Goal: Information Seeking & Learning: Check status

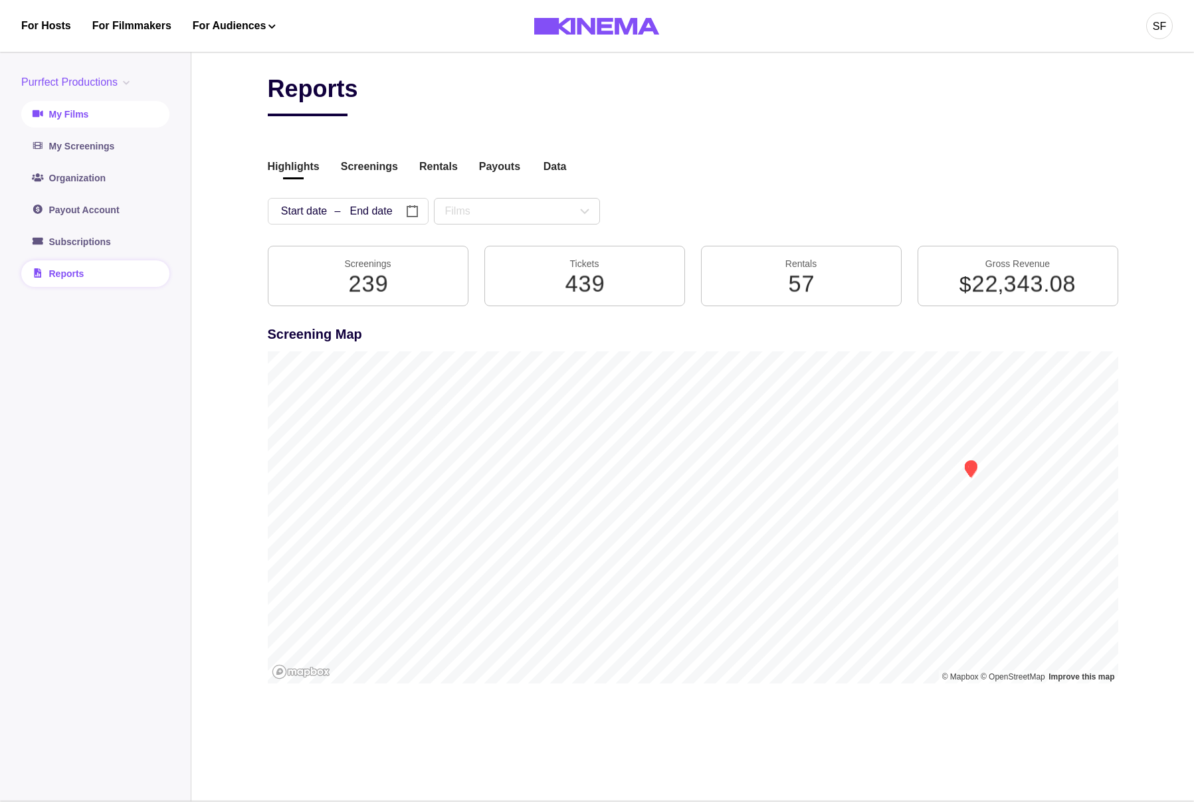
click at [42, 112] on icon at bounding box center [38, 113] width 11 height 7
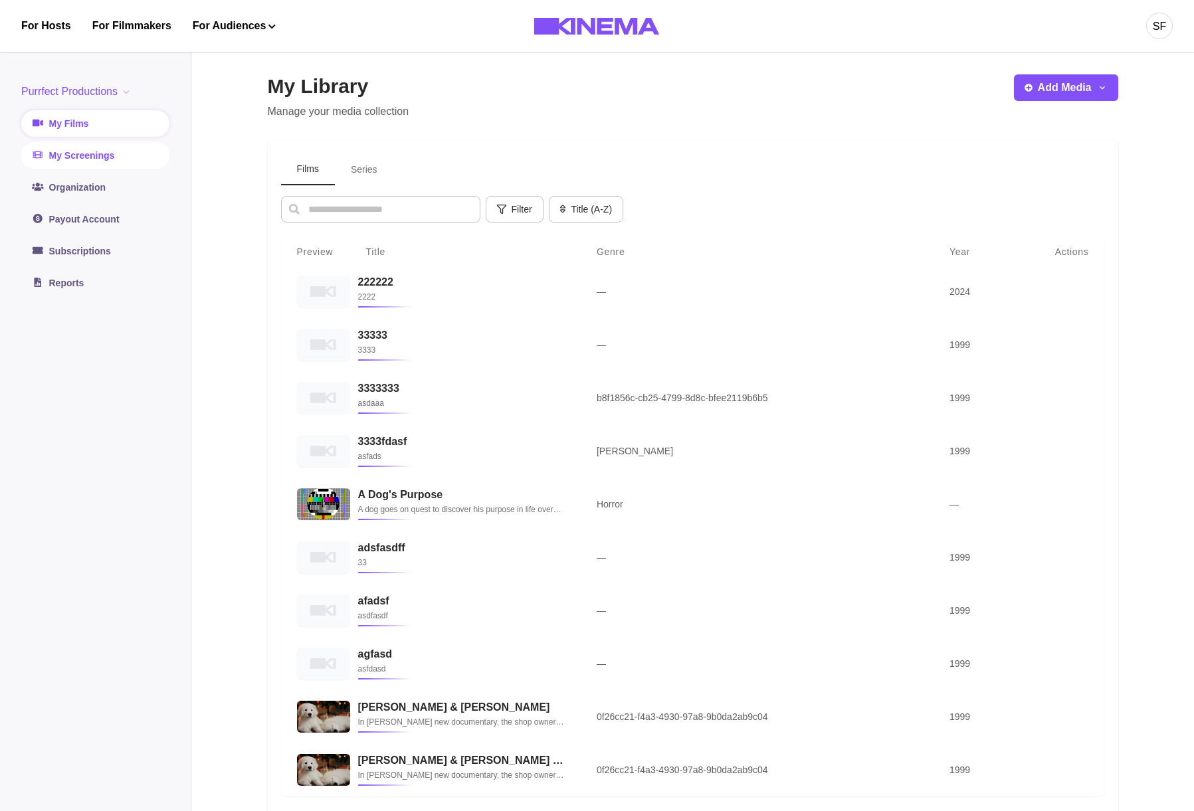
click at [126, 157] on link "My Screenings" at bounding box center [95, 155] width 148 height 27
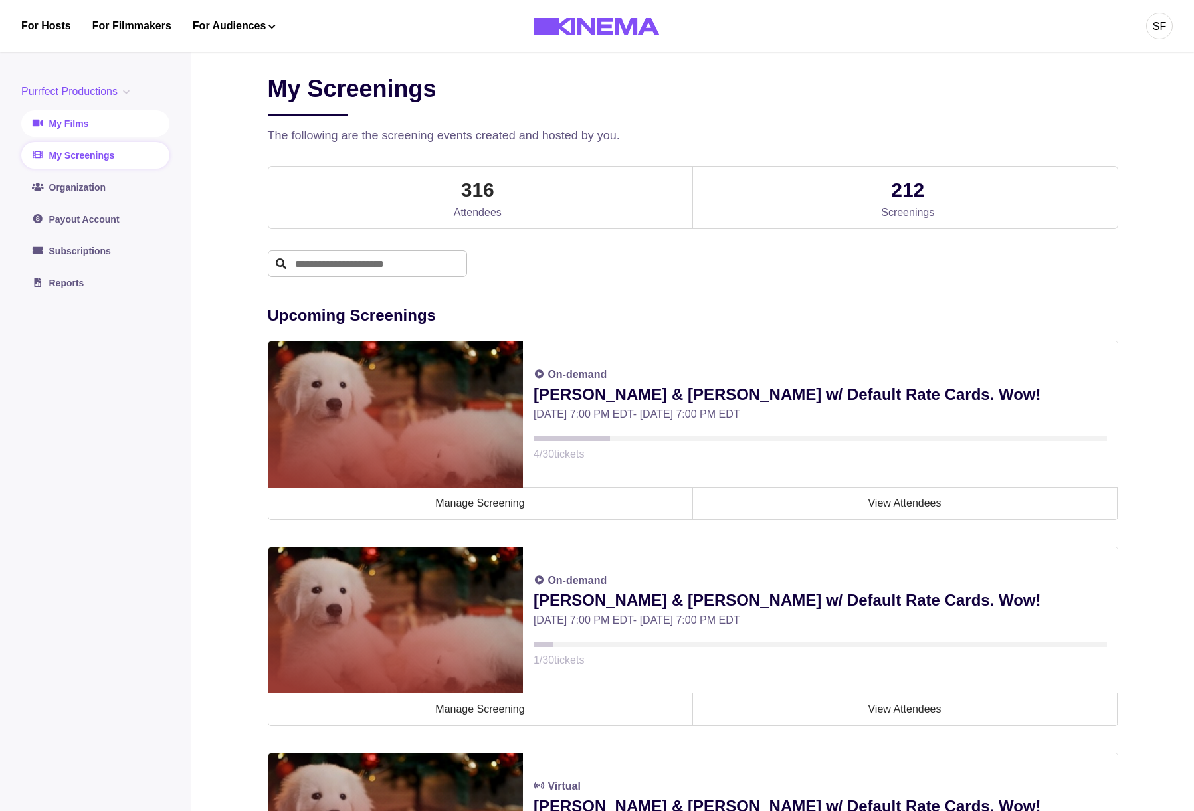
drag, startPoint x: 95, startPoint y: 137, endPoint x: 87, endPoint y: 127, distance: 12.8
click at [94, 137] on div "Purrfect Productions Purrfect Productions International Payments Test Purrfect …" at bounding box center [95, 190] width 148 height 213
click at [87, 126] on link "My Films" at bounding box center [95, 123] width 148 height 27
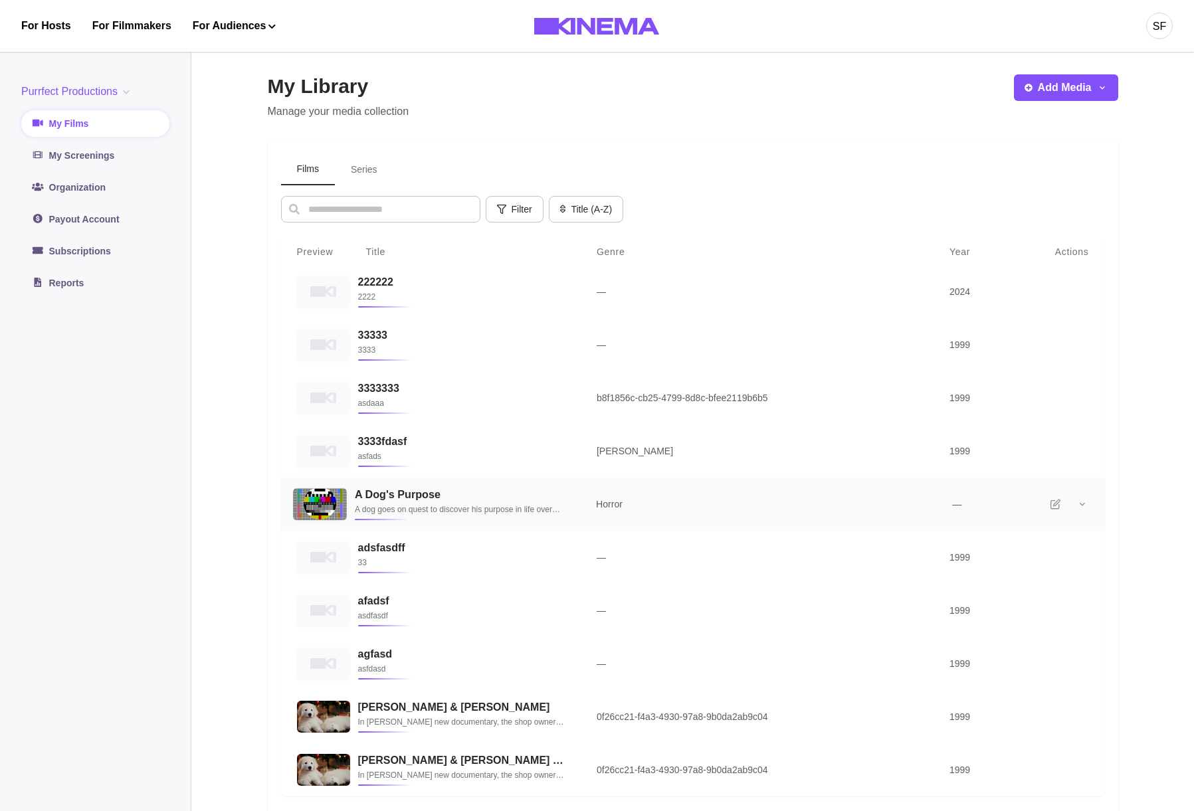
click at [400, 522] on td "A Dog's Purpose A dog goes on quest to discover his purpose in life over the co…" at bounding box center [462, 505] width 233 height 54
select select "******"
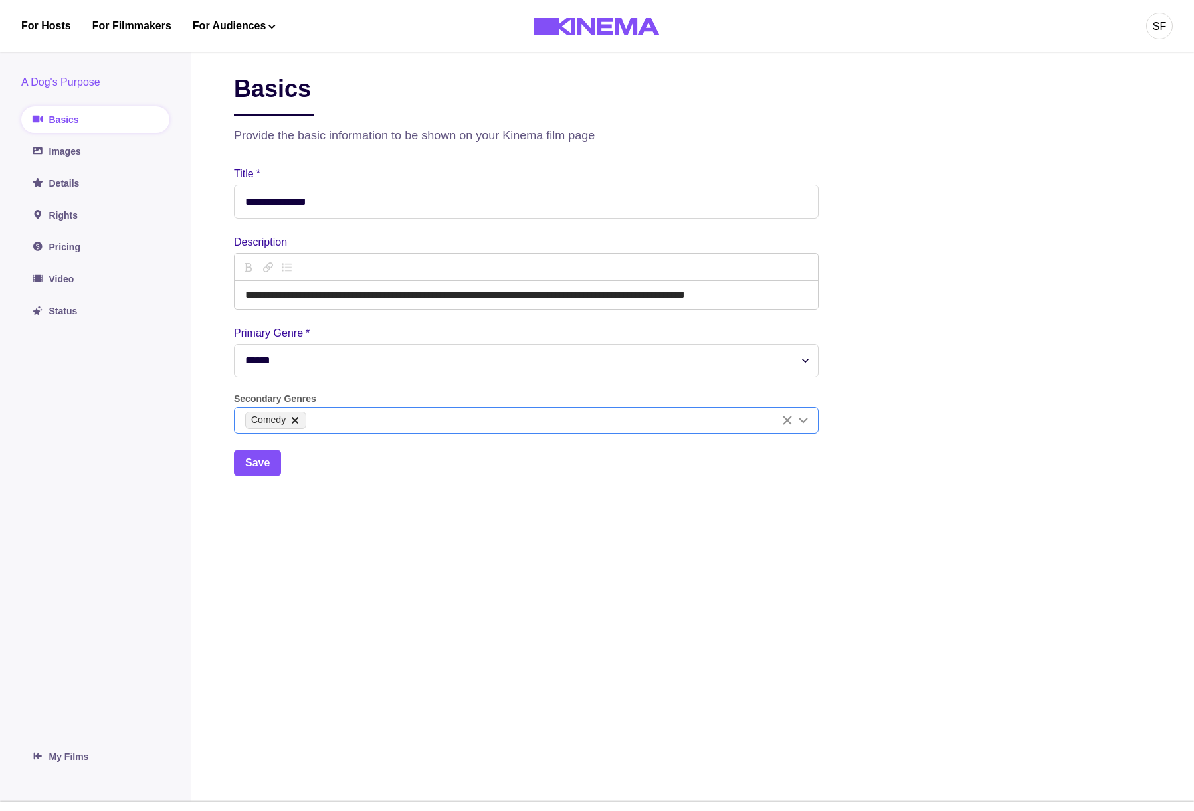
click at [340, 431] on div "Comedy" at bounding box center [525, 420] width 583 height 25
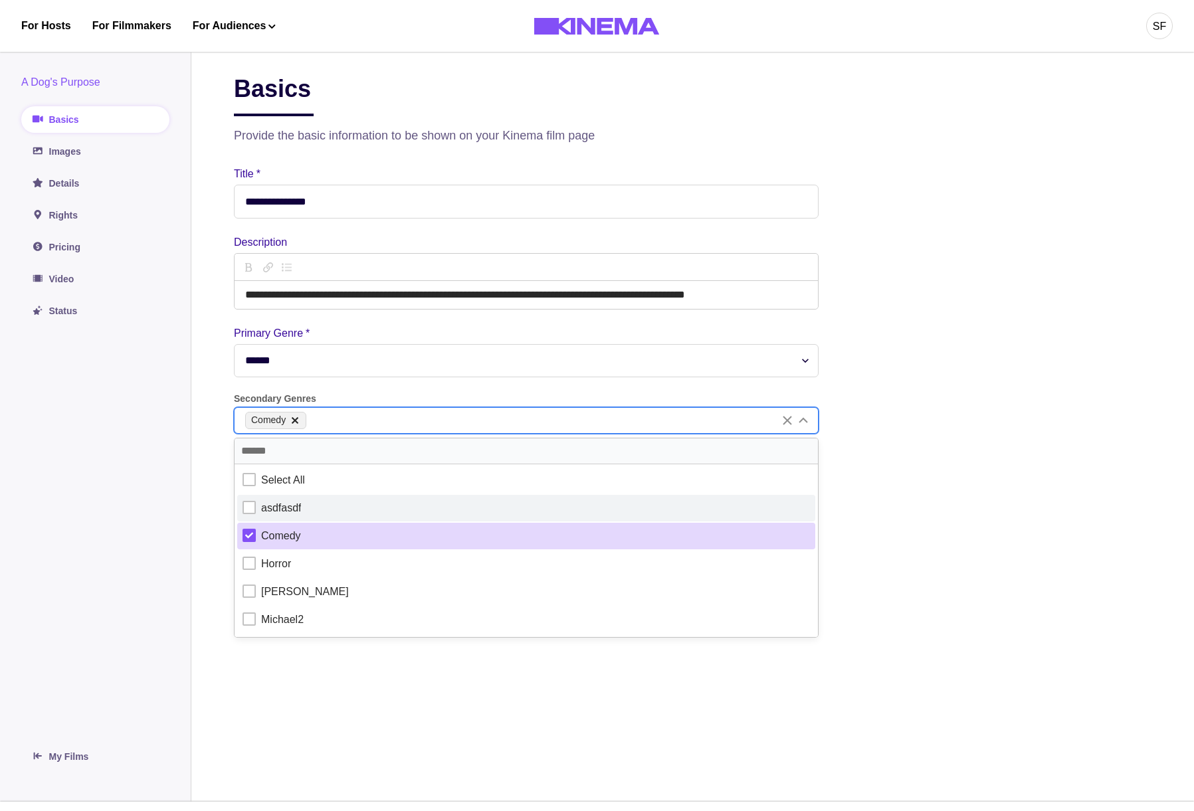
click at [308, 510] on div "asdfasdf" at bounding box center [525, 508] width 567 height 16
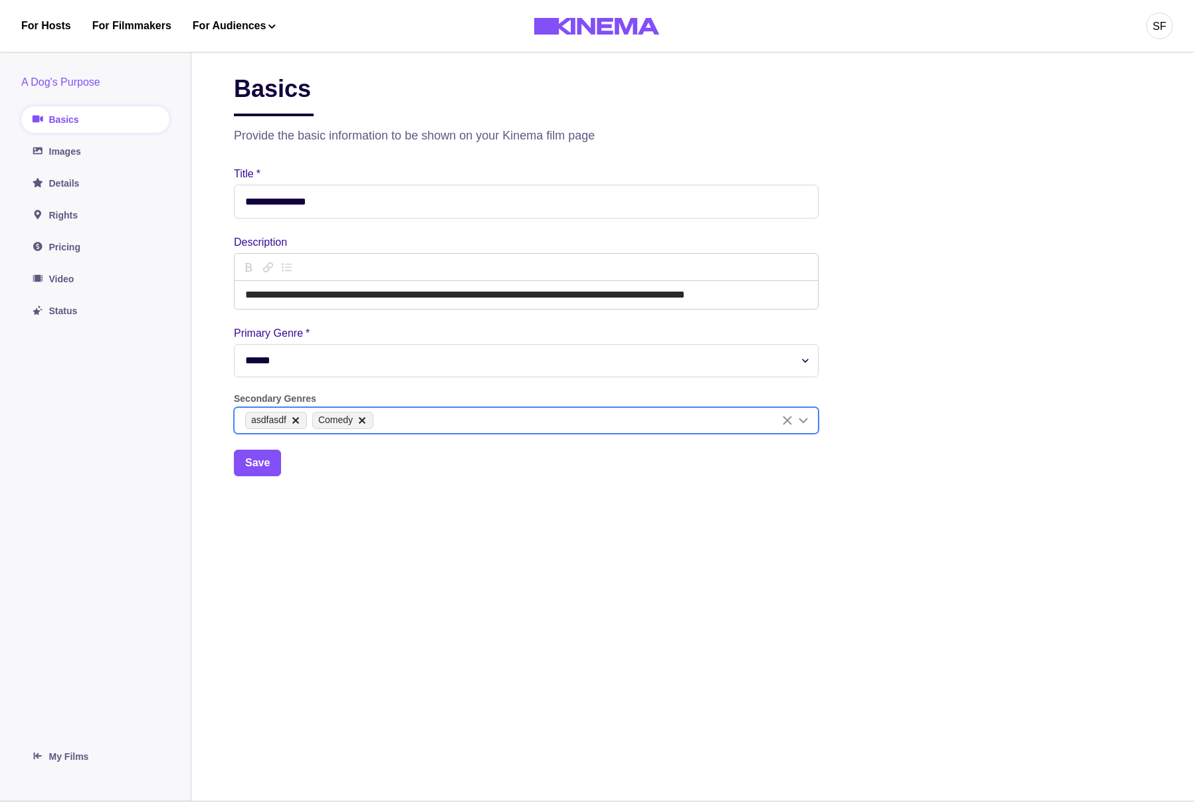
drag, startPoint x: 106, startPoint y: 542, endPoint x: 257, endPoint y: 489, distance: 159.9
click at [106, 542] on aside "A Dog's Purpose Basics Images Details Rights Pricing Video Status My Films" at bounding box center [95, 422] width 191 height 759
click at [260, 474] on button "Save" at bounding box center [257, 463] width 47 height 27
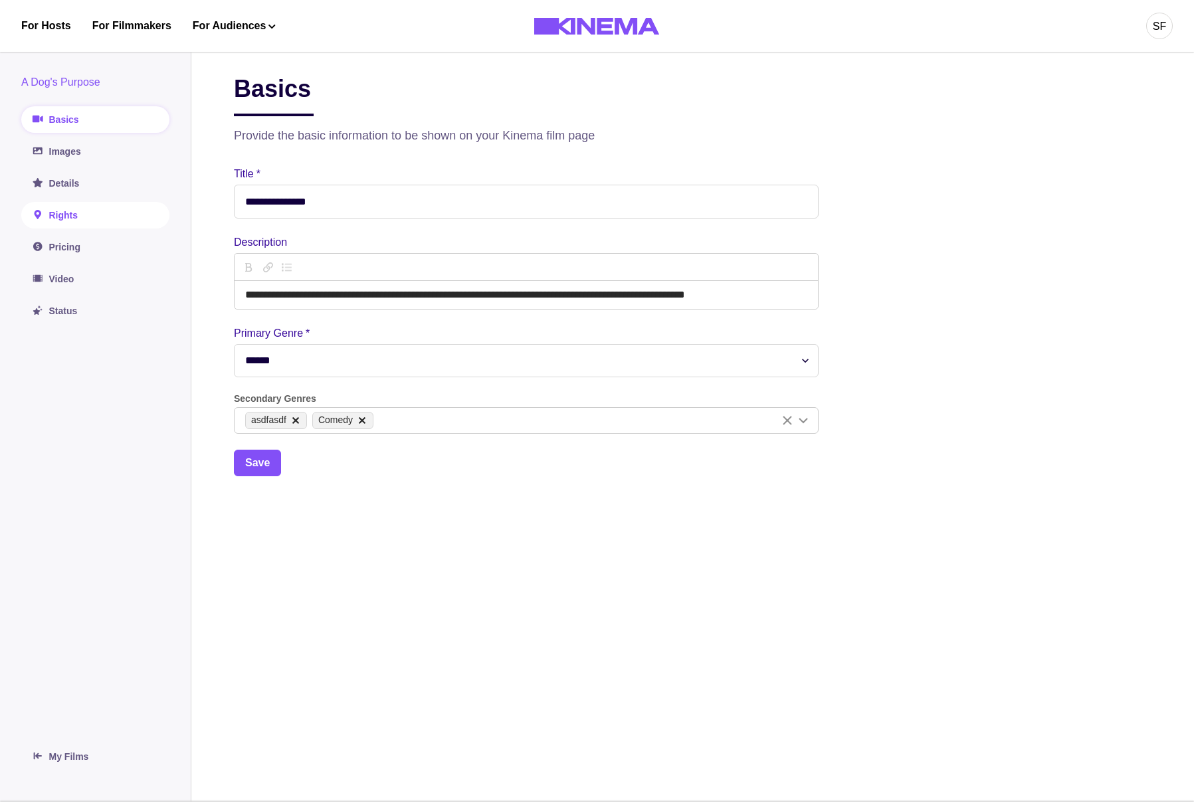
click at [84, 220] on link "Rights" at bounding box center [95, 215] width 148 height 27
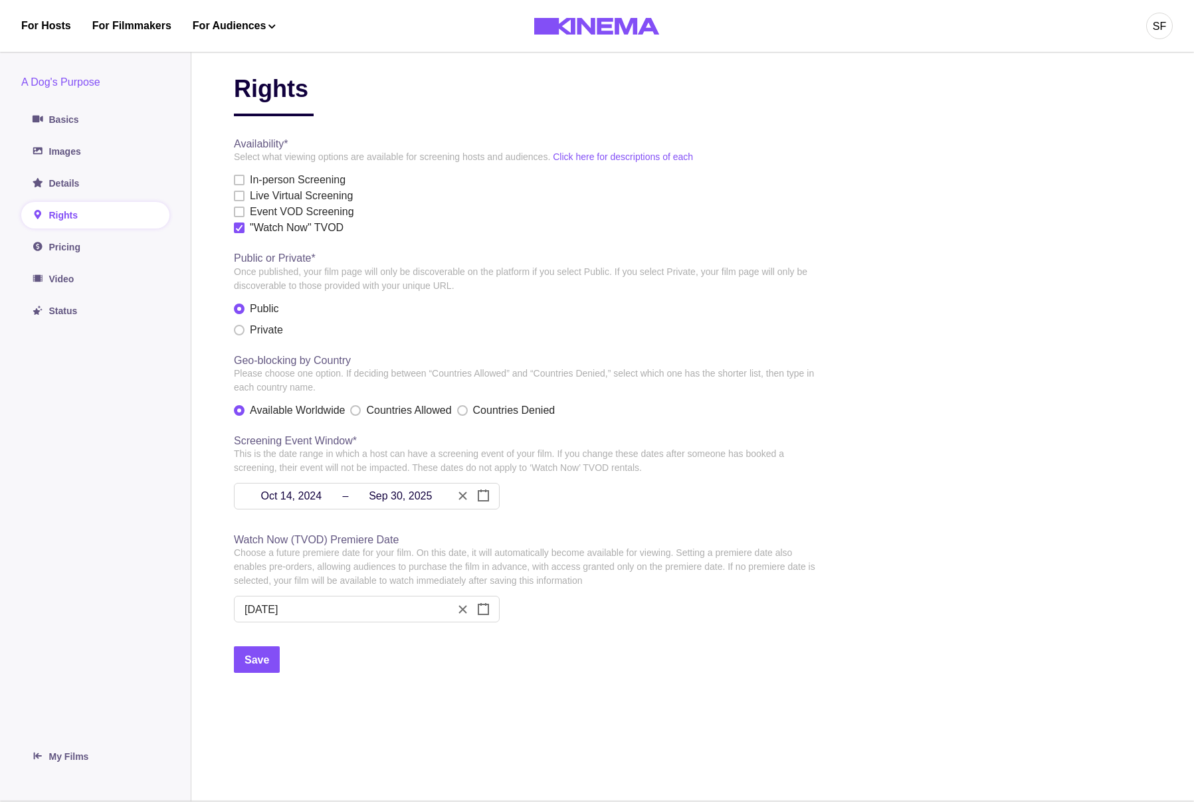
drag, startPoint x: 353, startPoint y: 405, endPoint x: 365, endPoint y: 405, distance: 12.0
click at [358, 405] on div "Available Worldwide Countries Allowed Countries Denied" at bounding box center [526, 411] width 585 height 16
click at [365, 405] on label "Countries Allowed" at bounding box center [400, 411] width 101 height 16
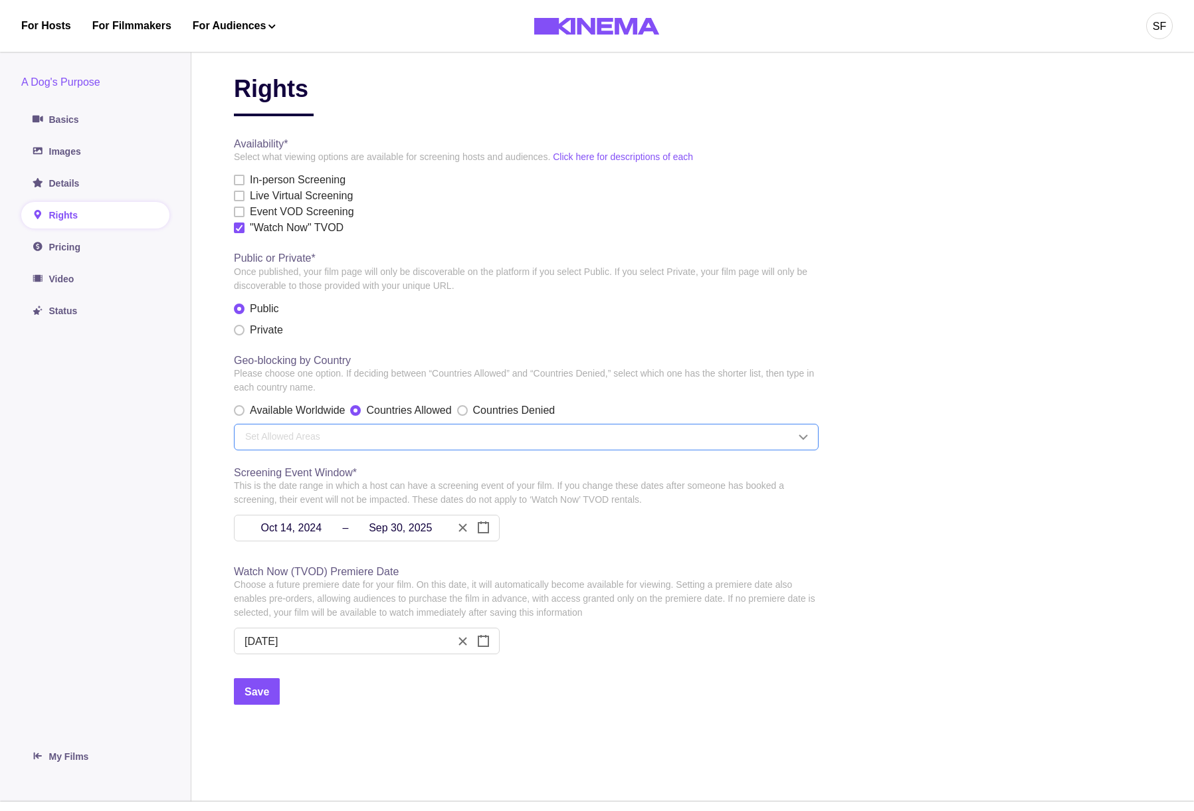
click at [249, 439] on div "Set Allowed Areas" at bounding box center [520, 437] width 550 height 14
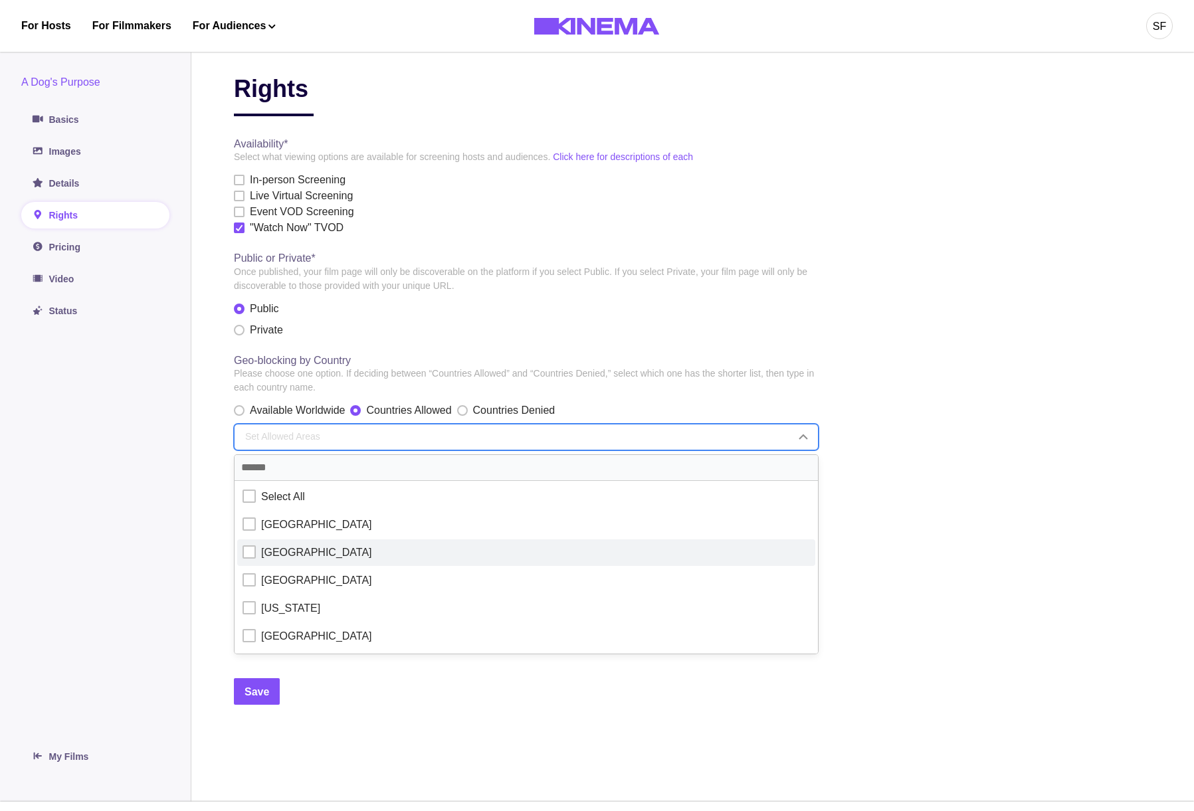
click at [250, 547] on div at bounding box center [248, 551] width 13 height 13
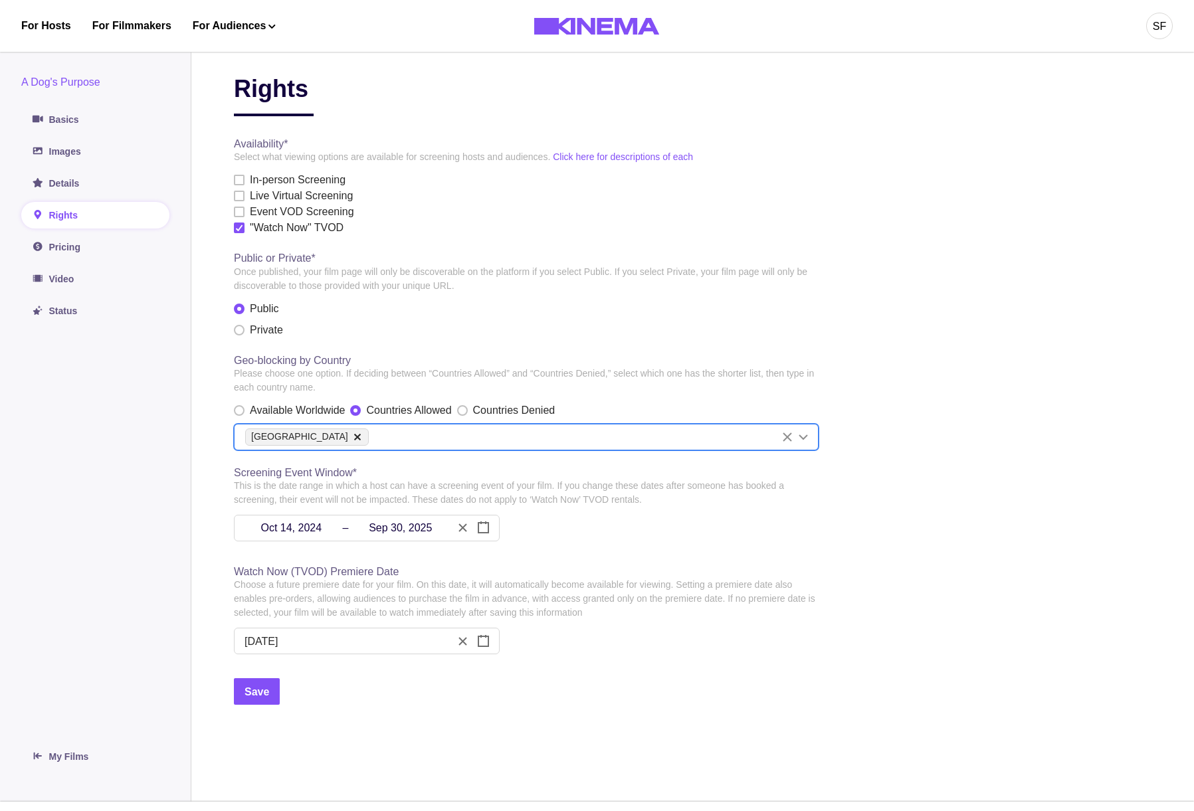
click at [158, 528] on aside "A Dog's Purpose Basics Images Details Rights Pricing Video Status My Films" at bounding box center [95, 422] width 191 height 759
click at [254, 692] on button "Save" at bounding box center [257, 691] width 46 height 27
click at [119, 25] on link "For Filmmakers" at bounding box center [131, 26] width 79 height 16
click at [56, 29] on link "For Hosts" at bounding box center [46, 26] width 50 height 16
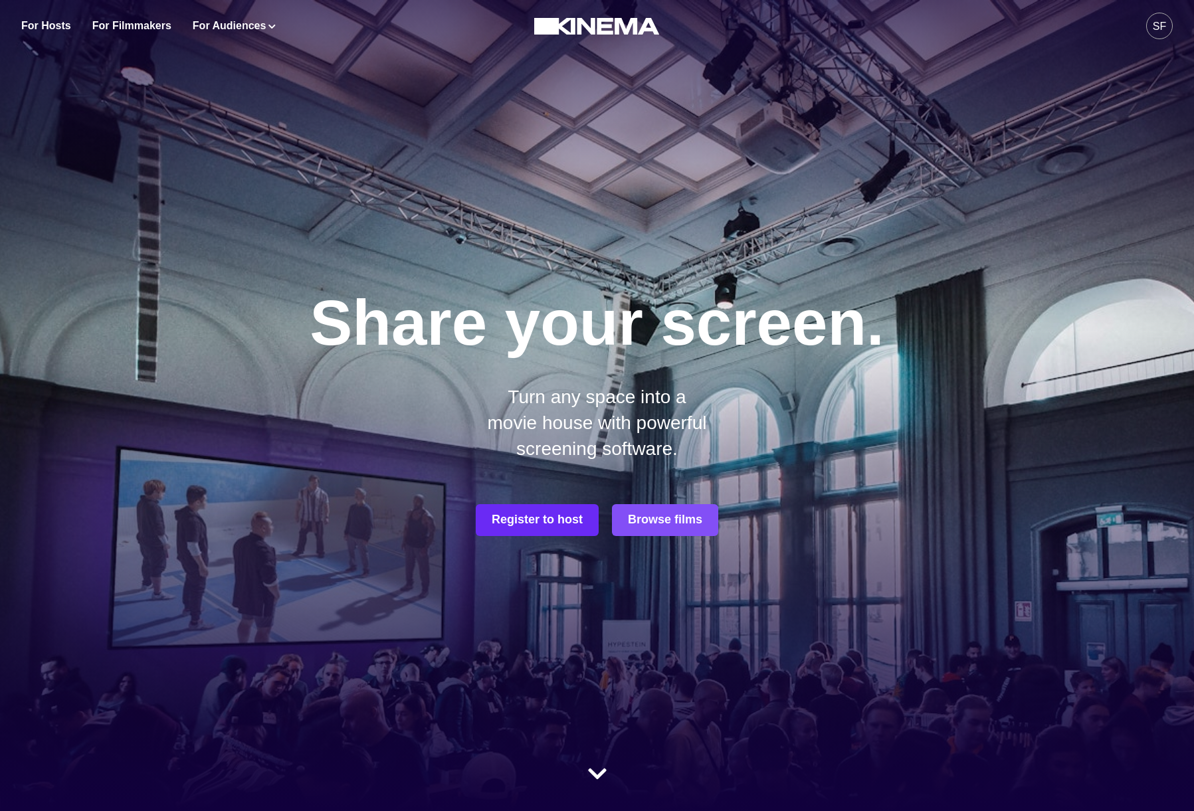
click at [552, 517] on button "Register to host" at bounding box center [537, 520] width 123 height 32
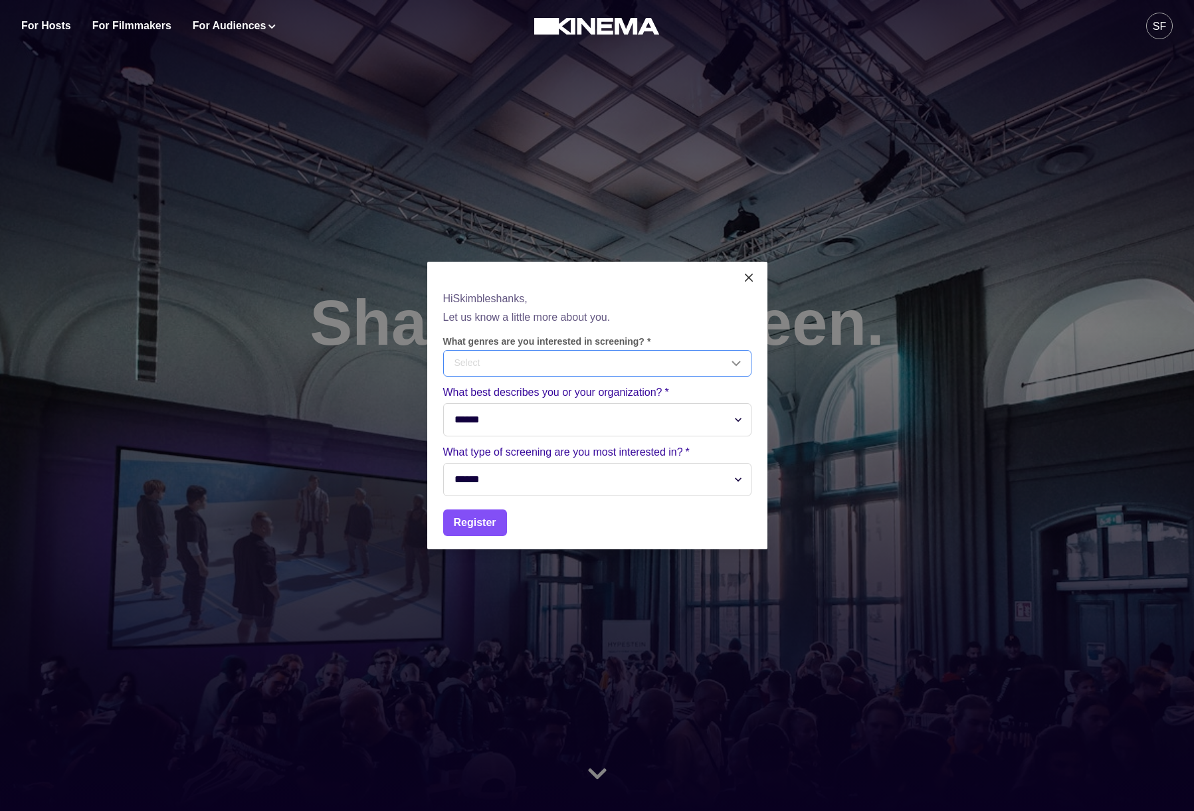
click at [497, 369] on div "Select" at bounding box center [591, 363] width 274 height 14
drag, startPoint x: 474, startPoint y: 431, endPoint x: 473, endPoint y: 410, distance: 21.3
click at [474, 430] on li "No options" at bounding box center [597, 424] width 302 height 29
click at [436, 403] on div "Hi Skimbleshanks , Let us know a little more about you. What genres are you int…" at bounding box center [597, 414] width 340 height 272
click at [525, 503] on form "Hi Skimbleshanks , Let us know a little more about you. What genres are you int…" at bounding box center [597, 413] width 308 height 245
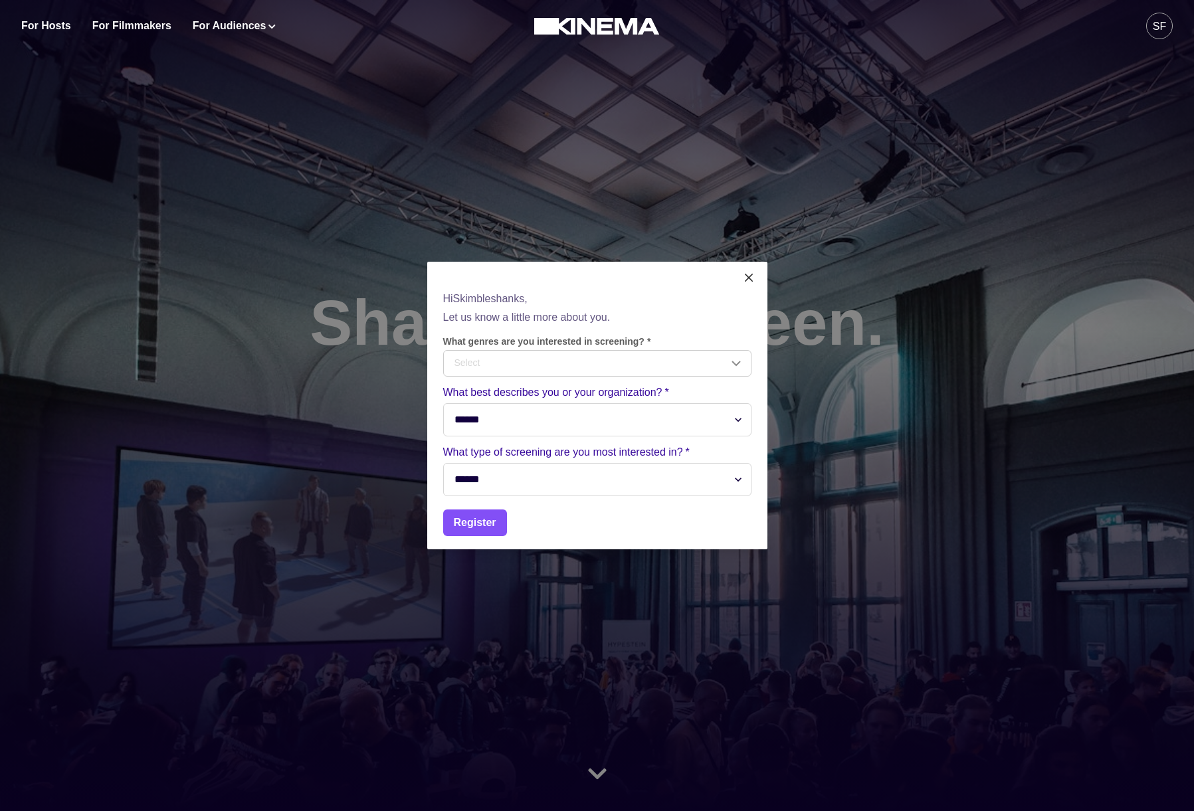
click at [527, 481] on select "****** ******* ********* ****" at bounding box center [597, 479] width 308 height 33
click at [487, 410] on select "******" at bounding box center [597, 419] width 308 height 33
click at [488, 480] on select "****** ******* ********* ****" at bounding box center [597, 479] width 308 height 33
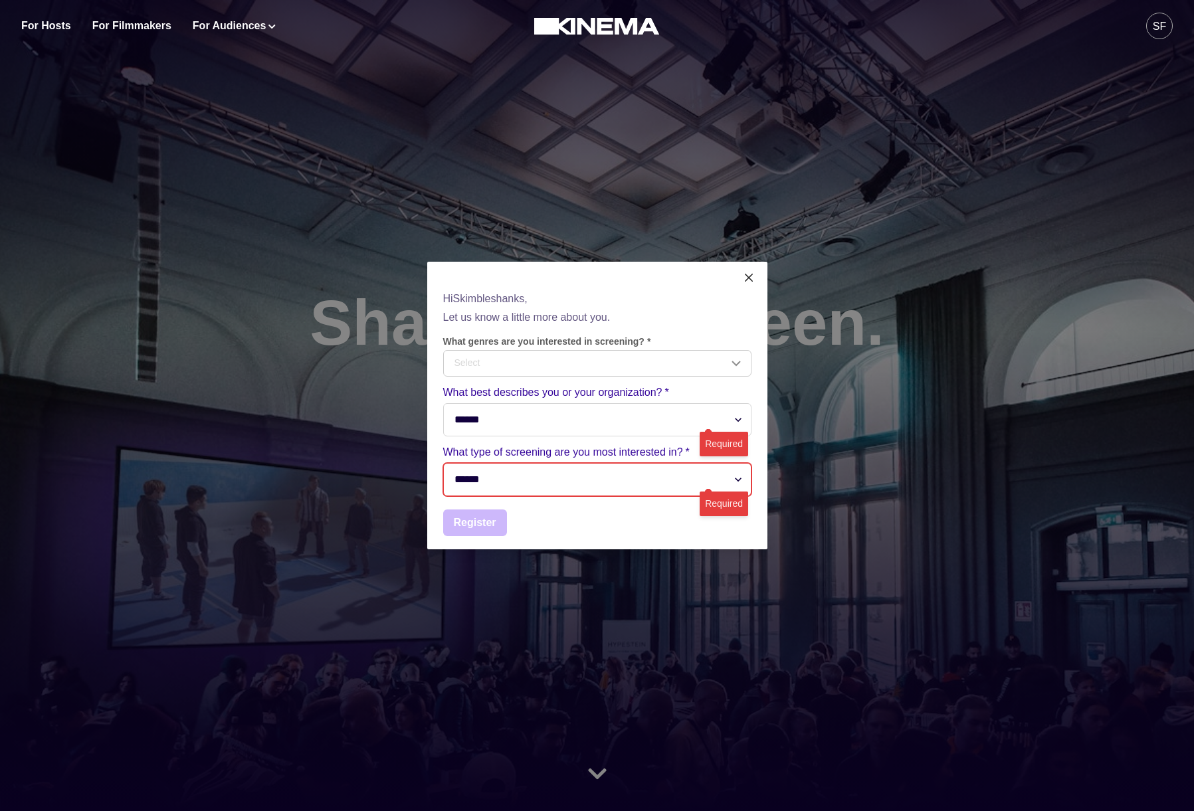
click at [523, 408] on select "******" at bounding box center [597, 419] width 308 height 33
click at [538, 348] on div "What genres are you interested in screening? * Select" at bounding box center [597, 356] width 308 height 41
click at [531, 353] on div "Select" at bounding box center [597, 363] width 307 height 25
click at [417, 338] on div "Hi Skimbleshanks , Let us know a little more about you. What genres are you int…" at bounding box center [597, 405] width 1194 height 811
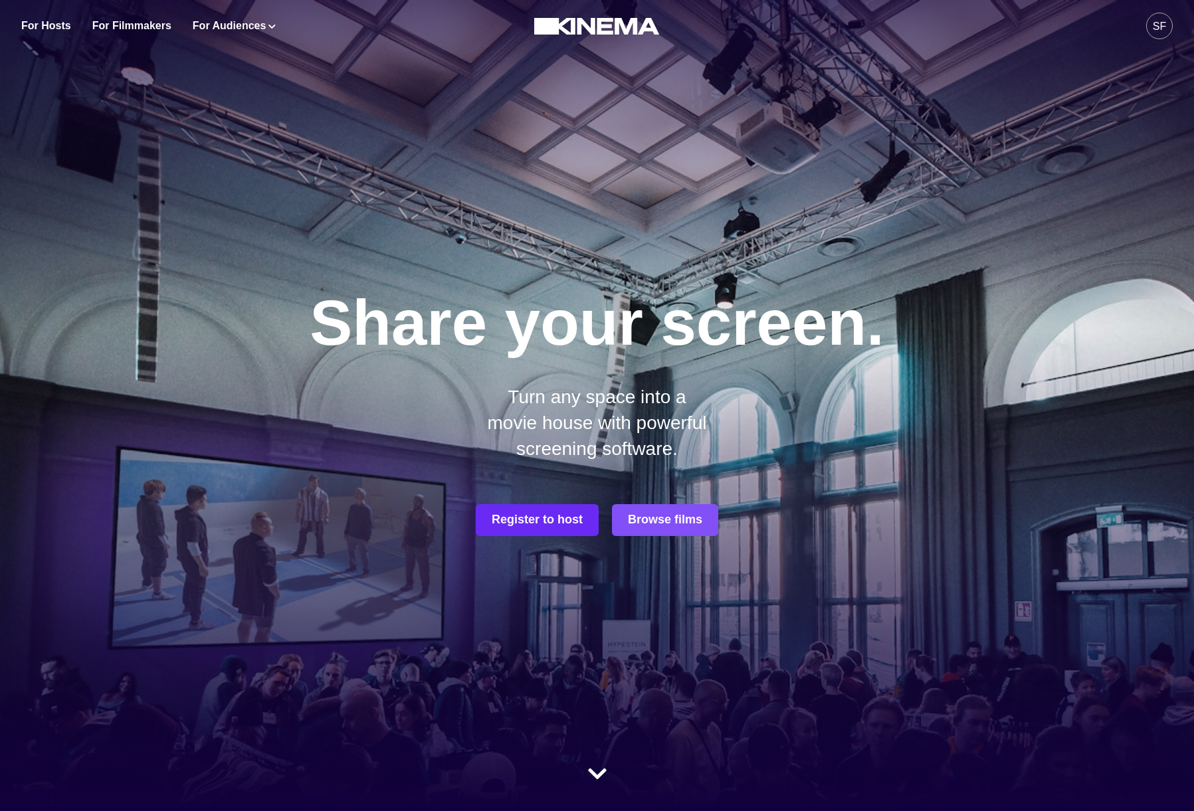
click at [517, 512] on button "Register to host" at bounding box center [537, 520] width 123 height 32
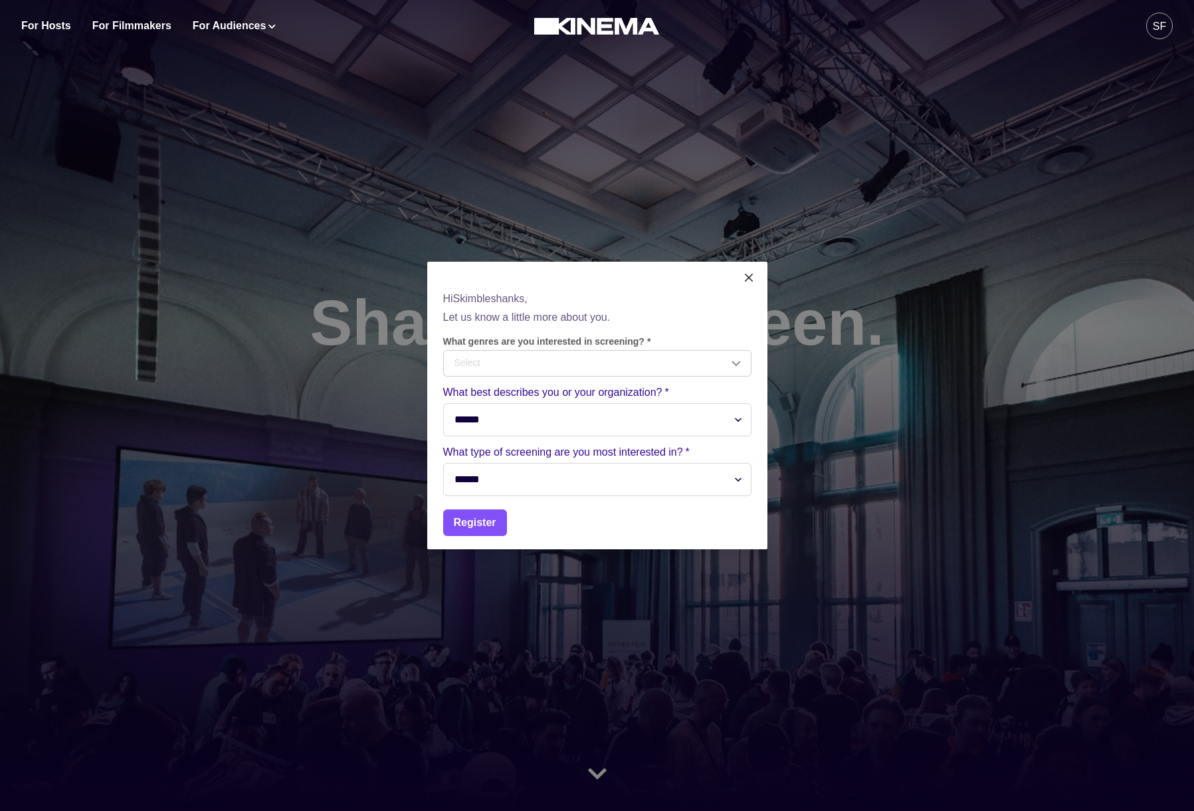
drag, startPoint x: 595, startPoint y: 742, endPoint x: 592, endPoint y: 768, distance: 26.1
click at [595, 742] on div "Hi Skimbleshanks , Let us know a little more about you. What genres are you int…" at bounding box center [597, 405] width 1194 height 811
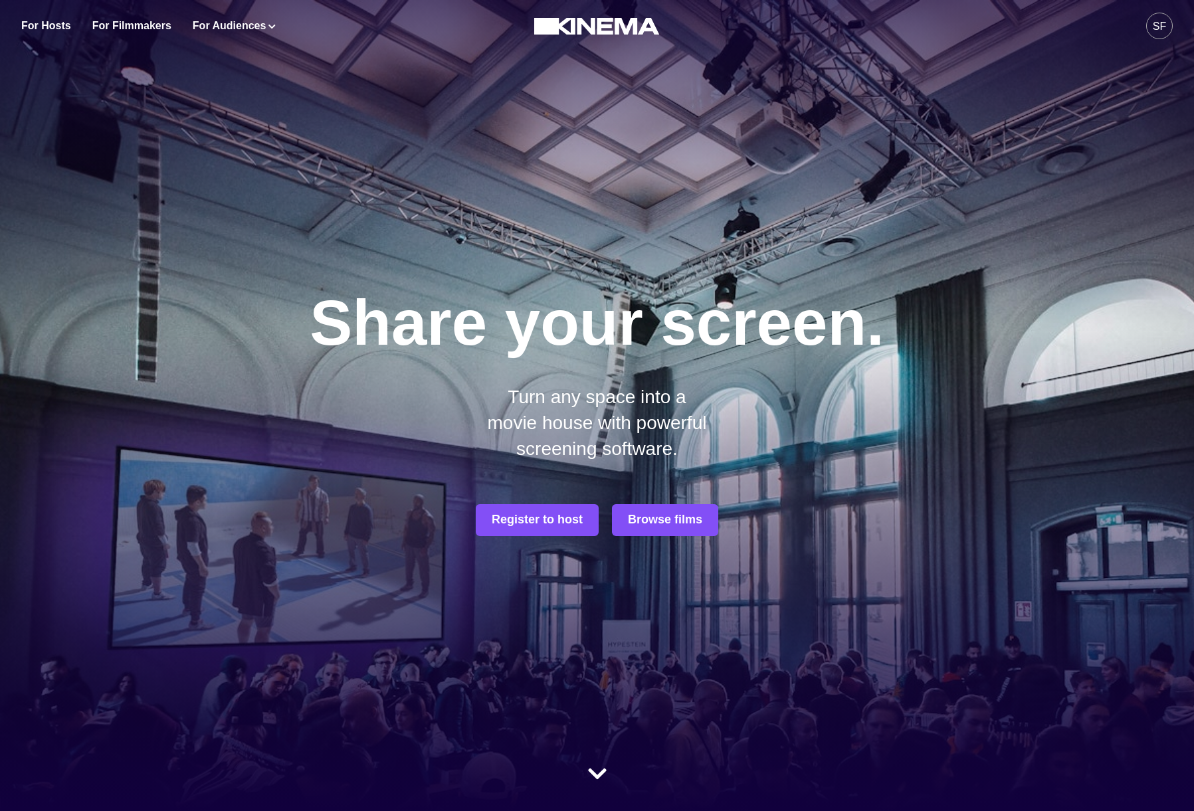
click at [592, 768] on icon at bounding box center [597, 773] width 19 height 21
click at [545, 515] on button "Register to host" at bounding box center [537, 520] width 123 height 32
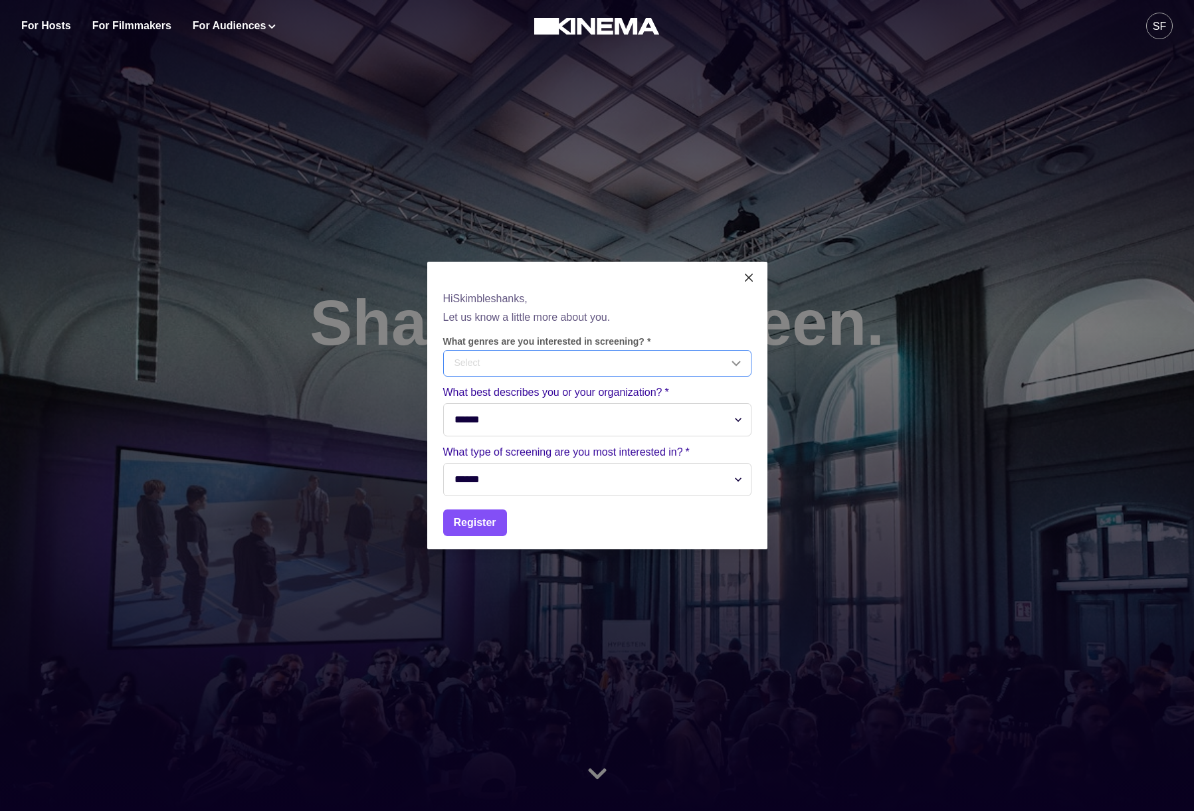
click at [567, 363] on div "Select" at bounding box center [591, 363] width 274 height 14
click at [409, 214] on div "Hi Skimbleshanks , Let us know a little more about you. What genres are you int…" at bounding box center [597, 405] width 1194 height 811
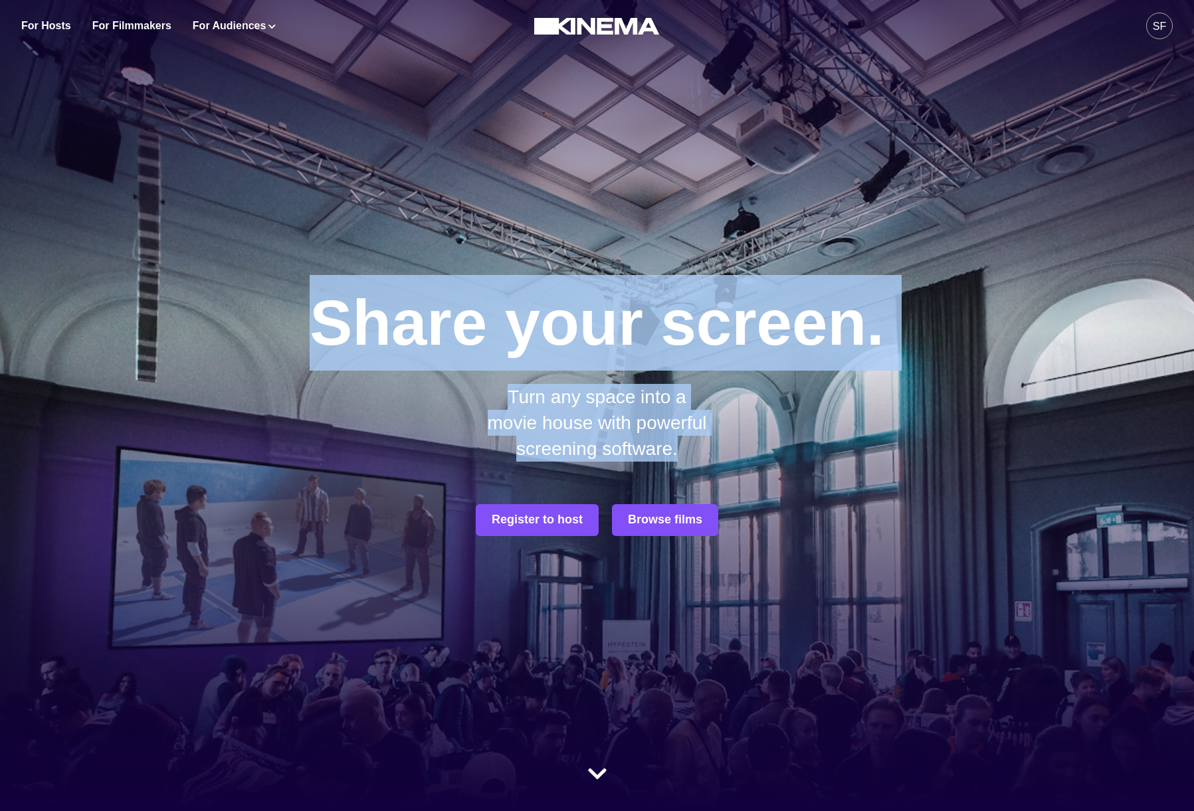
drag, startPoint x: 596, startPoint y: 417, endPoint x: 469, endPoint y: 379, distance: 132.6
click at [469, 379] on div "Share your screen. Turn any space into a movie house with powerful screening so…" at bounding box center [597, 405] width 1194 height 811
click at [469, 379] on div at bounding box center [597, 567] width 1194 height 487
drag, startPoint x: 492, startPoint y: 378, endPoint x: 664, endPoint y: 442, distance: 183.1
click at [664, 442] on div "Share your screen. Turn any space into a movie house with powerful screening so…" at bounding box center [597, 405] width 1194 height 811
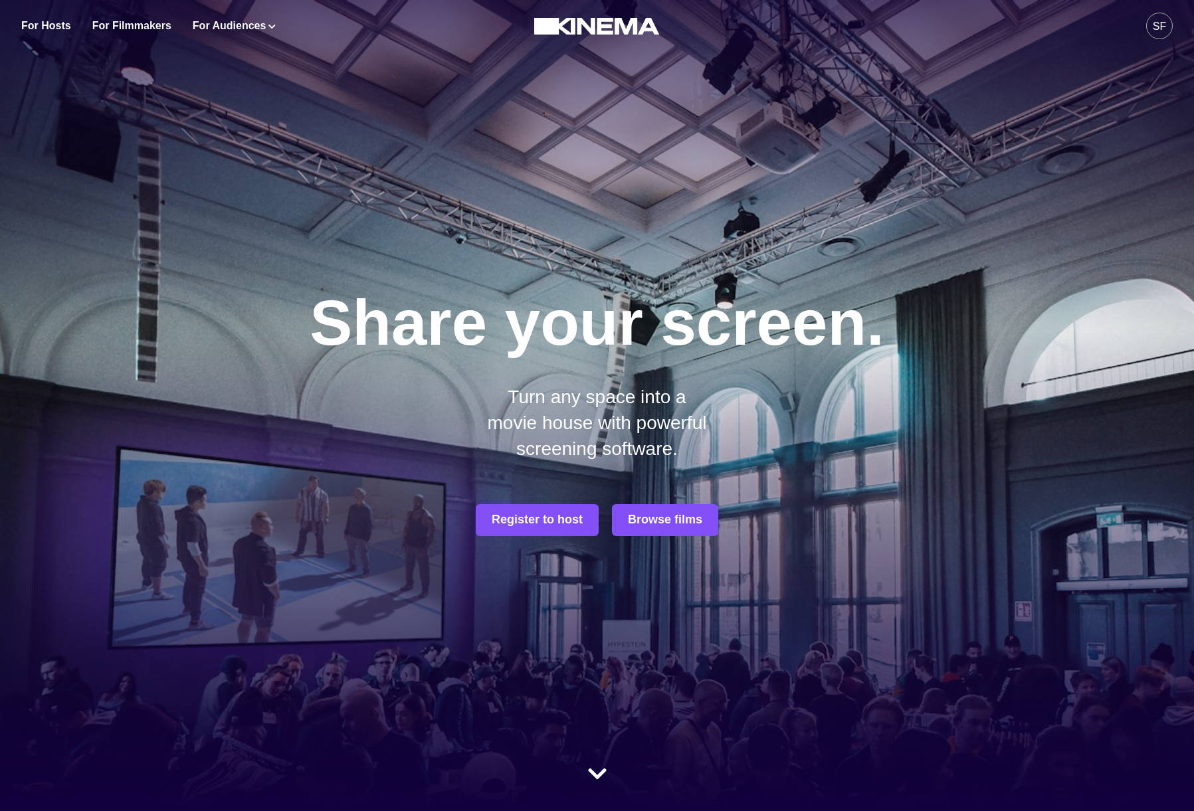
click at [688, 456] on p "Turn any space into a movie house with powerful screening software." at bounding box center [596, 423] width 233 height 78
click at [605, 423] on p "Turn any space into a movie house with powerful screening software." at bounding box center [596, 423] width 233 height 78
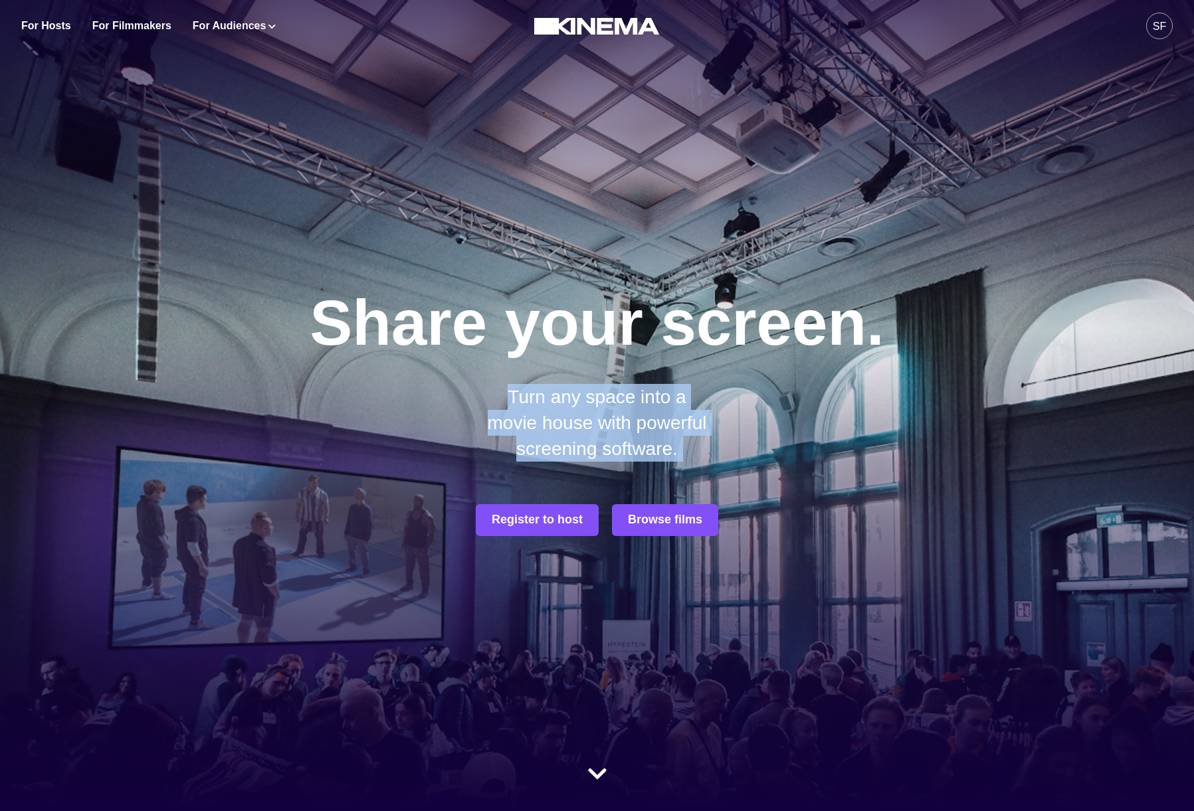
click at [605, 423] on p "Turn any space into a movie house with powerful screening software." at bounding box center [596, 423] width 233 height 78
click at [588, 403] on p "Turn any space into a movie house with powerful screening software." at bounding box center [596, 423] width 233 height 78
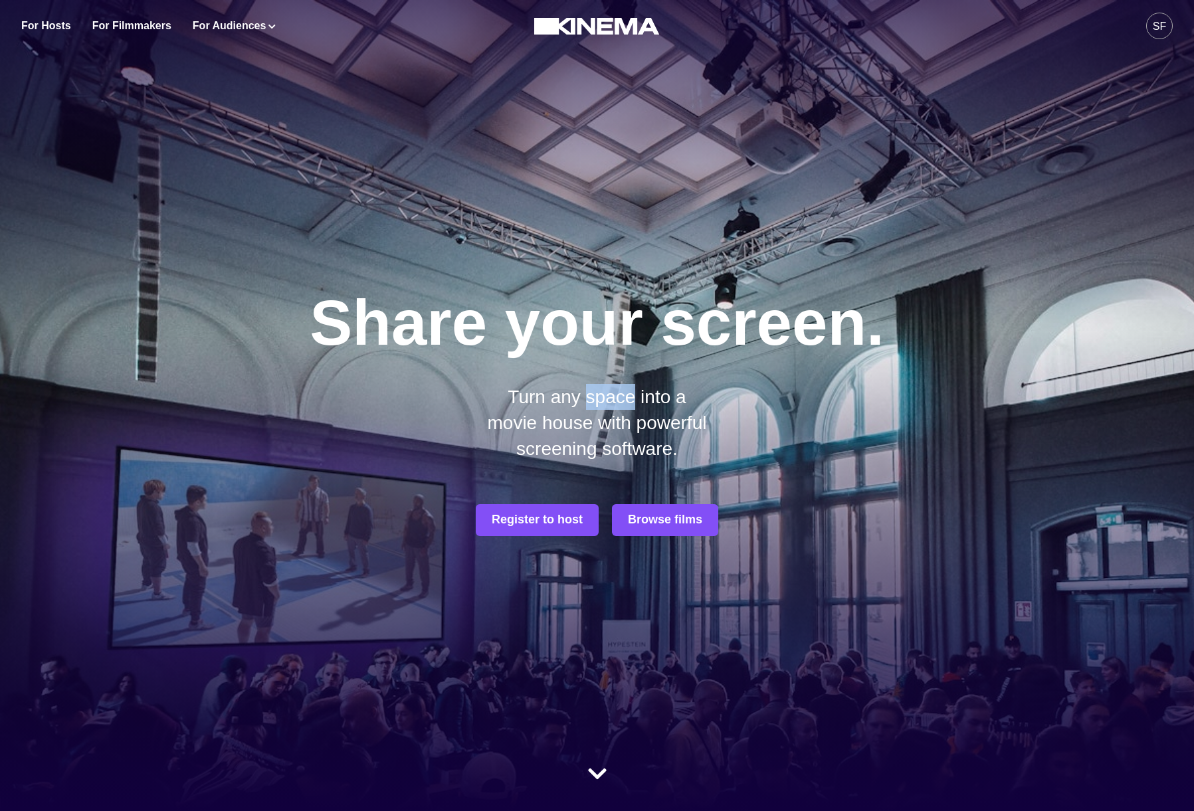
click at [588, 403] on p "Turn any space into a movie house with powerful screening software." at bounding box center [596, 423] width 233 height 78
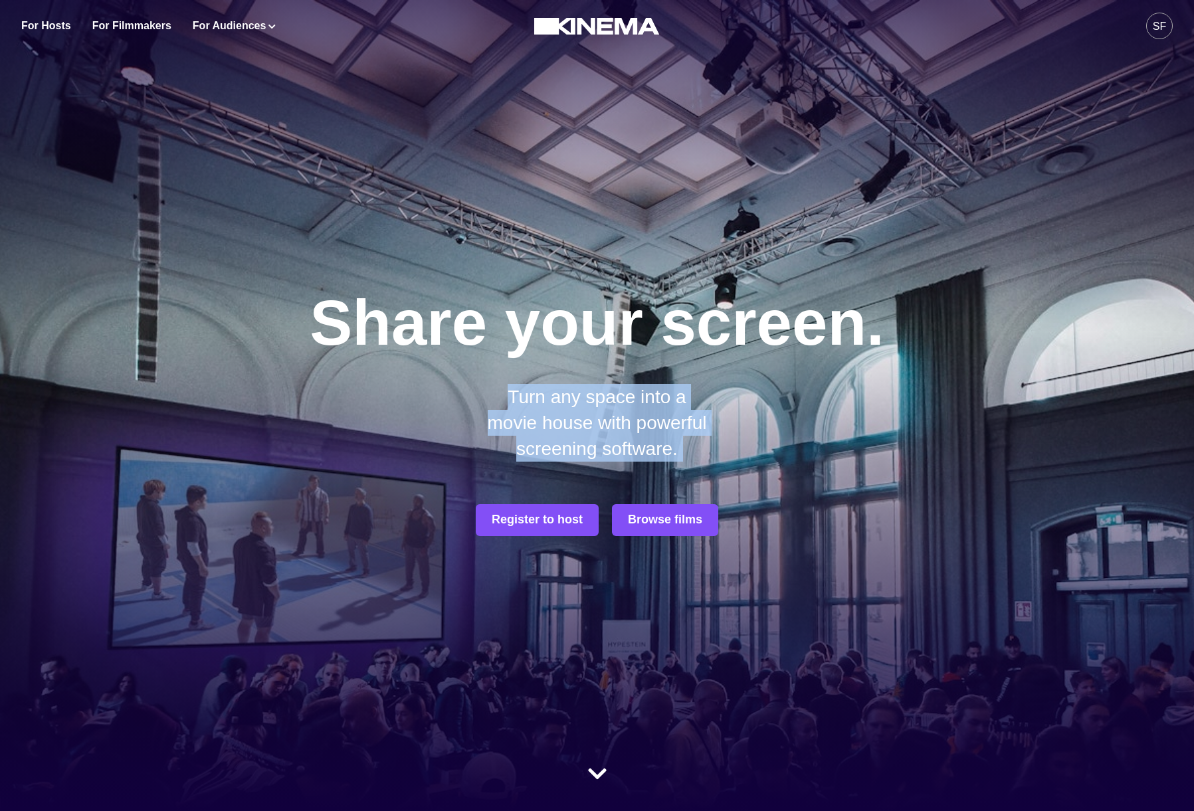
click at [588, 403] on p "Turn any space into a movie house with powerful screening software." at bounding box center [596, 423] width 233 height 78
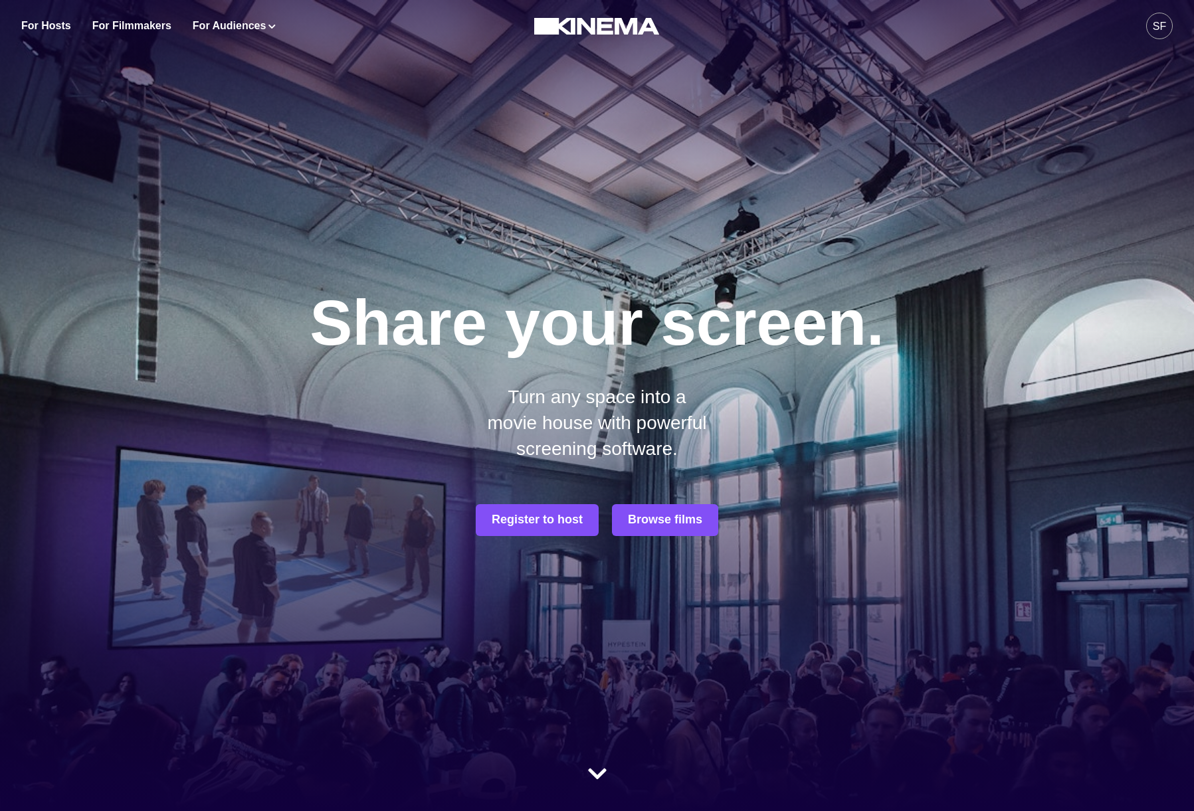
click at [588, 436] on p "Turn any space into a movie house with powerful screening software." at bounding box center [596, 423] width 233 height 78
click at [589, 439] on p "Turn any space into a movie house with powerful screening software." at bounding box center [596, 423] width 233 height 78
click at [579, 420] on p "Turn any space into a movie house with powerful screening software." at bounding box center [596, 423] width 233 height 78
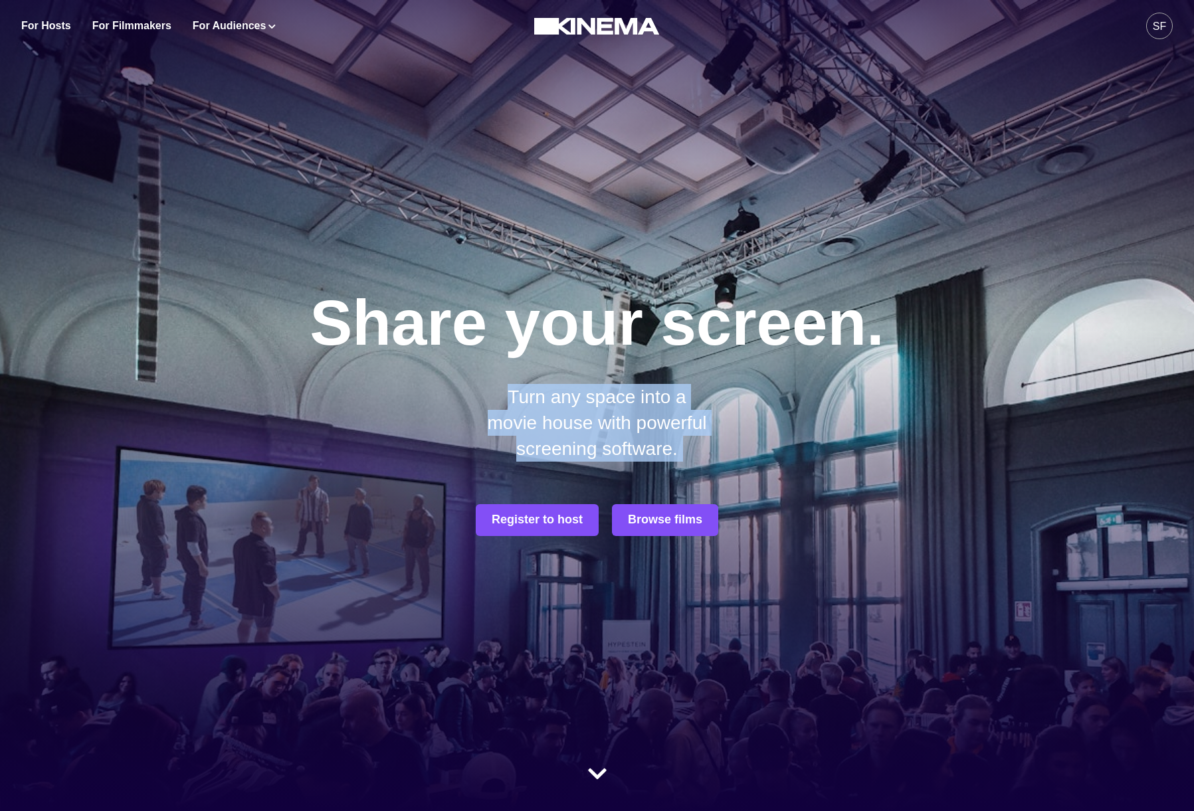
click at [579, 419] on p "Turn any space into a movie house with powerful screening software." at bounding box center [596, 423] width 233 height 78
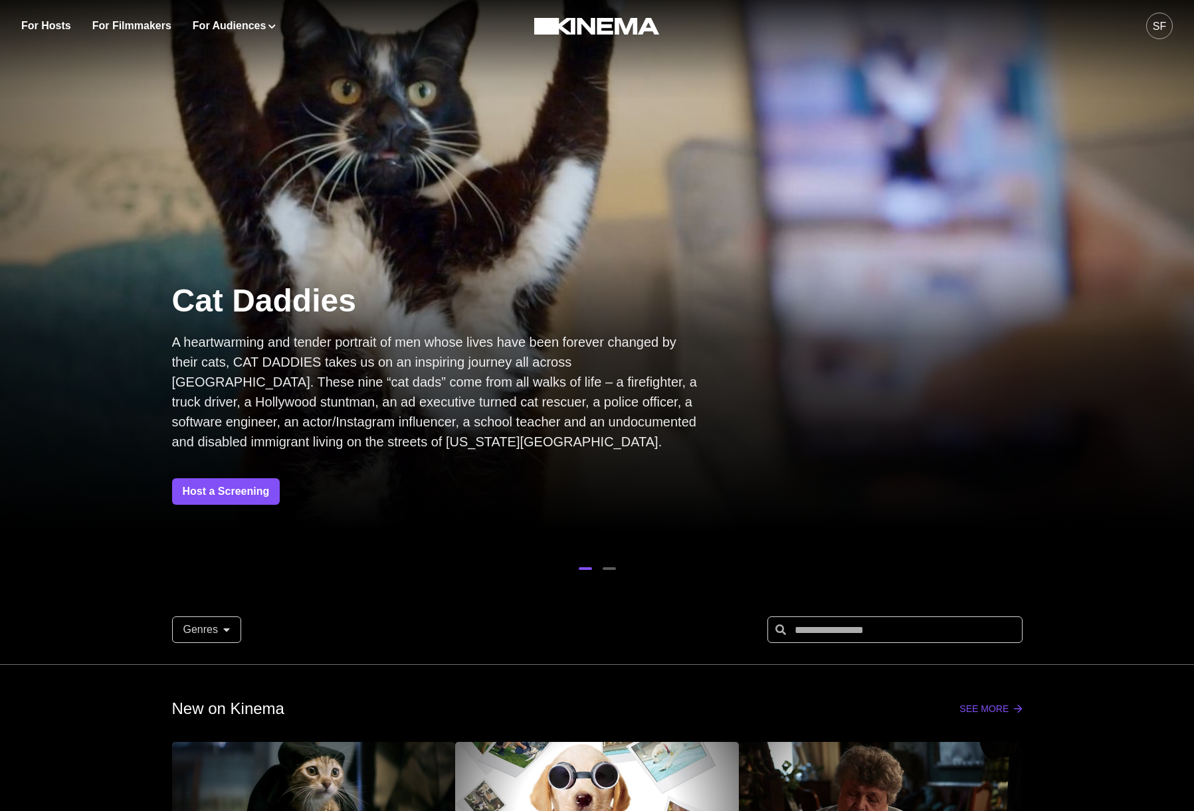
click at [1164, 23] on div "SF" at bounding box center [1159, 27] width 13 height 16
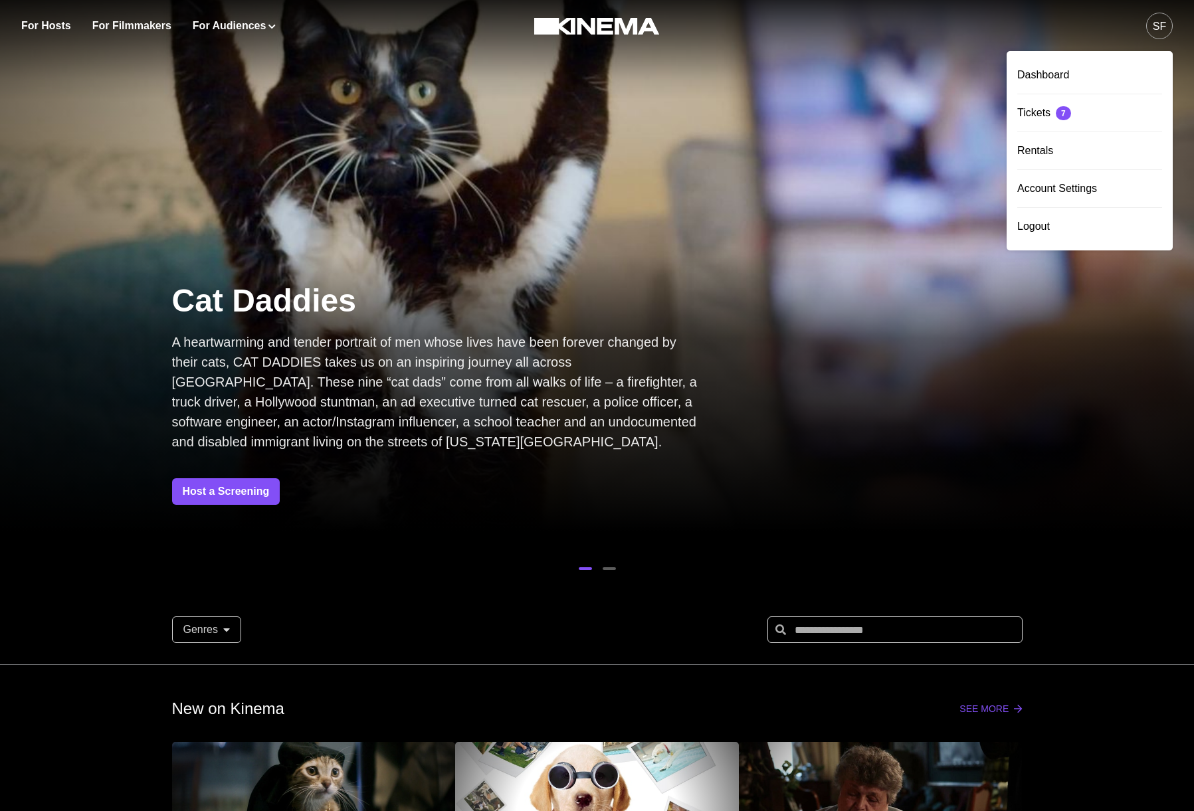
drag, startPoint x: 1069, startPoint y: 74, endPoint x: 968, endPoint y: 58, distance: 102.2
click at [1068, 74] on div "Dashboard" at bounding box center [1089, 74] width 145 height 37
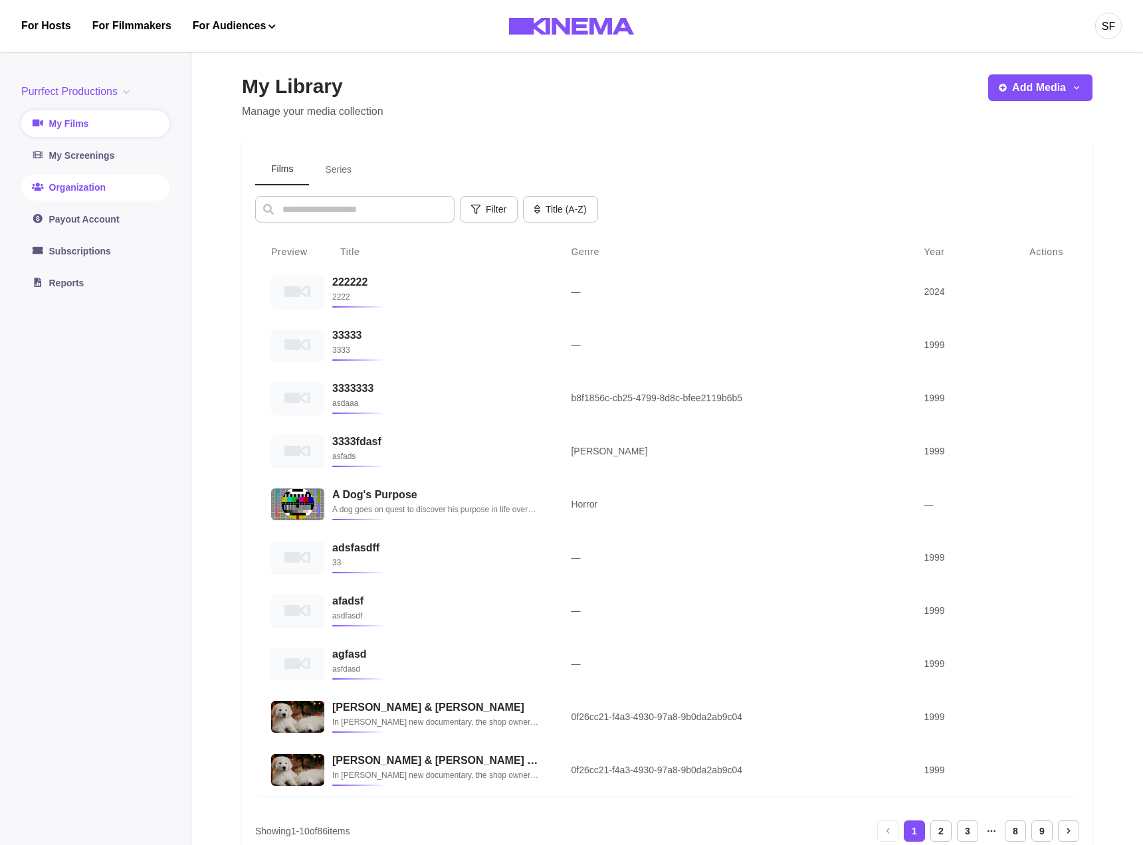
click at [92, 181] on link "Organization" at bounding box center [95, 187] width 148 height 27
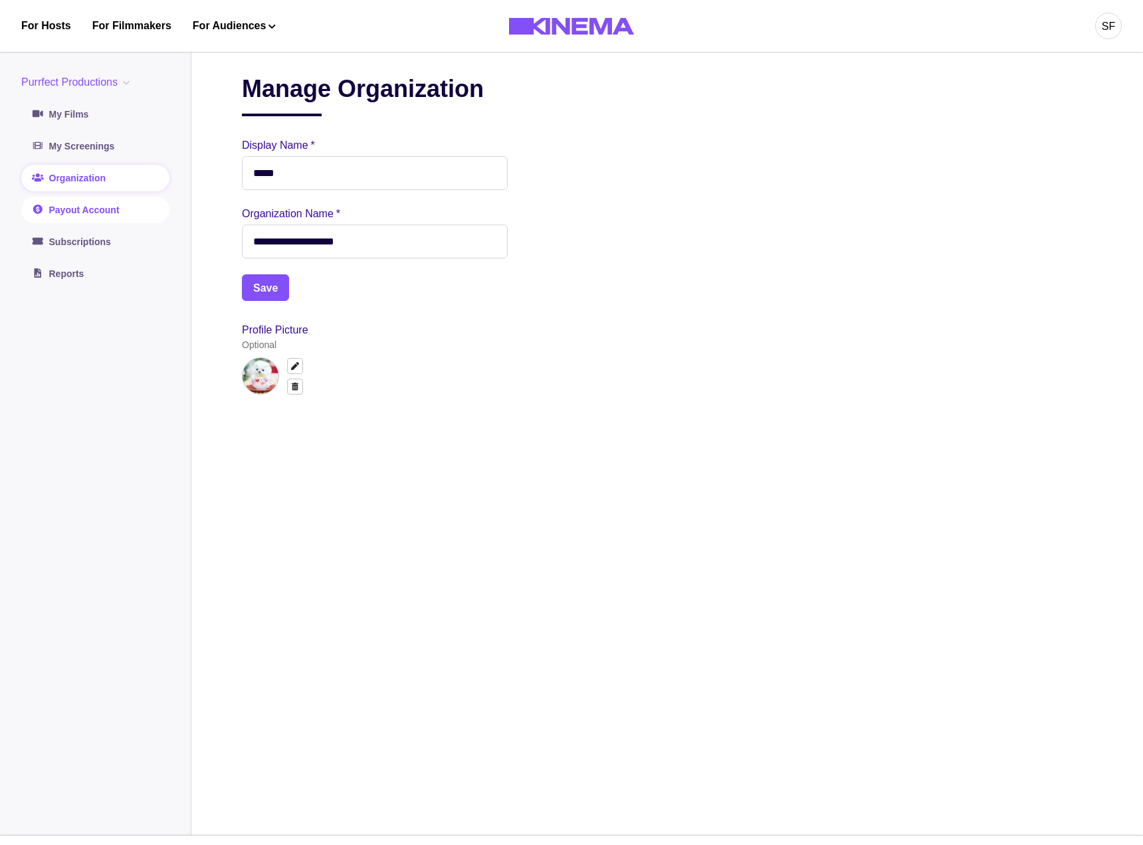
click at [91, 213] on link "Payout Account" at bounding box center [95, 210] width 148 height 27
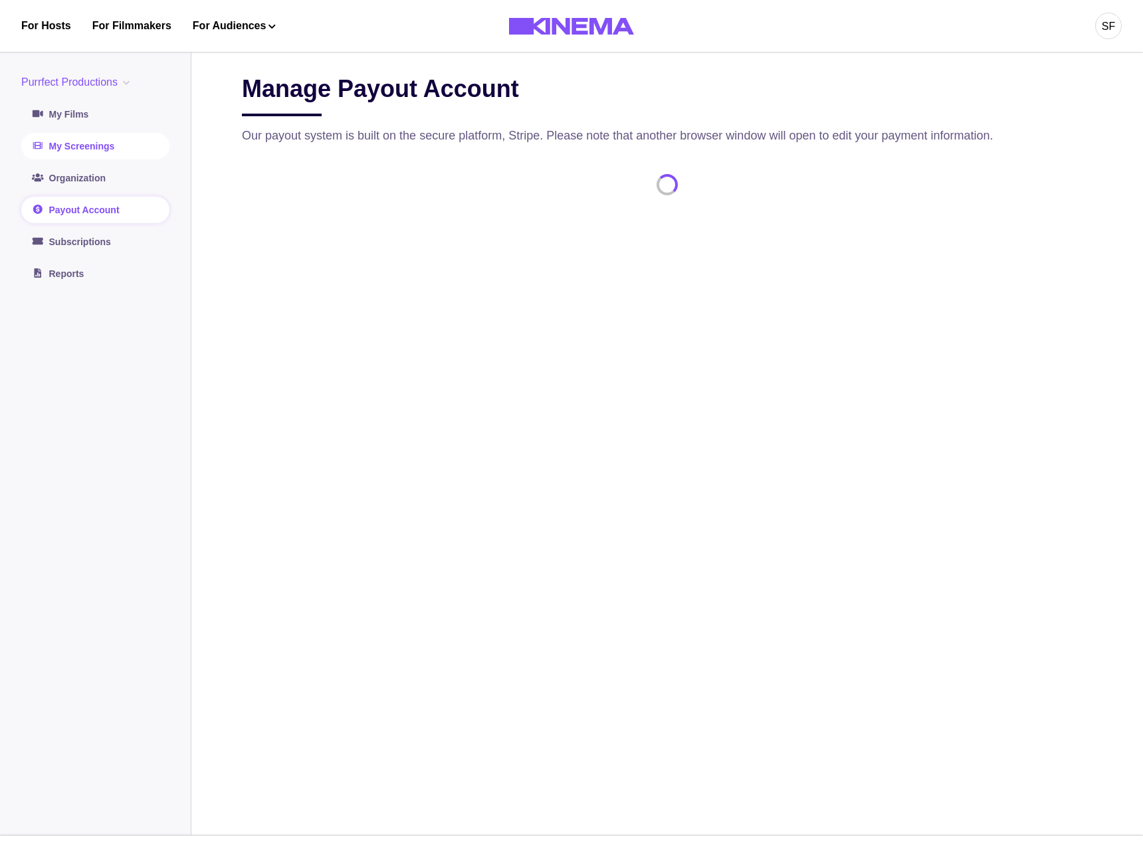
click at [99, 151] on link "My Screenings" at bounding box center [95, 146] width 148 height 27
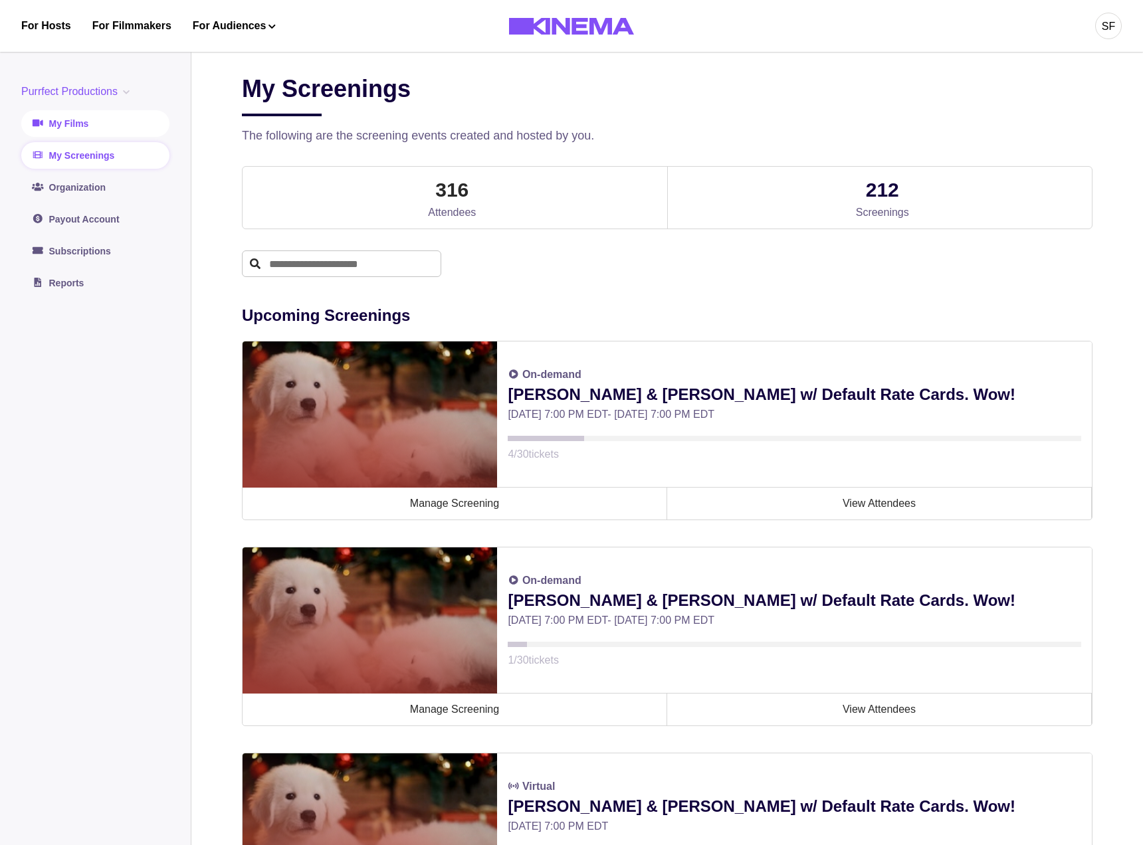
click at [98, 118] on link "My Films" at bounding box center [95, 123] width 148 height 27
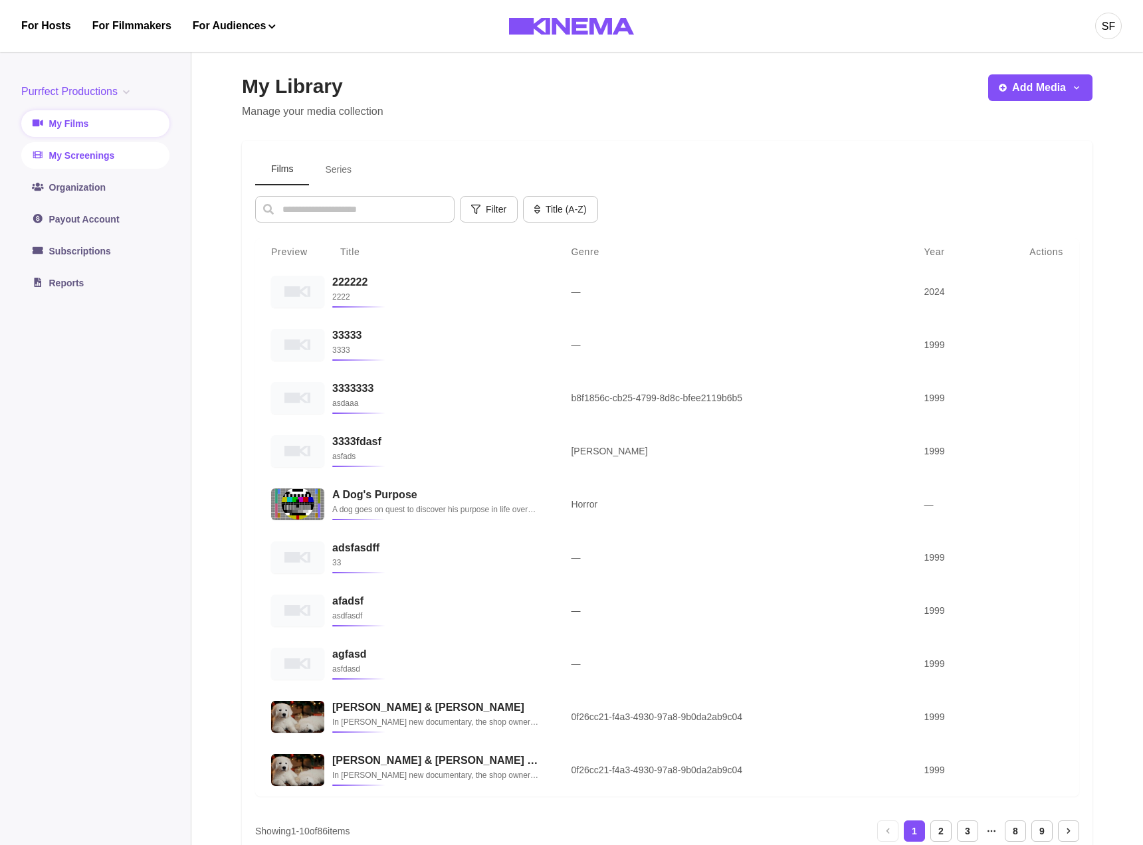
click at [76, 160] on link "My Screenings" at bounding box center [95, 155] width 148 height 27
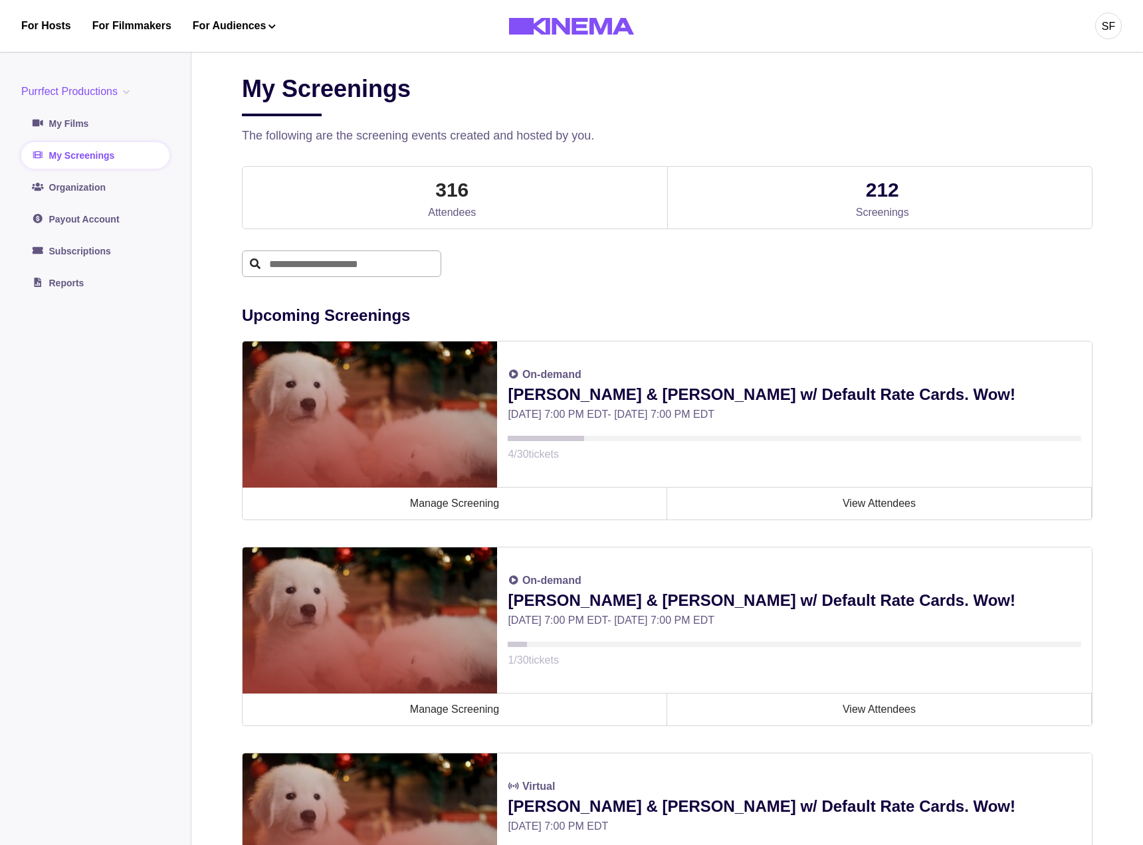
click at [322, 260] on input "text" at bounding box center [341, 263] width 199 height 27
click at [74, 121] on link "My Films" at bounding box center [95, 123] width 148 height 27
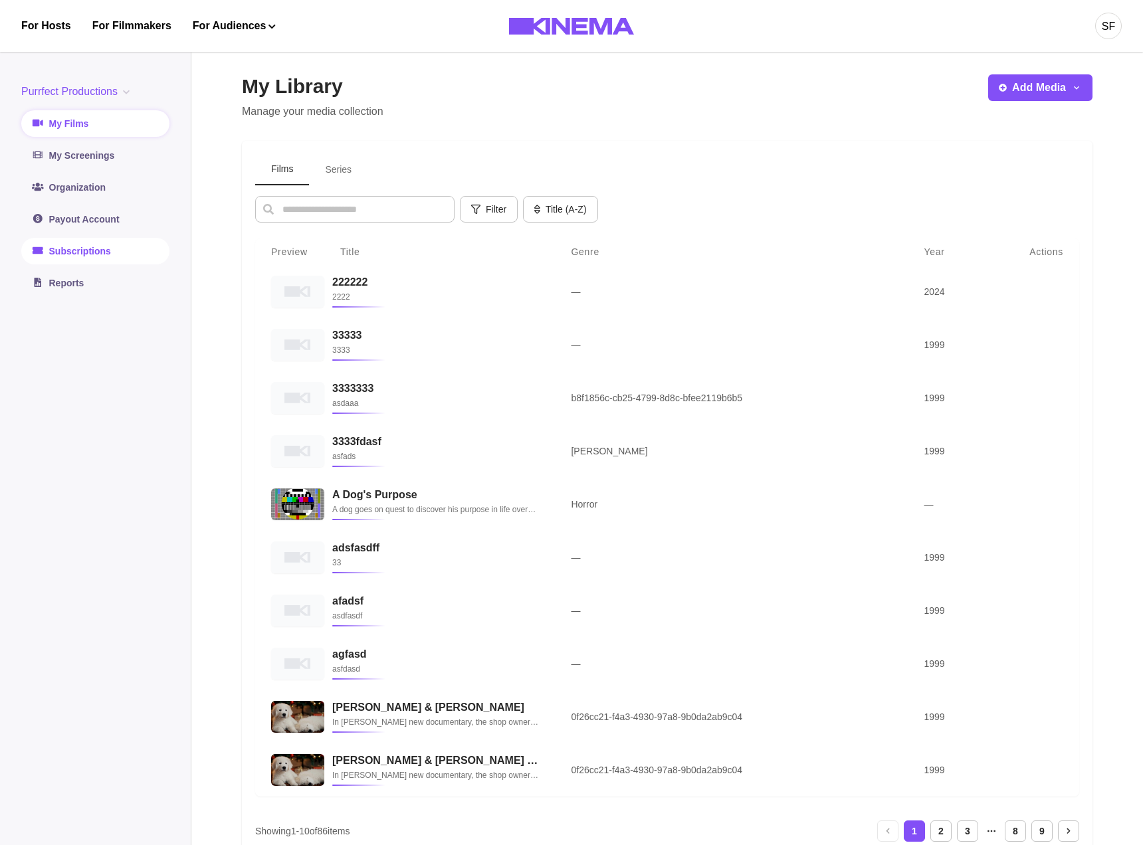
click at [68, 248] on link "Subscriptions" at bounding box center [95, 251] width 148 height 27
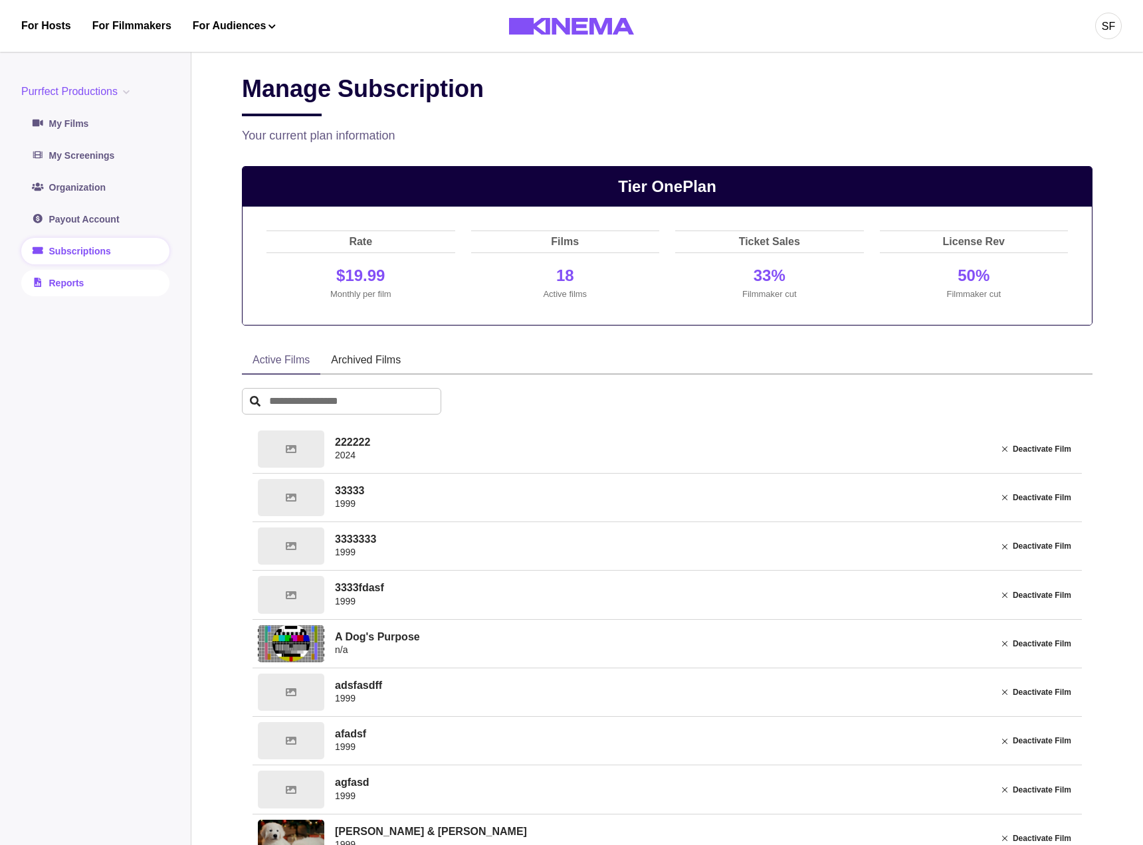
click at [72, 285] on link "Reports" at bounding box center [95, 283] width 148 height 27
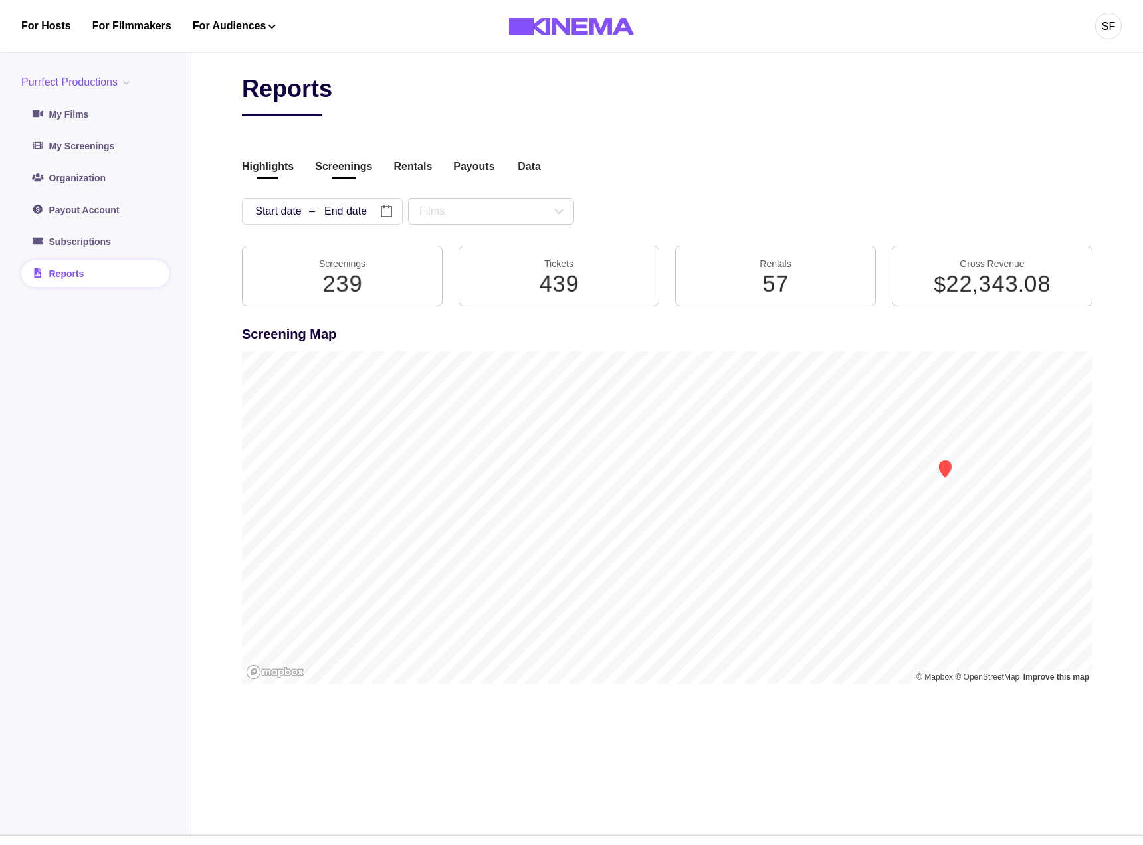
click at [348, 159] on button "Screenings" at bounding box center [343, 168] width 57 height 18
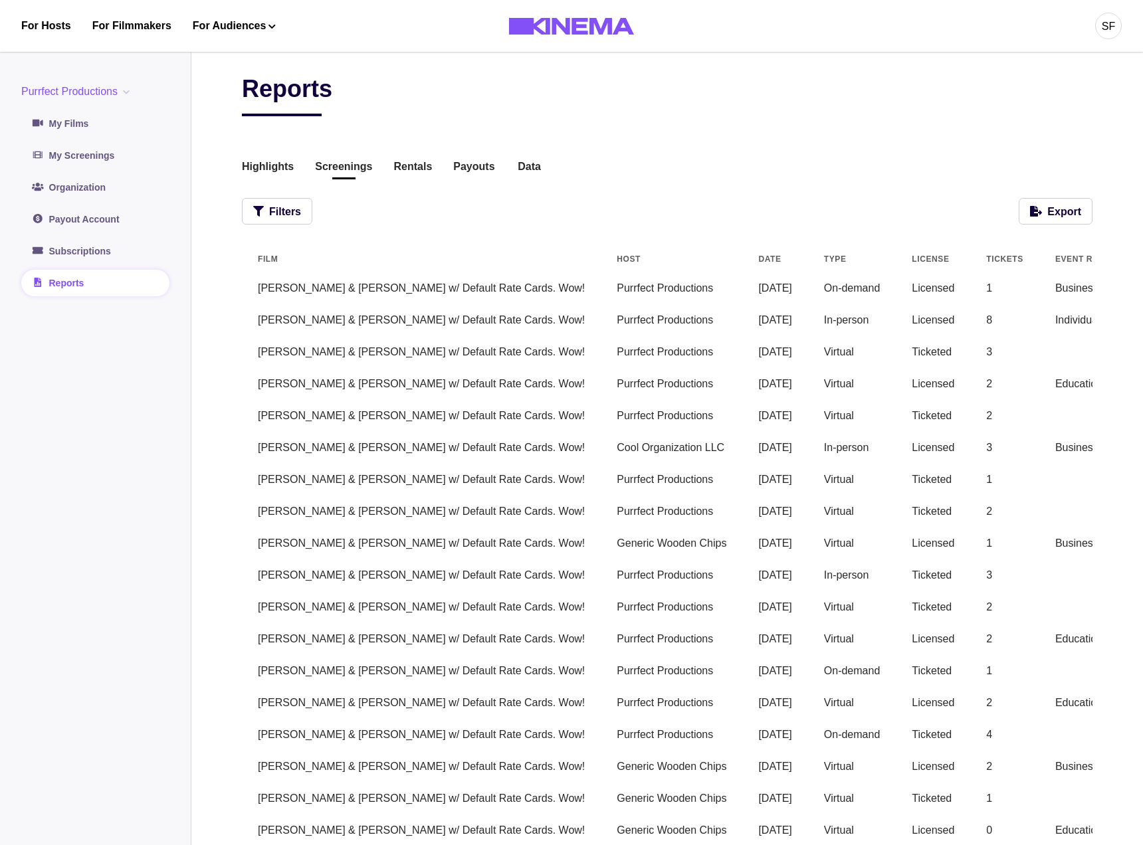
click at [742, 346] on td "09/11/2025" at bounding box center [774, 352] width 65 height 32
drag, startPoint x: 85, startPoint y: 221, endPoint x: 82, endPoint y: 246, distance: 25.4
click at [85, 221] on link "Payout Account" at bounding box center [95, 219] width 148 height 27
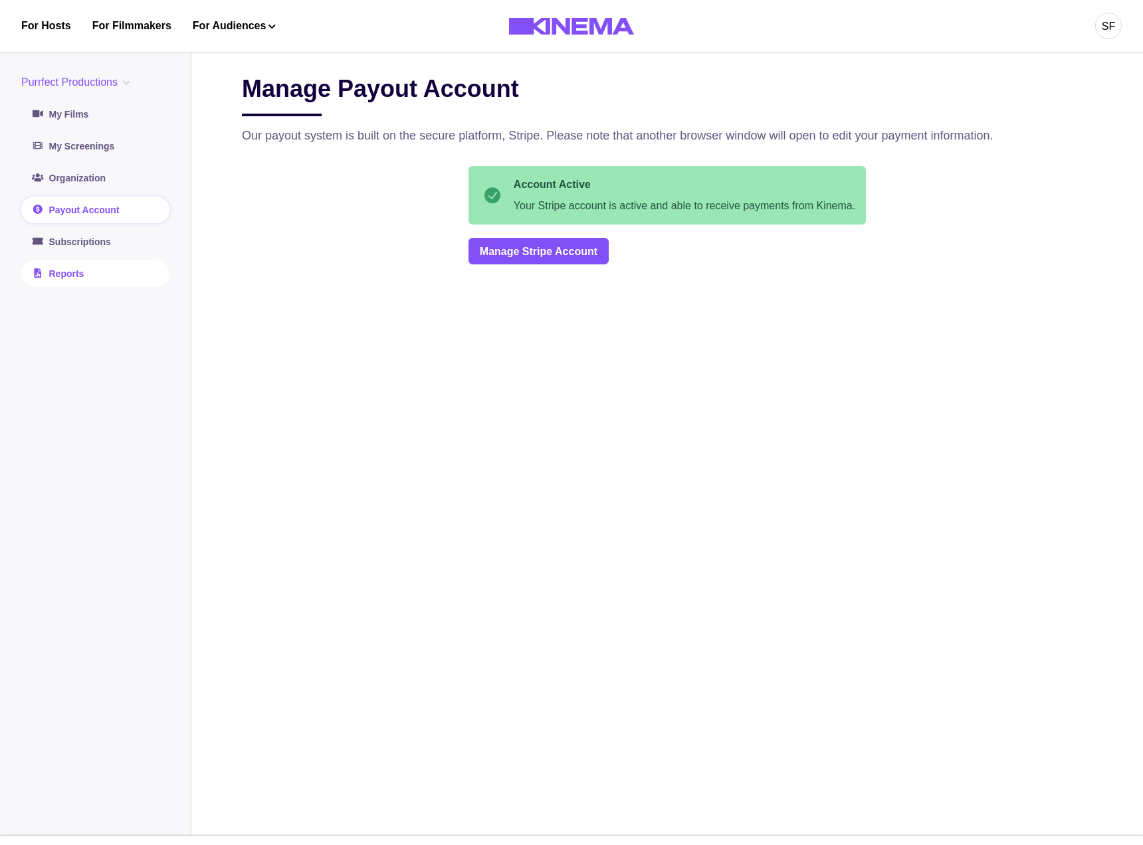
click at [64, 280] on link "Reports" at bounding box center [95, 273] width 148 height 27
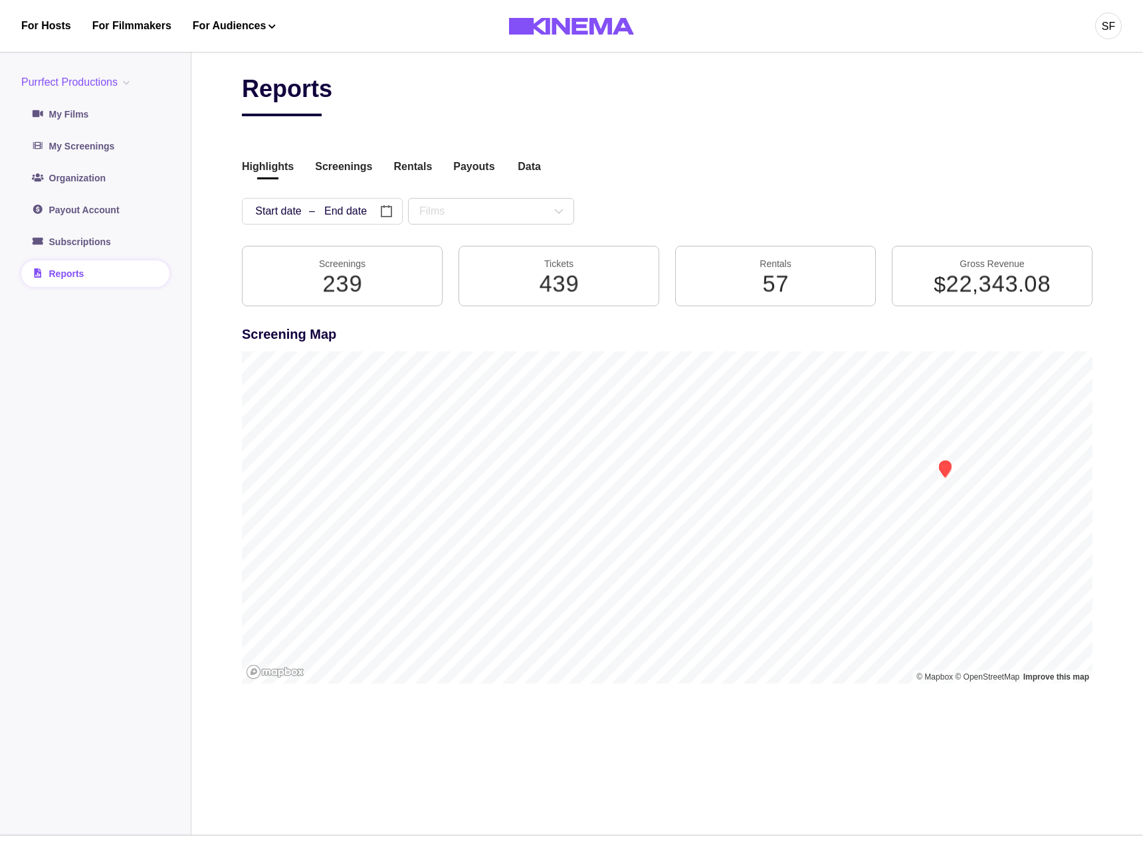
drag, startPoint x: 580, startPoint y: 419, endPoint x: 574, endPoint y: 411, distance: 9.4
click at [580, 419] on div at bounding box center [667, 517] width 850 height 332
drag, startPoint x: 528, startPoint y: 556, endPoint x: 455, endPoint y: 459, distance: 121.4
click at [475, 544] on div at bounding box center [667, 517] width 850 height 332
click at [306, 165] on div "Highlights Screenings Rentals Payouts Data Beta Contact us for audience locatio…" at bounding box center [667, 168] width 850 height 18
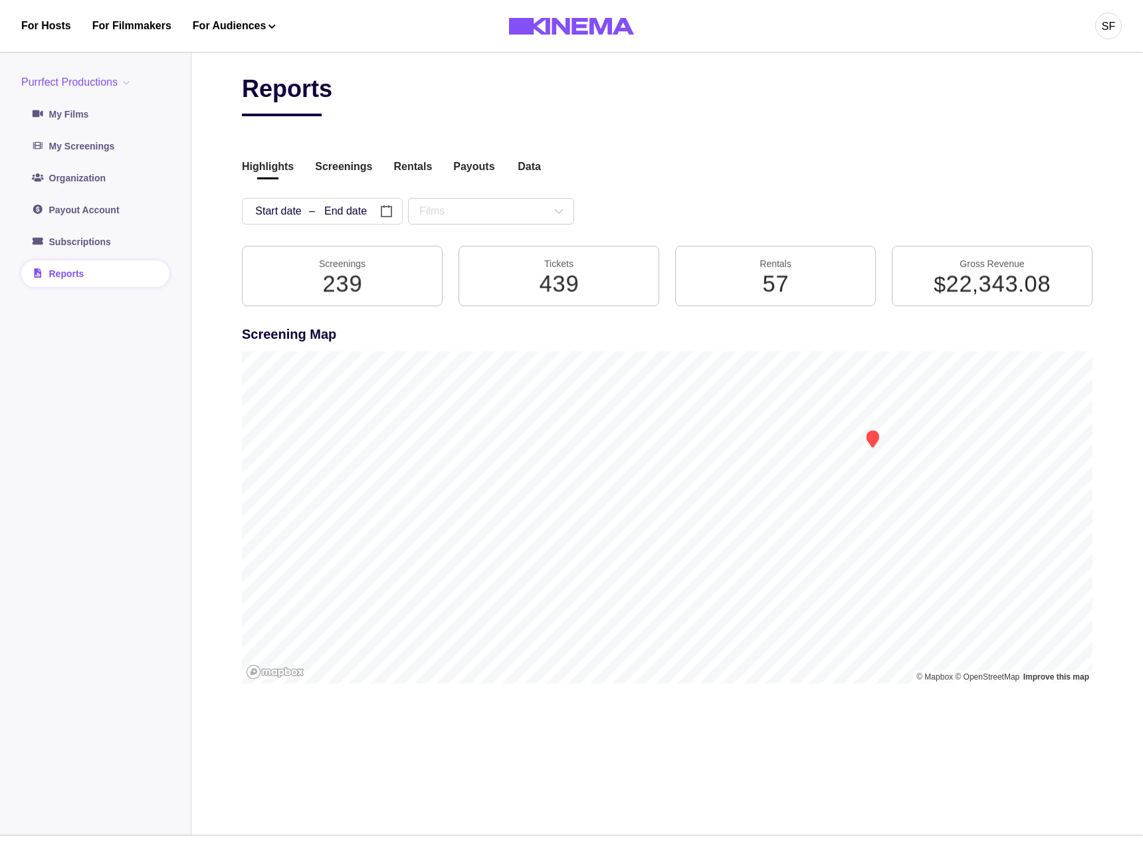
drag, startPoint x: 314, startPoint y: 167, endPoint x: 319, endPoint y: 178, distance: 12.5
click at [315, 167] on button "Screenings" at bounding box center [343, 168] width 57 height 18
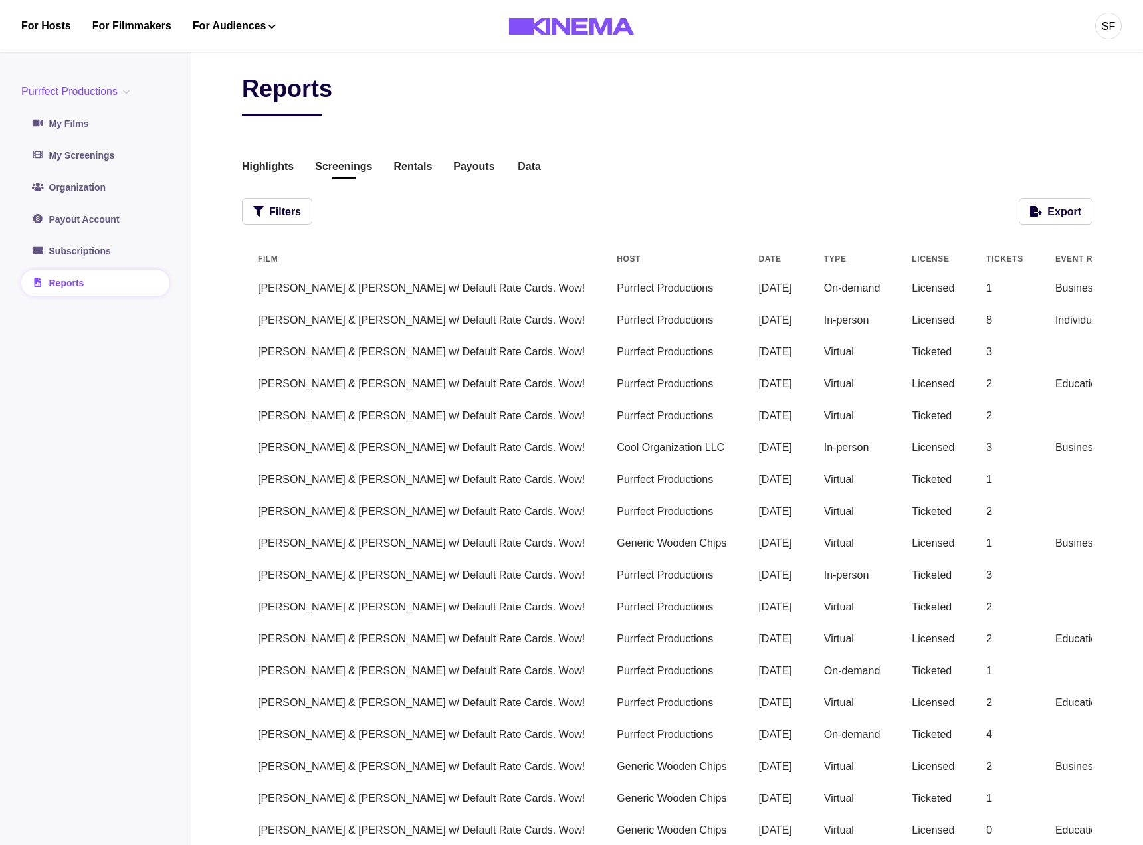
click at [458, 423] on td "Allan & Suzi w/ Default Rate Cards. Wow!" at bounding box center [421, 416] width 359 height 32
click at [282, 205] on button "Filters" at bounding box center [277, 211] width 70 height 27
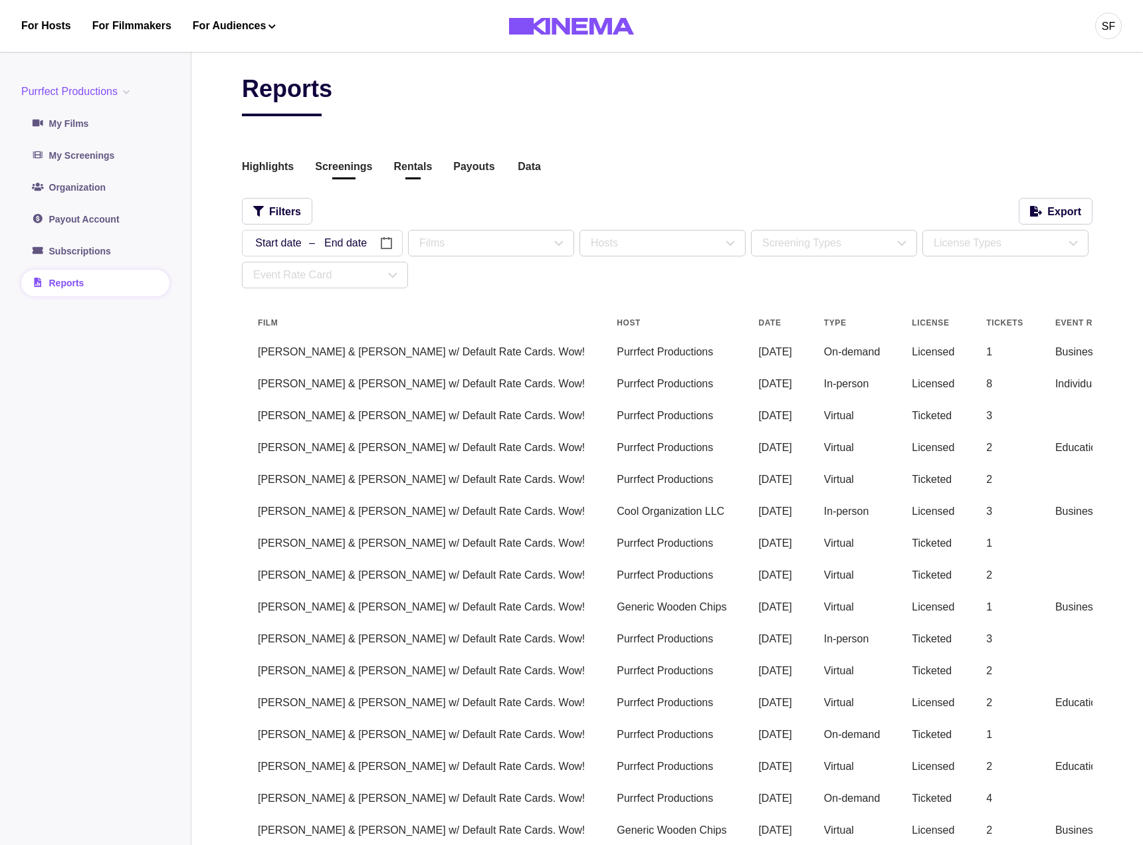
click at [423, 167] on button "Rentals" at bounding box center [412, 168] width 39 height 18
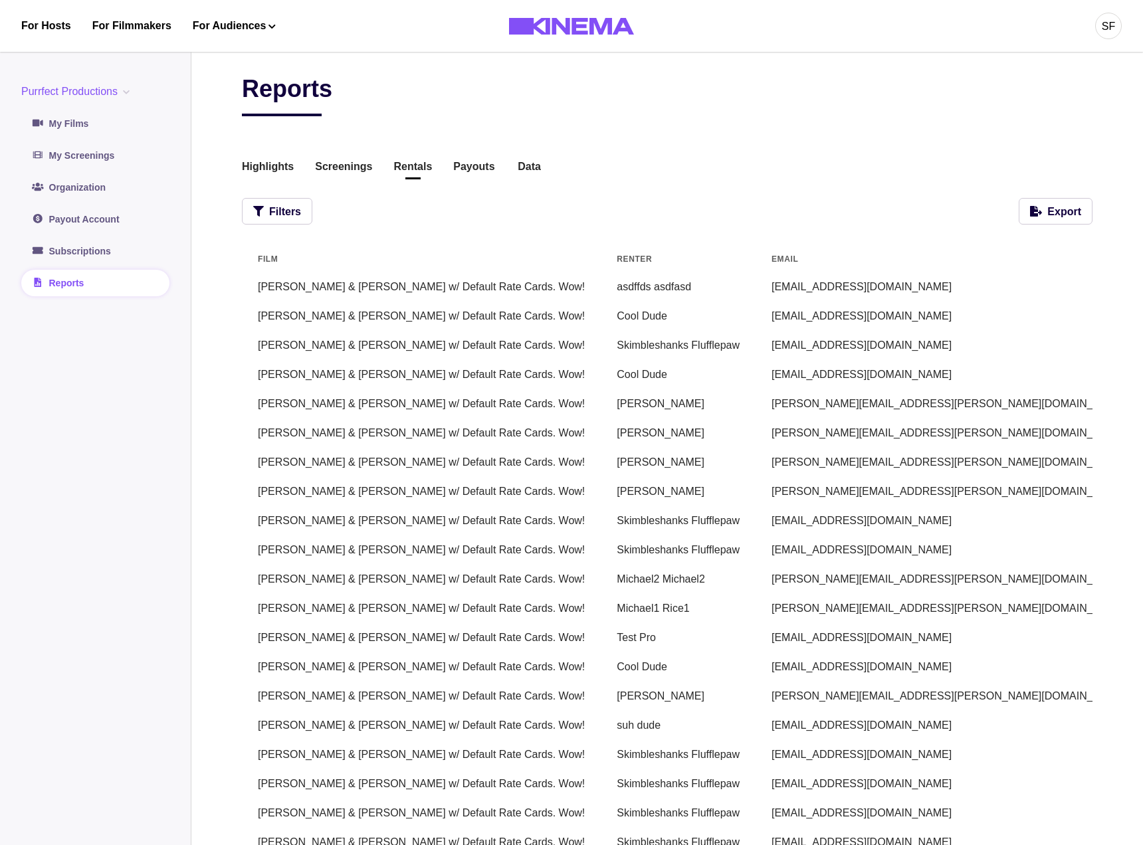
click at [626, 498] on td "Michael Rice" at bounding box center [678, 491] width 155 height 29
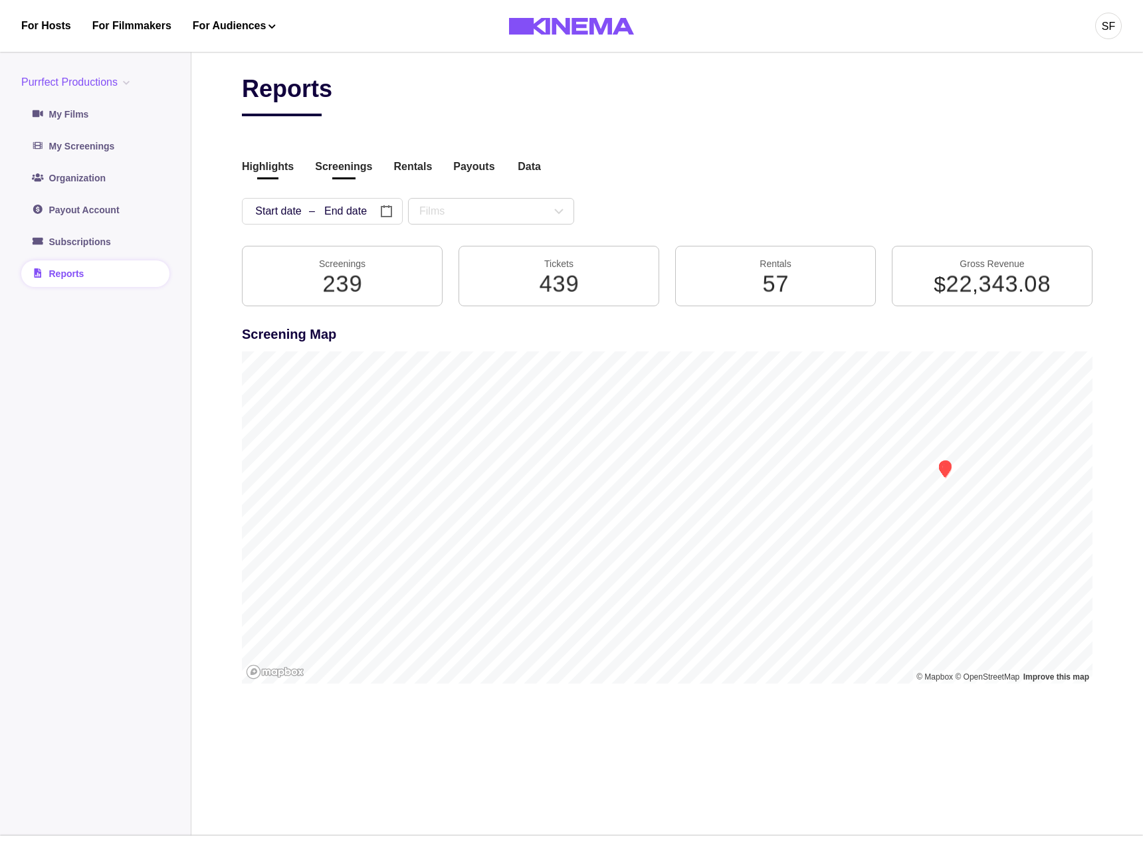
click at [329, 160] on button "Screenings" at bounding box center [343, 168] width 57 height 18
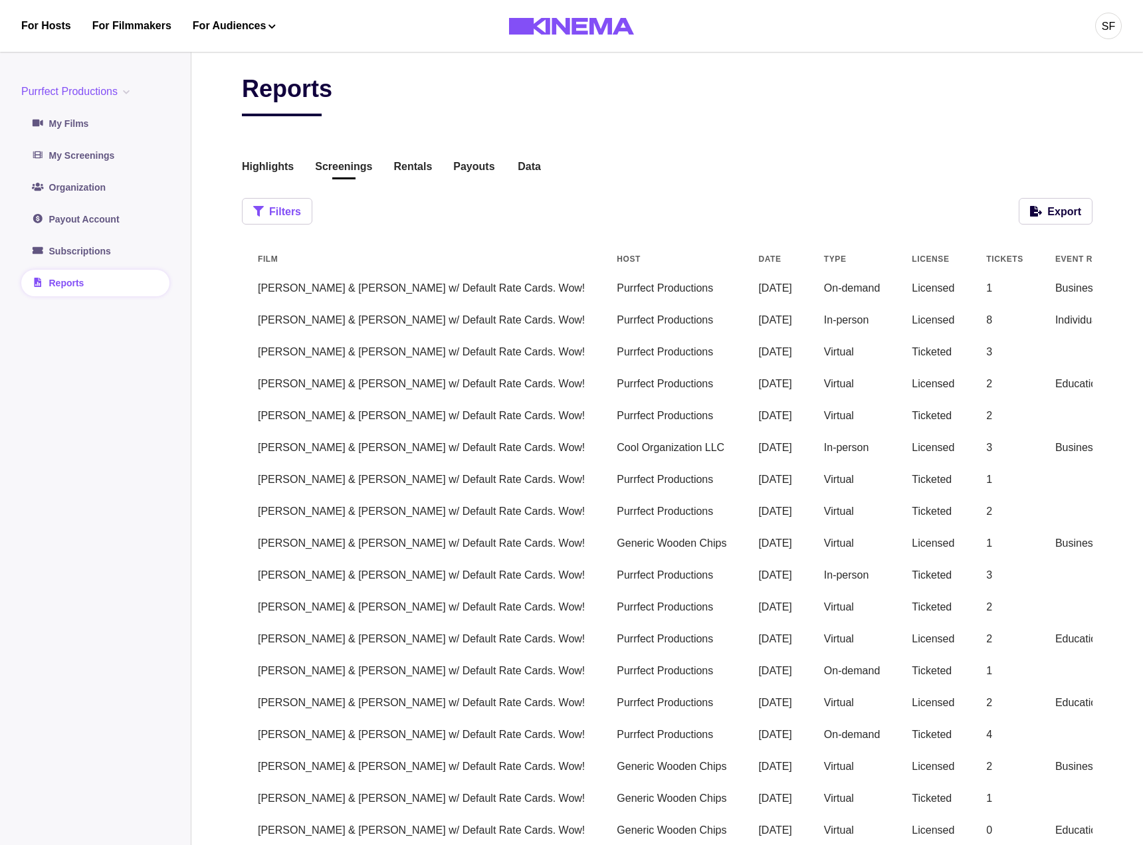
click at [280, 203] on button "Filters" at bounding box center [277, 211] width 70 height 27
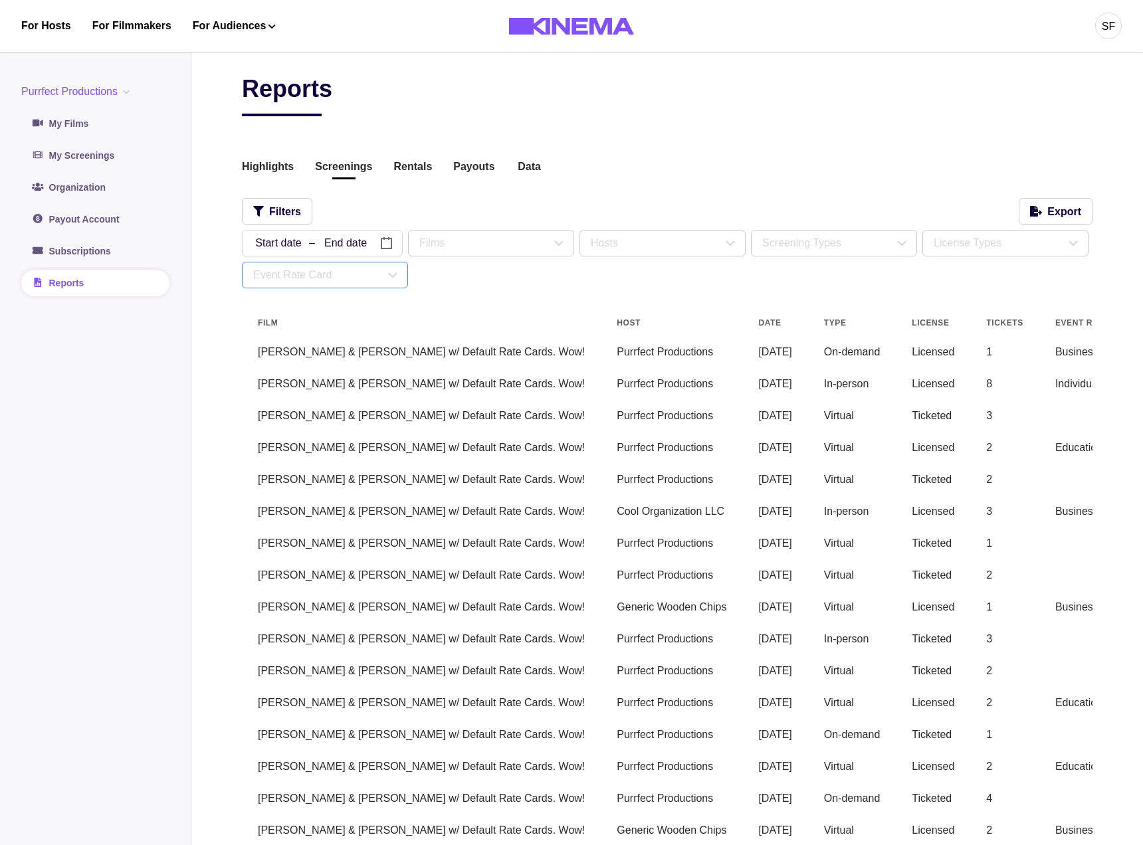
click at [333, 283] on div "Event Rate Card" at bounding box center [324, 274] width 165 height 25
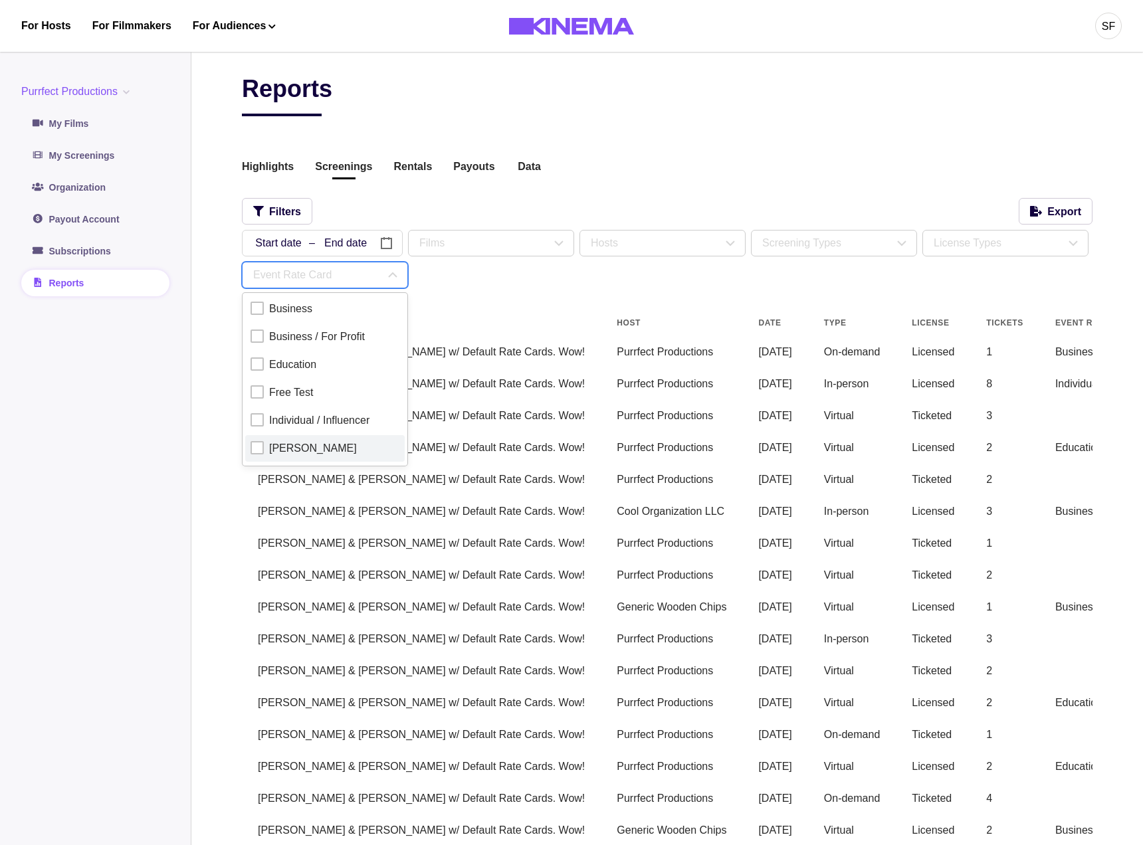
click at [266, 448] on div "Michael Test" at bounding box center [324, 448] width 149 height 16
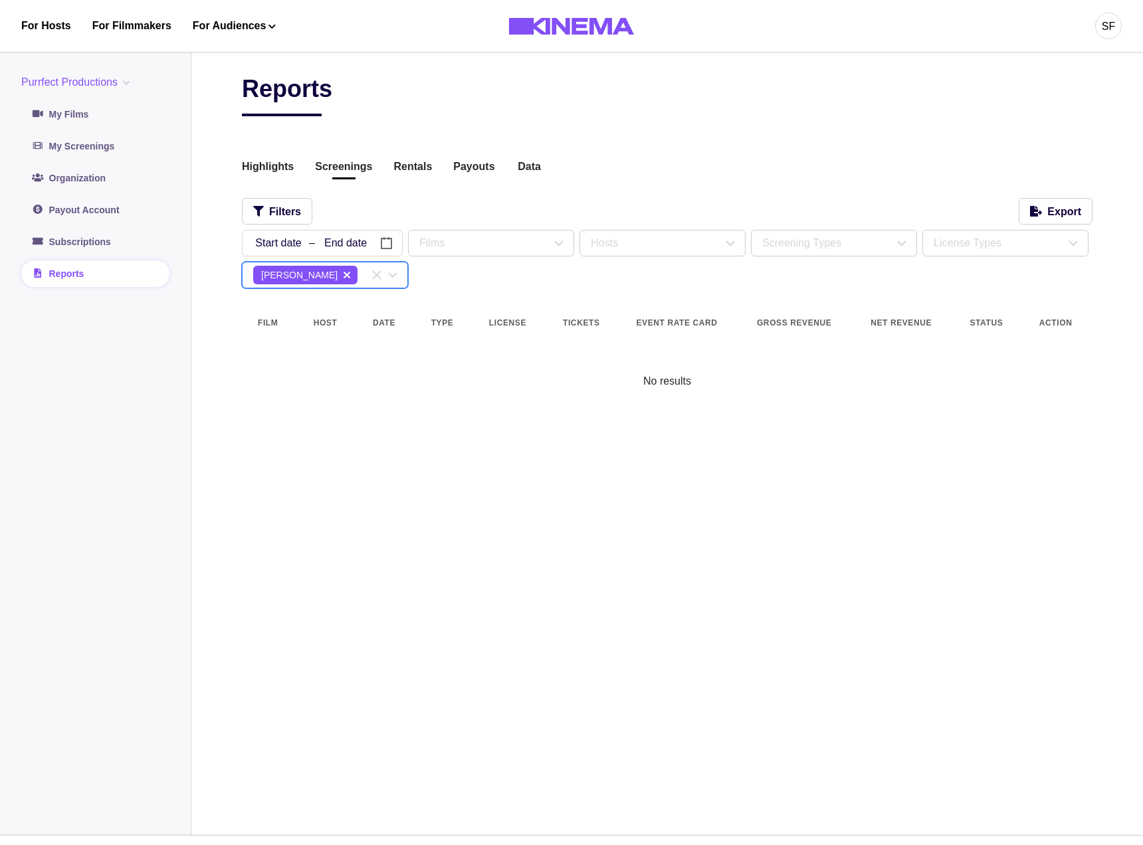
drag, startPoint x: 479, startPoint y: 583, endPoint x: 436, endPoint y: 544, distance: 57.4
click at [479, 582] on div "Reports Highlights Screenings Rentals Payouts Data Beta Contact us for audience…" at bounding box center [667, 438] width 850 height 729
click at [100, 91] on div "Purrfect Productions Purrfect Productions International Payments Test Purrfect …" at bounding box center [95, 180] width 148 height 213
click at [114, 86] on button "Purrfect Productions" at bounding box center [78, 82] width 114 height 16
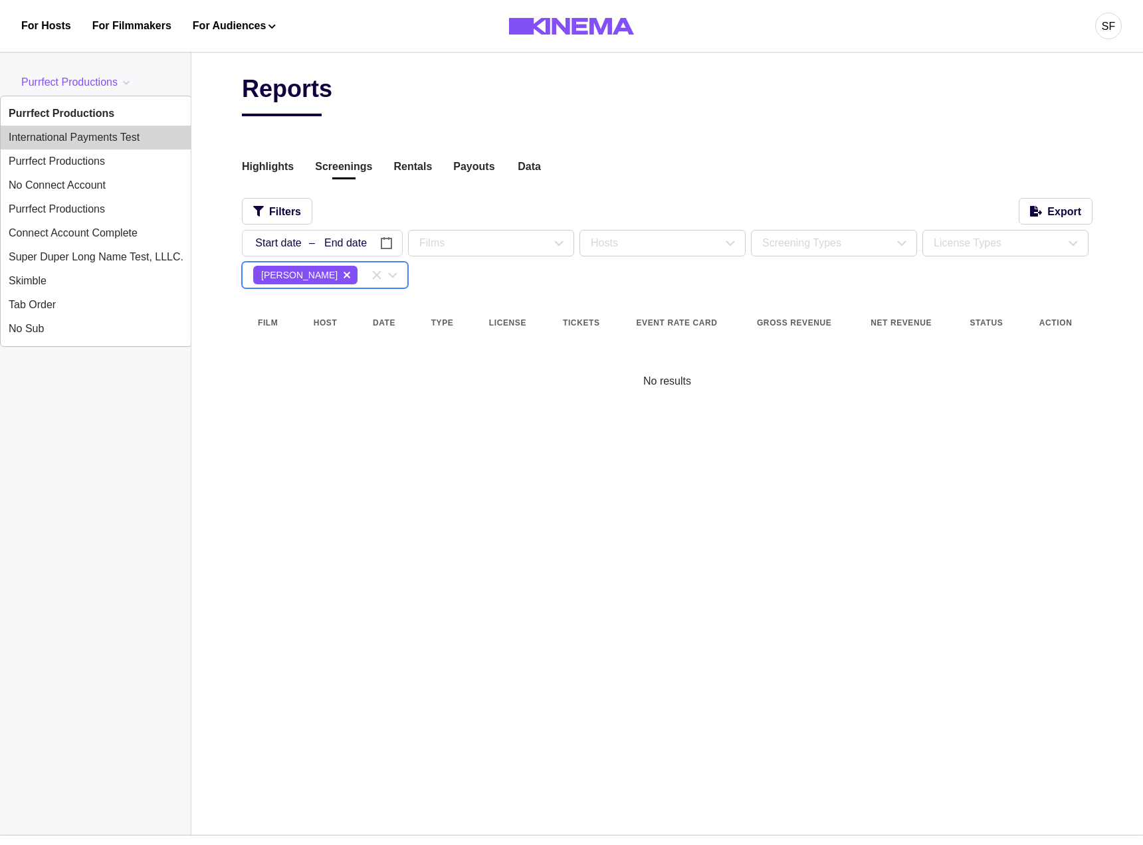
click at [100, 131] on button "International Payments Test" at bounding box center [96, 138] width 191 height 24
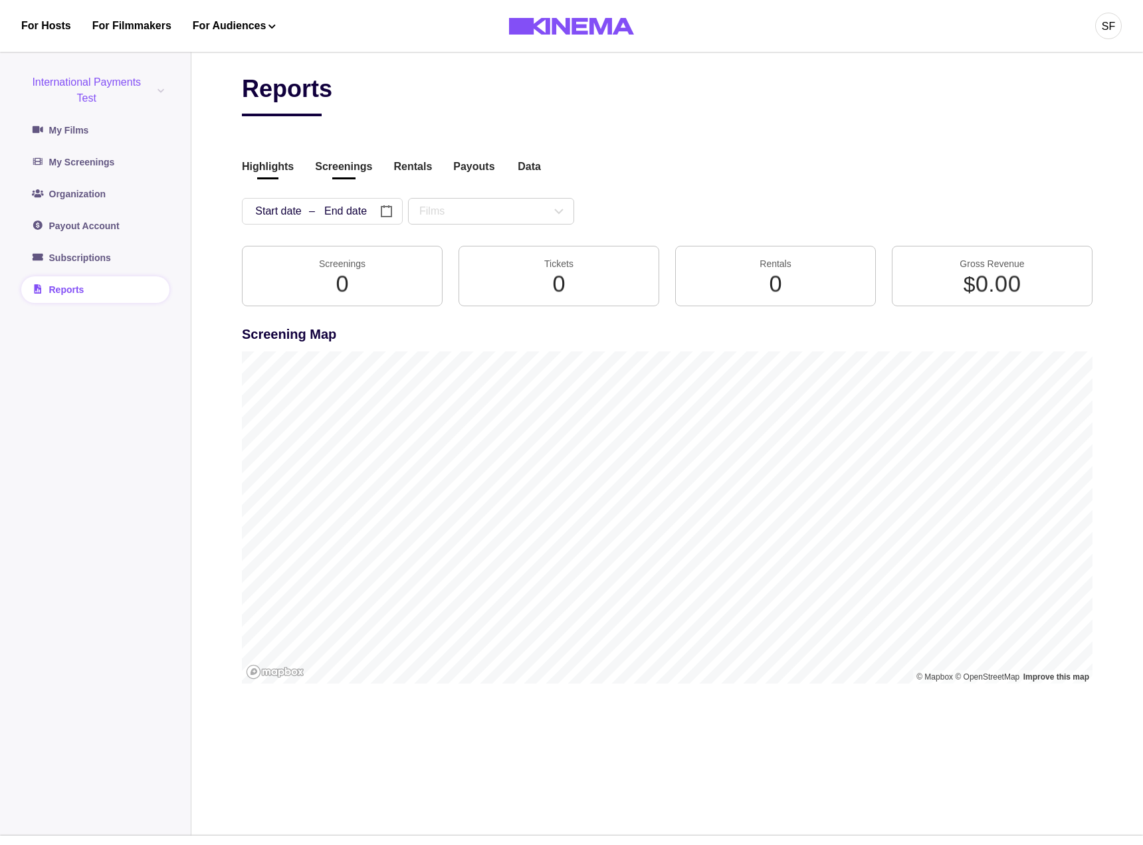
click at [355, 172] on button "Screenings" at bounding box center [343, 168] width 57 height 18
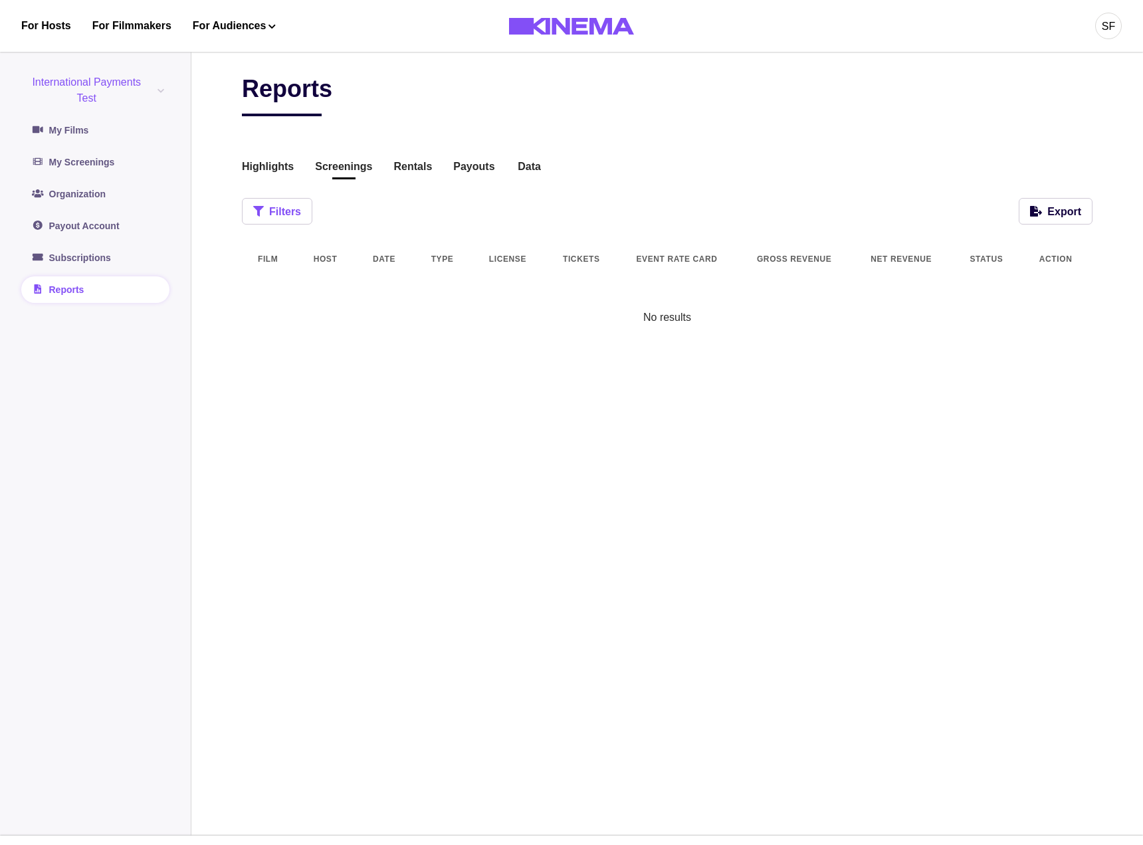
click at [285, 214] on button "Filters" at bounding box center [277, 211] width 70 height 27
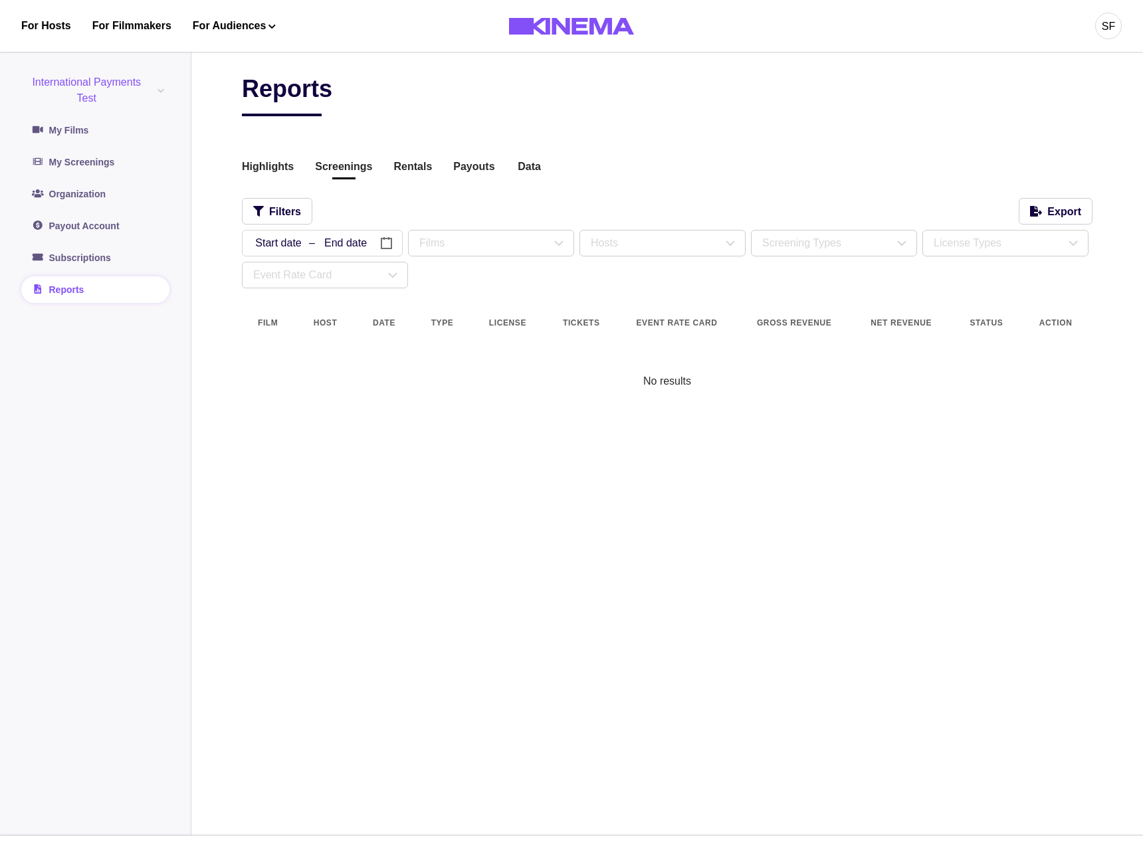
drag, startPoint x: 299, startPoint y: 290, endPoint x: 302, endPoint y: 278, distance: 12.4
click at [299, 289] on div "Reports Highlights Screenings Rentals Payouts Data Beta Contact us for audience…" at bounding box center [667, 231] width 850 height 315
click at [302, 278] on div "Event Rate Card" at bounding box center [319, 275] width 132 height 16
click at [294, 406] on div "Reports Highlights Screenings Rentals Payouts Data Beta Contact us for audience…" at bounding box center [667, 438] width 850 height 729
click at [322, 267] on div "Event Rate Card" at bounding box center [319, 275] width 132 height 16
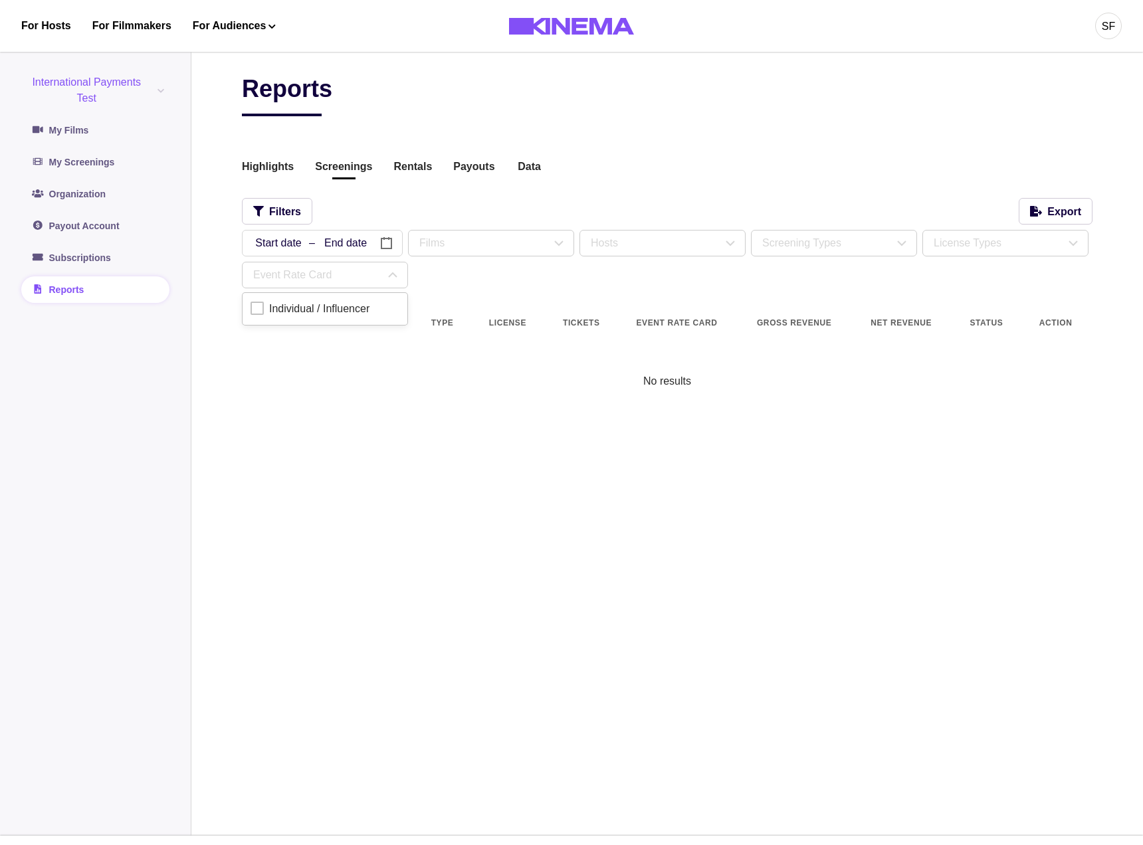
click at [281, 399] on div "Reports Highlights Screenings Rentals Payouts Data Beta Contact us for audience…" at bounding box center [667, 438] width 850 height 729
click at [314, 268] on div "Event Rate Card" at bounding box center [319, 275] width 132 height 16
drag, startPoint x: 296, startPoint y: 292, endPoint x: 301, endPoint y: 278, distance: 14.3
click at [296, 292] on div "Reports Highlights Screenings Rentals Payouts Data Beta Contact us for audience…" at bounding box center [667, 231] width 850 height 315
click at [301, 278] on div "Event Rate Card" at bounding box center [319, 275] width 132 height 16
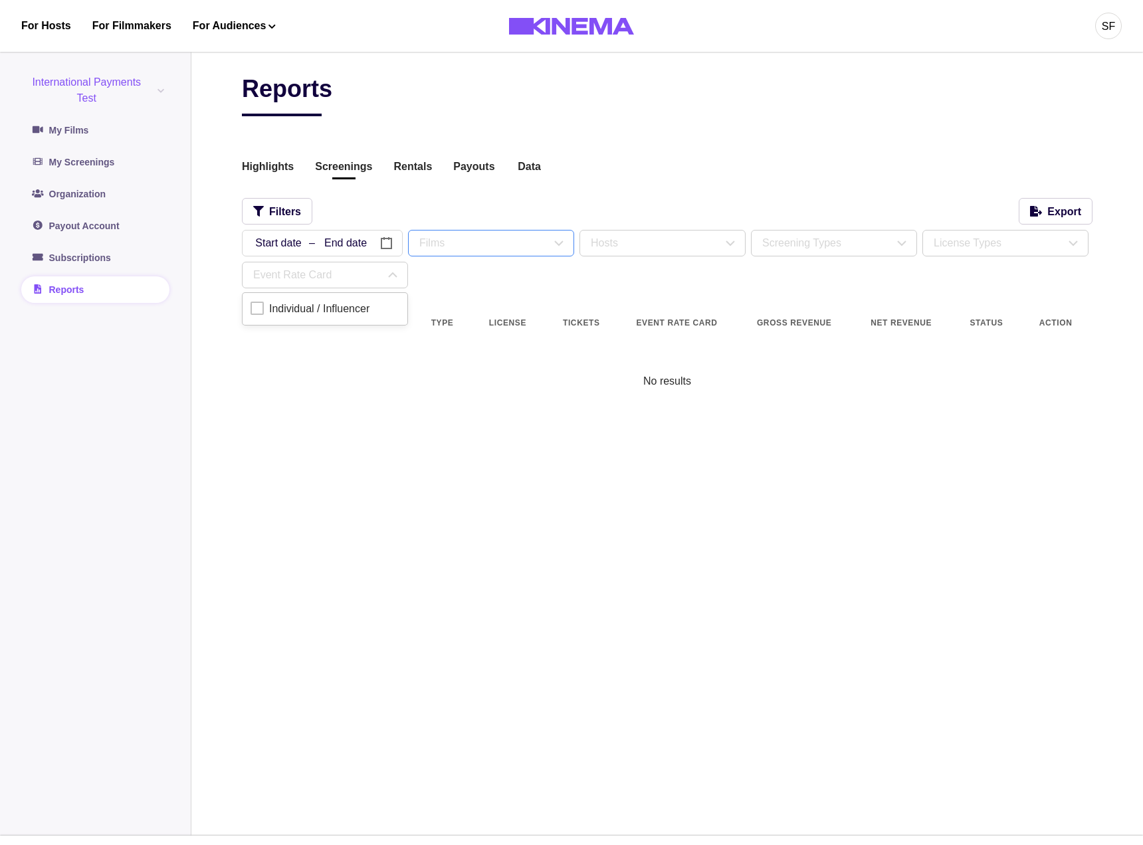
click at [472, 249] on div "Films" at bounding box center [485, 243] width 132 height 16
click at [306, 280] on div "Event Rate Card" at bounding box center [319, 275] width 132 height 16
click at [303, 308] on div "Individual / Influencer" at bounding box center [319, 309] width 100 height 16
click at [252, 311] on div at bounding box center [256, 308] width 13 height 13
click at [300, 477] on div "Reports Highlights Screenings Rentals Payouts Data Beta Contact us for audience…" at bounding box center [667, 438] width 850 height 729
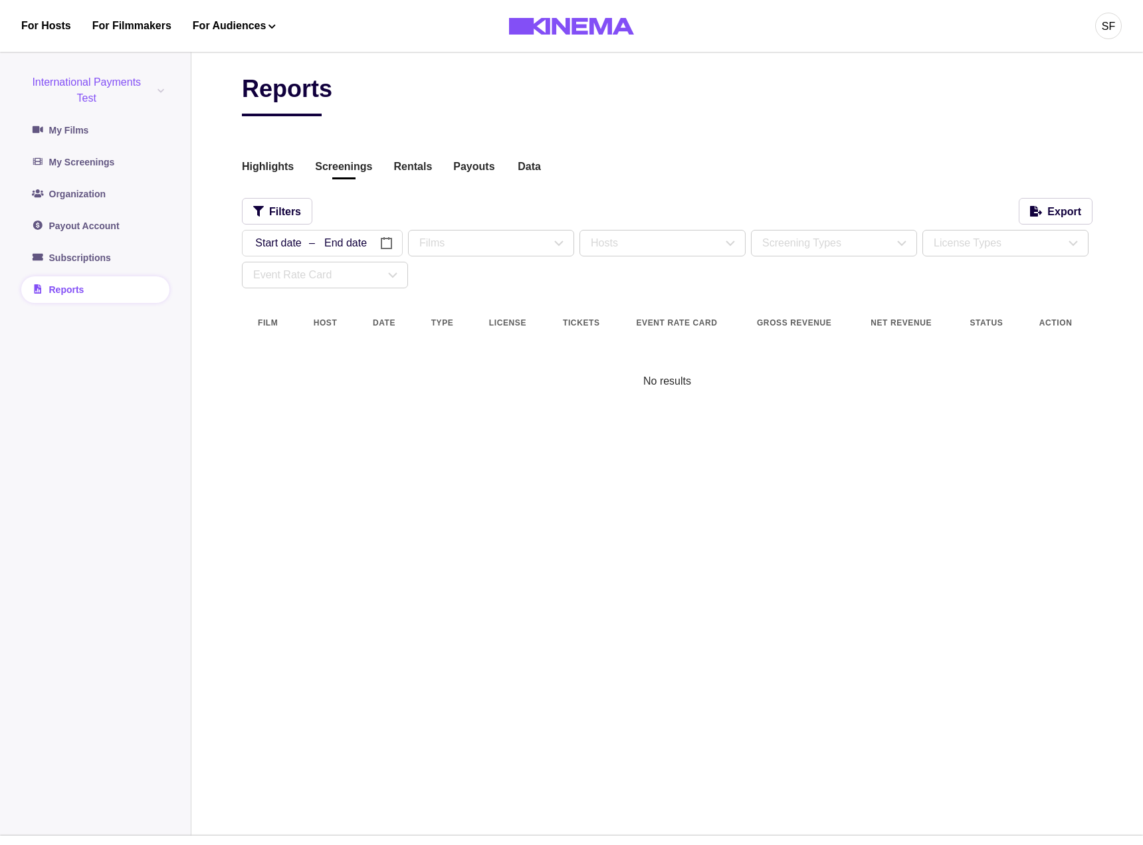
click at [333, 237] on button "button" at bounding box center [309, 243] width 134 height 27
click at [363, 185] on div "Reports Highlights Screenings Rentals Payouts Data Beta Contact us for audience…" at bounding box center [667, 231] width 850 height 315
click at [138, 77] on button "International Payments Test" at bounding box center [95, 90] width 148 height 32
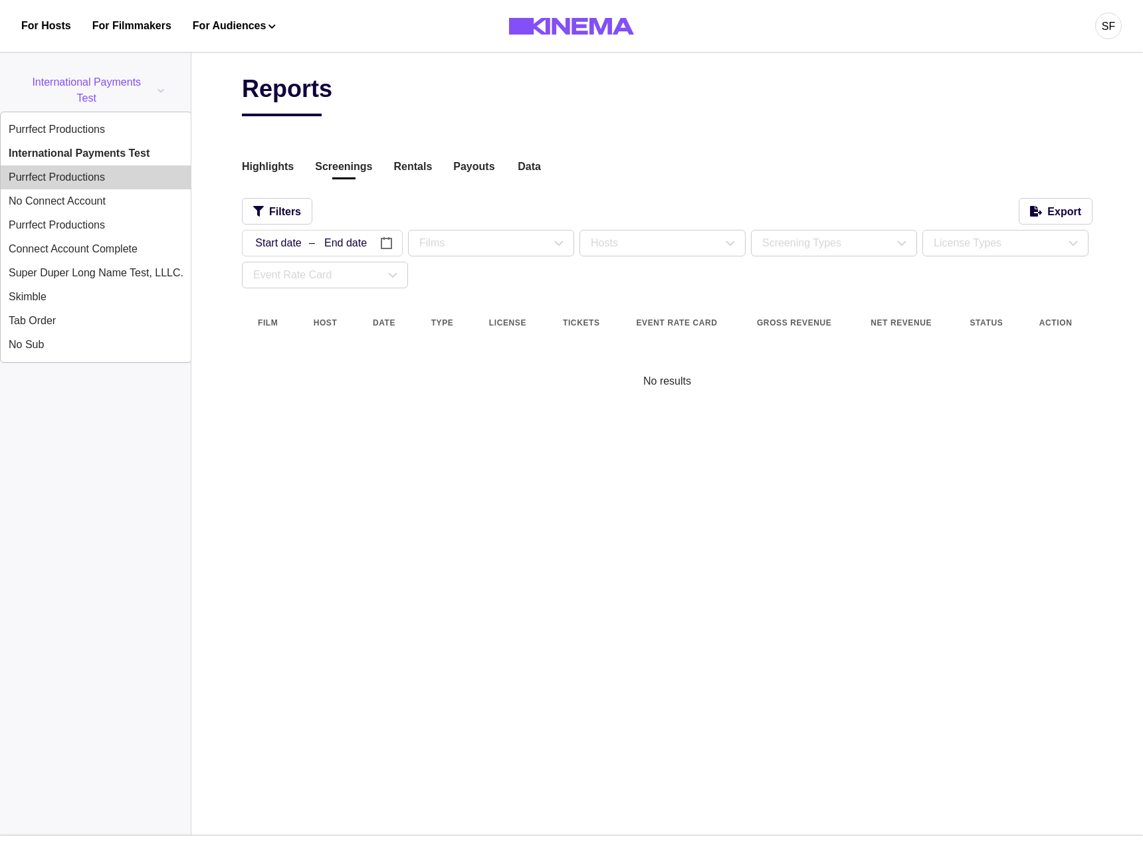
click at [93, 181] on button "Purrfect Productions" at bounding box center [96, 177] width 191 height 24
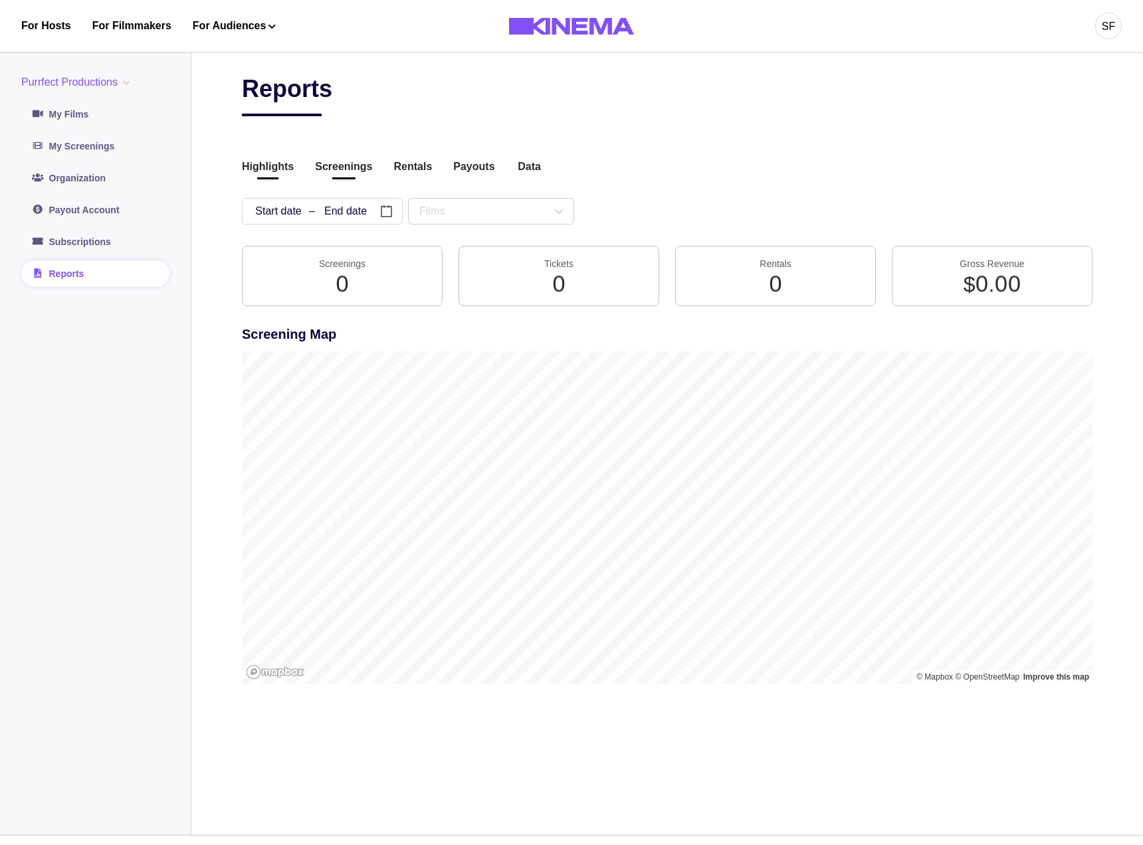
click at [330, 169] on button "Screenings" at bounding box center [343, 168] width 57 height 18
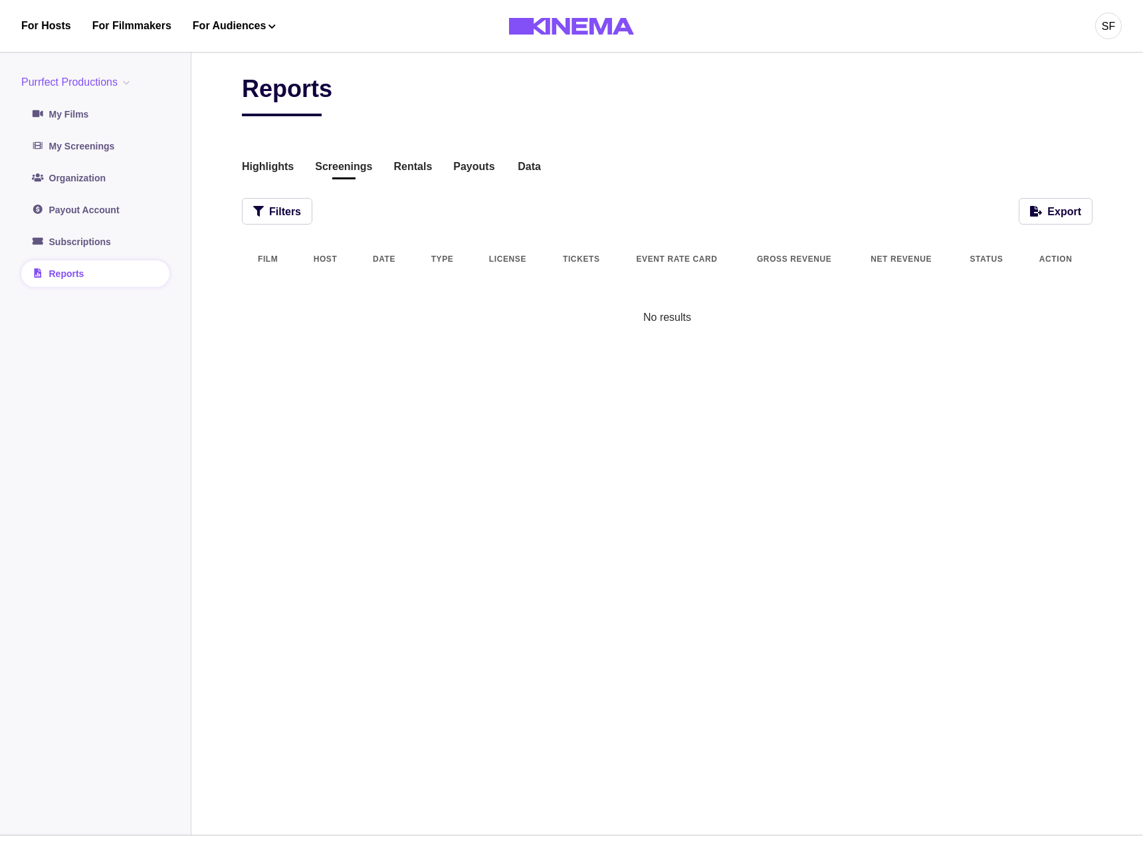
click at [110, 84] on button "Purrfect Productions" at bounding box center [78, 82] width 114 height 16
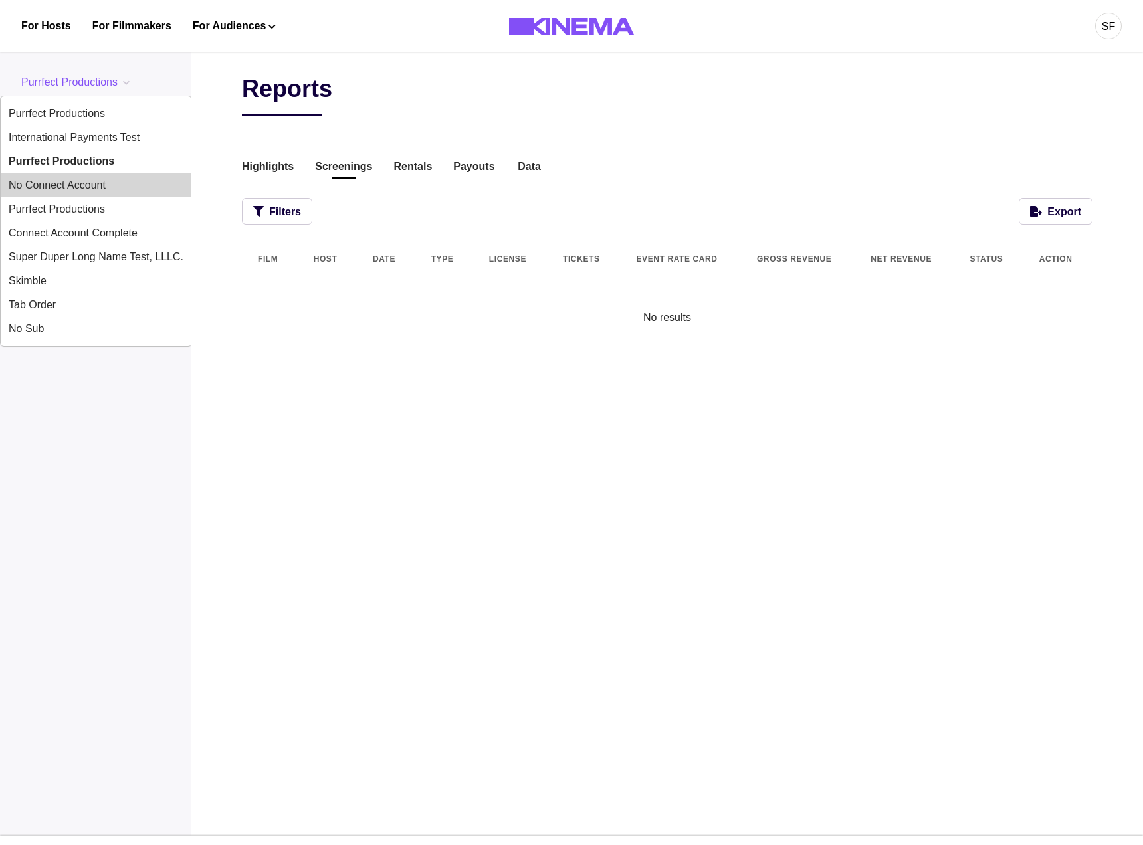
click at [82, 182] on button "No Connect Account" at bounding box center [96, 185] width 191 height 24
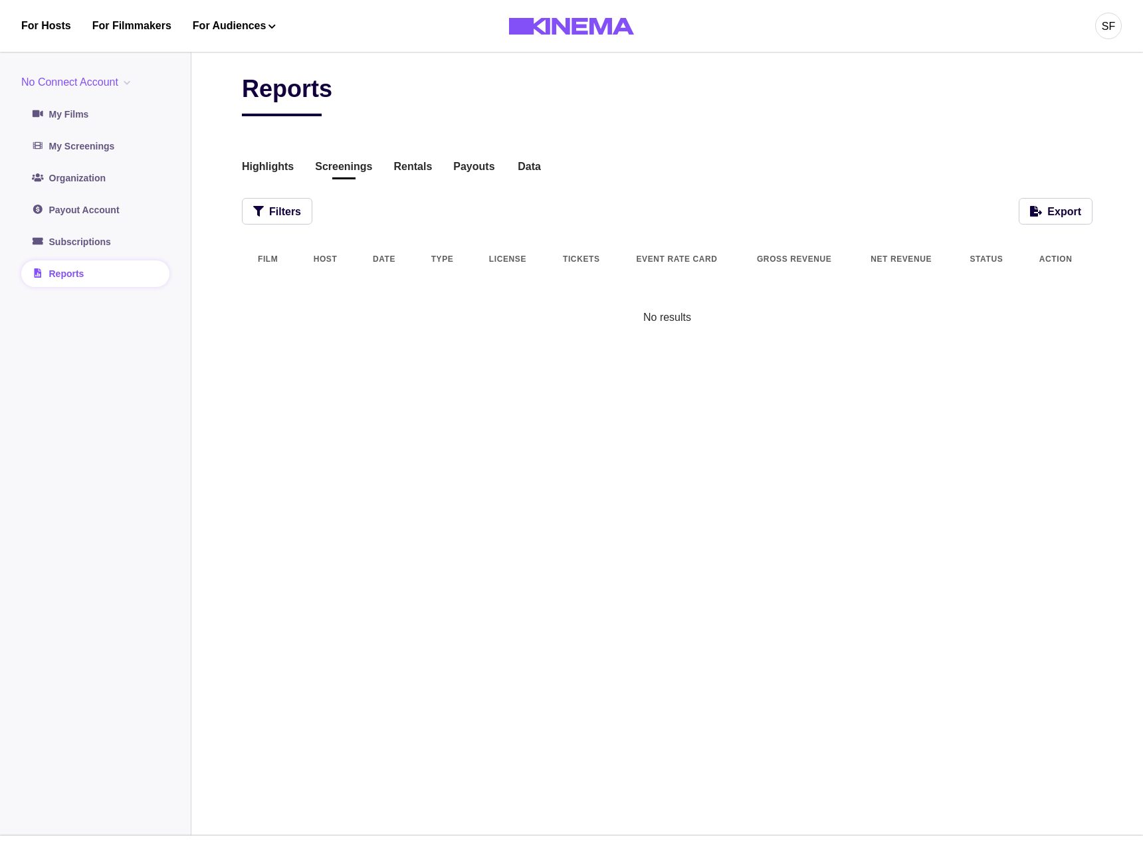
click at [119, 82] on button "No Connect Account" at bounding box center [78, 82] width 114 height 16
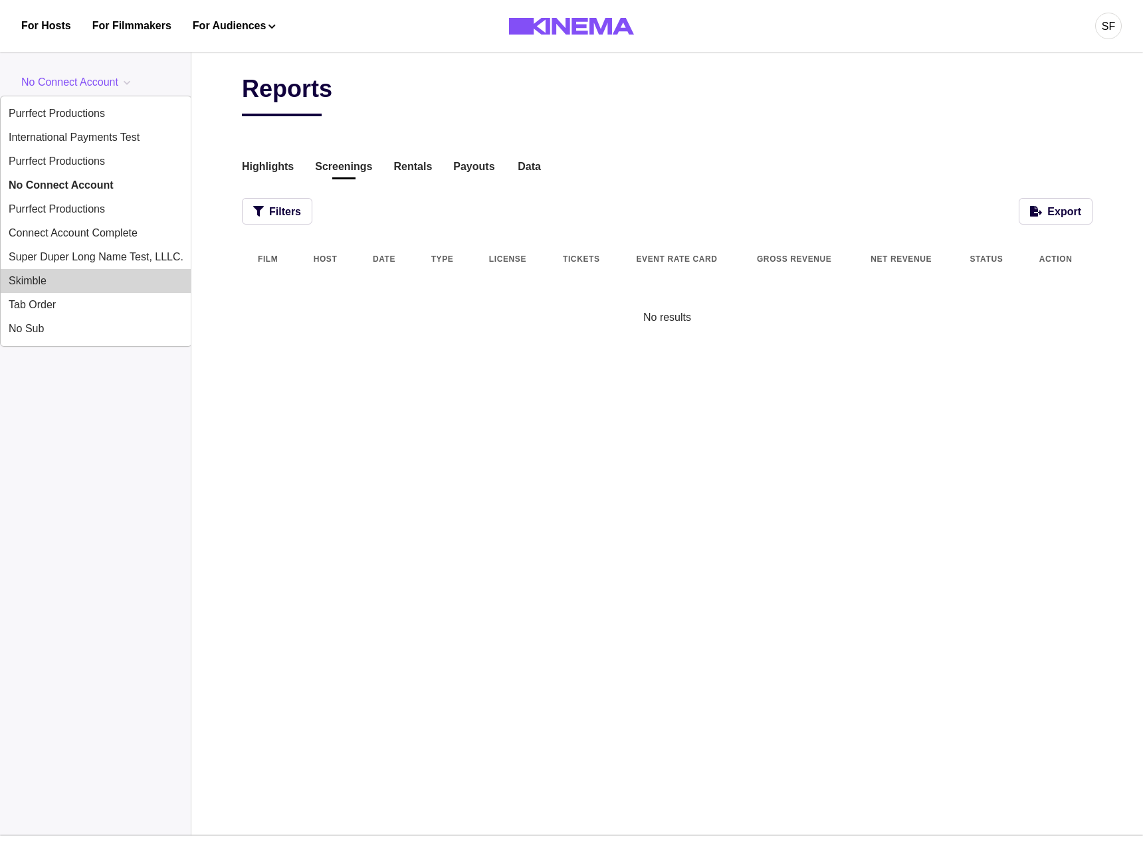
click at [63, 282] on button "Skimble" at bounding box center [96, 281] width 191 height 24
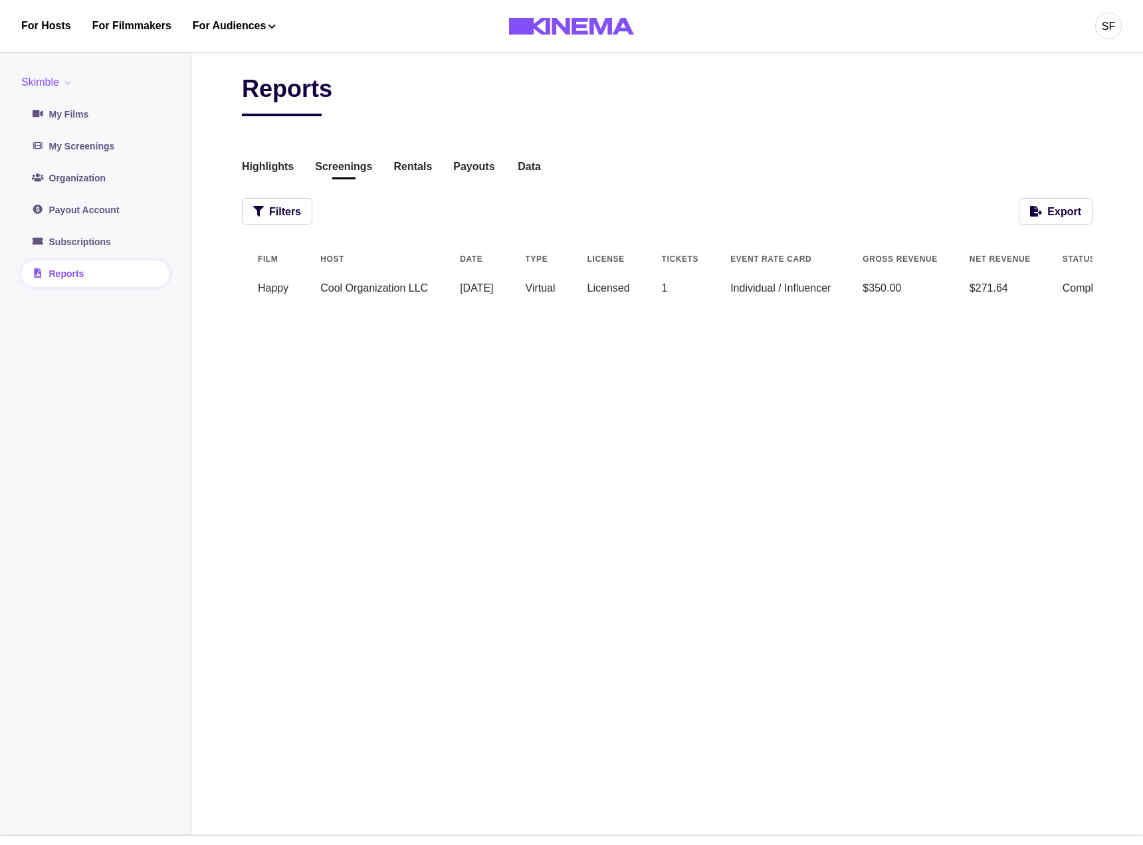
click at [571, 296] on td "Virtual" at bounding box center [541, 288] width 62 height 32
click at [296, 207] on button "Filters" at bounding box center [277, 211] width 70 height 27
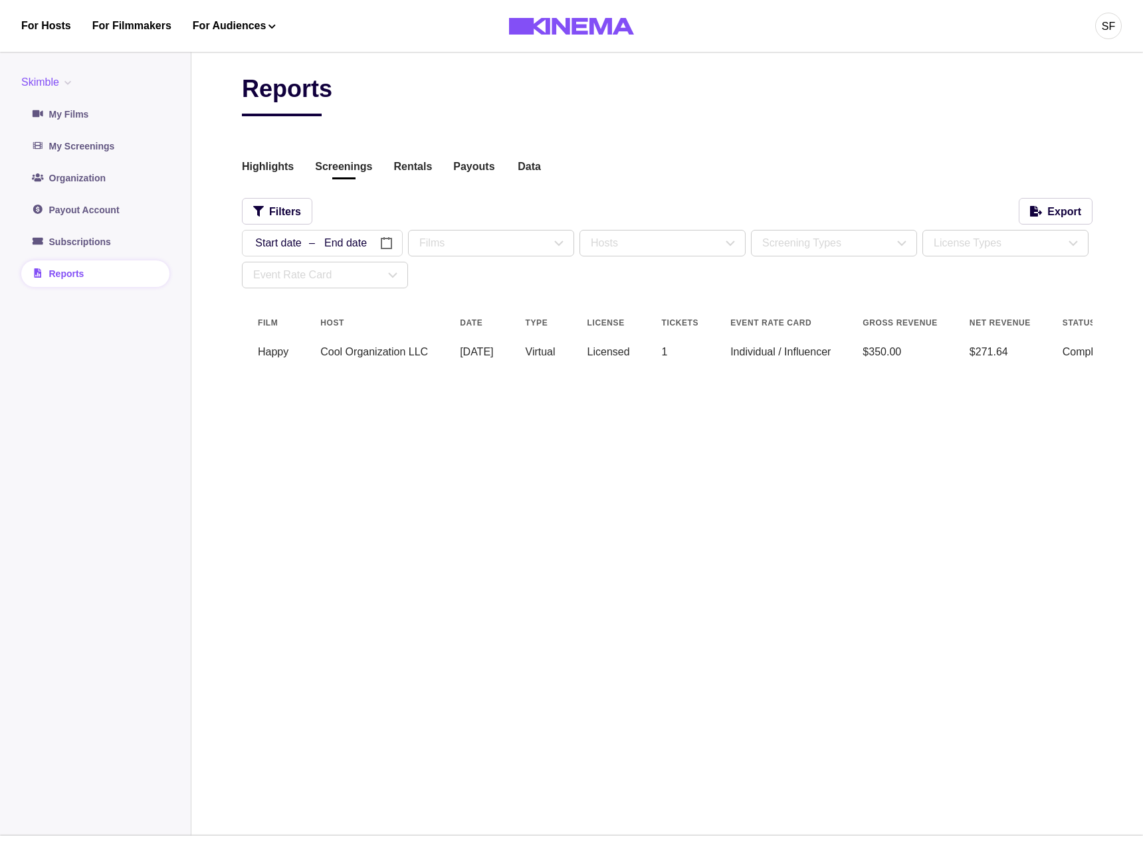
click at [395, 521] on div "Reports Highlights Screenings Rentals Payouts Data Beta Contact us for audience…" at bounding box center [667, 438] width 850 height 729
click at [305, 273] on div "Event Rate Card" at bounding box center [319, 275] width 132 height 16
click at [322, 290] on div "No options" at bounding box center [324, 308] width 165 height 40
click at [323, 276] on div "Event Rate Card" at bounding box center [319, 275] width 132 height 16
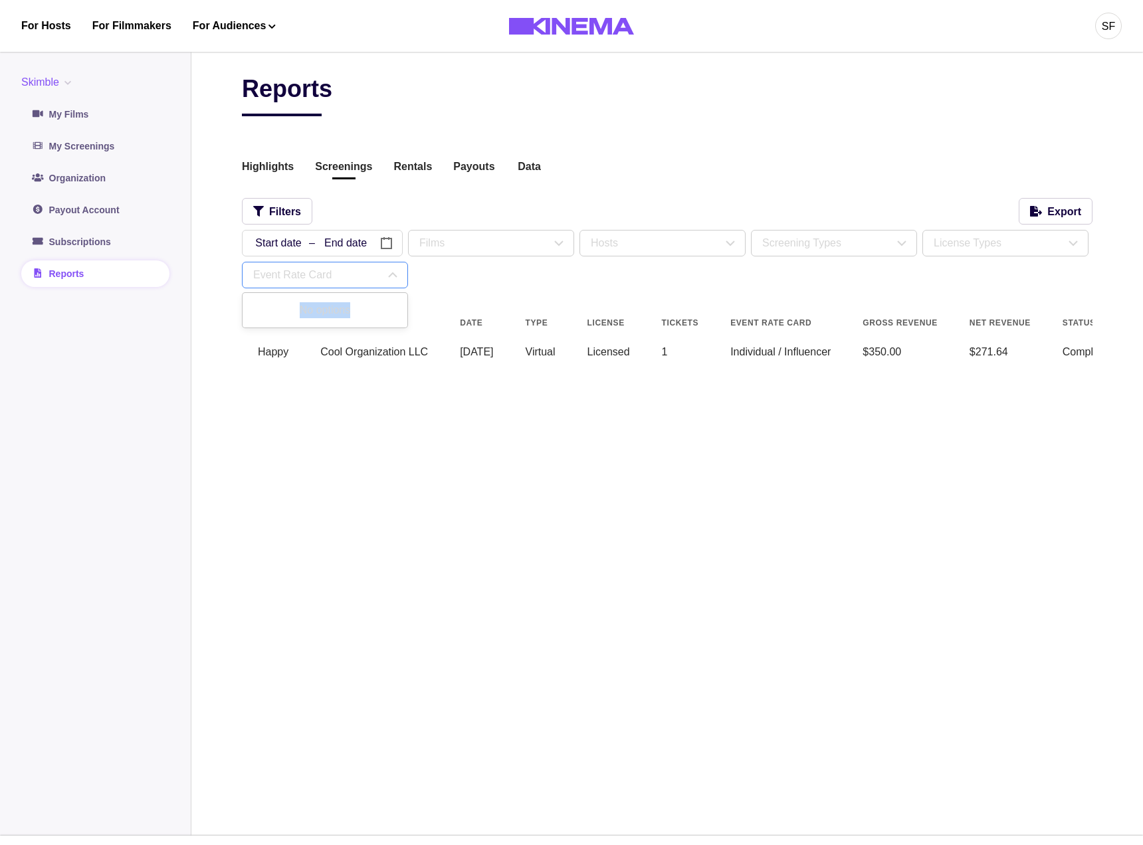
drag, startPoint x: 357, startPoint y: 298, endPoint x: 322, endPoint y: 320, distance: 40.9
click at [322, 320] on li "No options" at bounding box center [324, 310] width 159 height 29
drag, startPoint x: 329, startPoint y: 318, endPoint x: 361, endPoint y: 320, distance: 32.7
click at [361, 320] on li "No options" at bounding box center [324, 310] width 159 height 29
drag, startPoint x: 465, startPoint y: 289, endPoint x: 519, endPoint y: 266, distance: 59.2
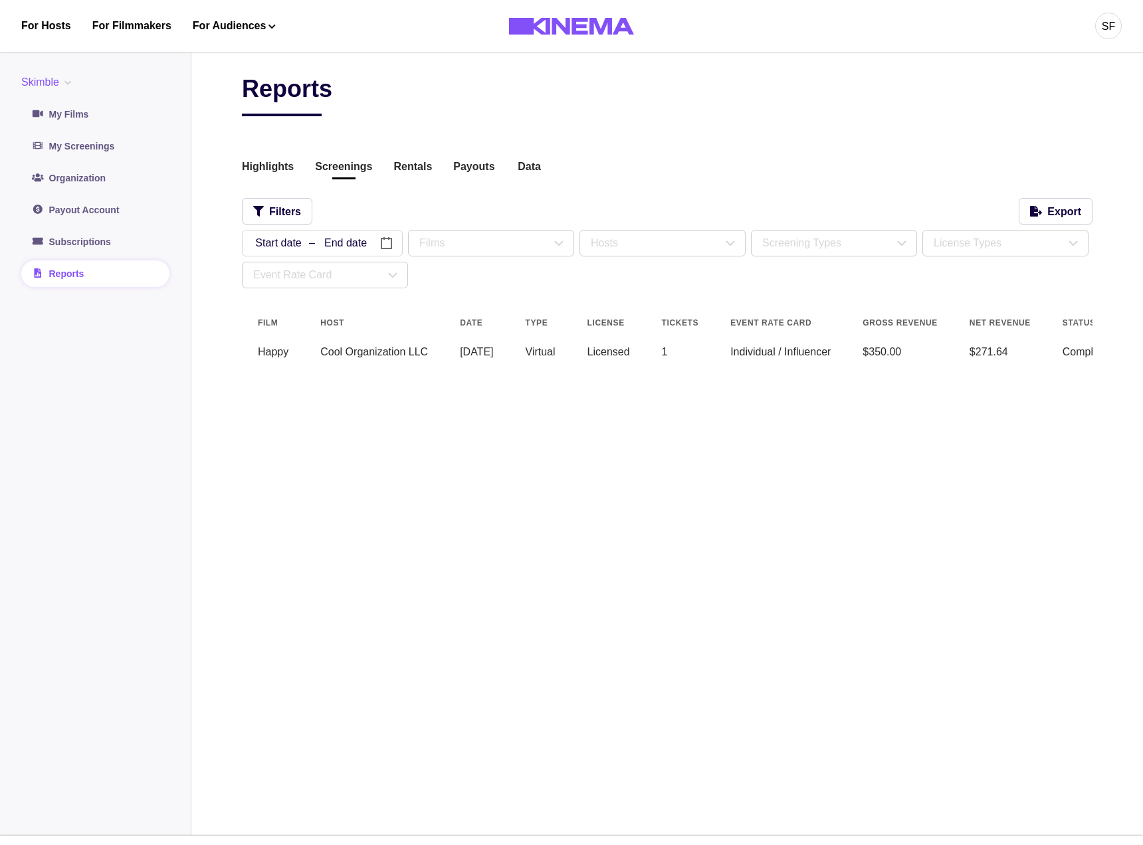
click at [483, 284] on div "Reports Highlights Screenings Rentals Payouts Data Beta Contact us for audience…" at bounding box center [667, 229] width 850 height 310
click at [502, 250] on div "Films" at bounding box center [485, 243] width 132 height 16
click at [502, 206] on div "Filters Export" at bounding box center [667, 211] width 850 height 27
click at [644, 250] on div "Hosts" at bounding box center [657, 243] width 132 height 16
drag, startPoint x: 641, startPoint y: 196, endPoint x: 761, endPoint y: 220, distance: 122.6
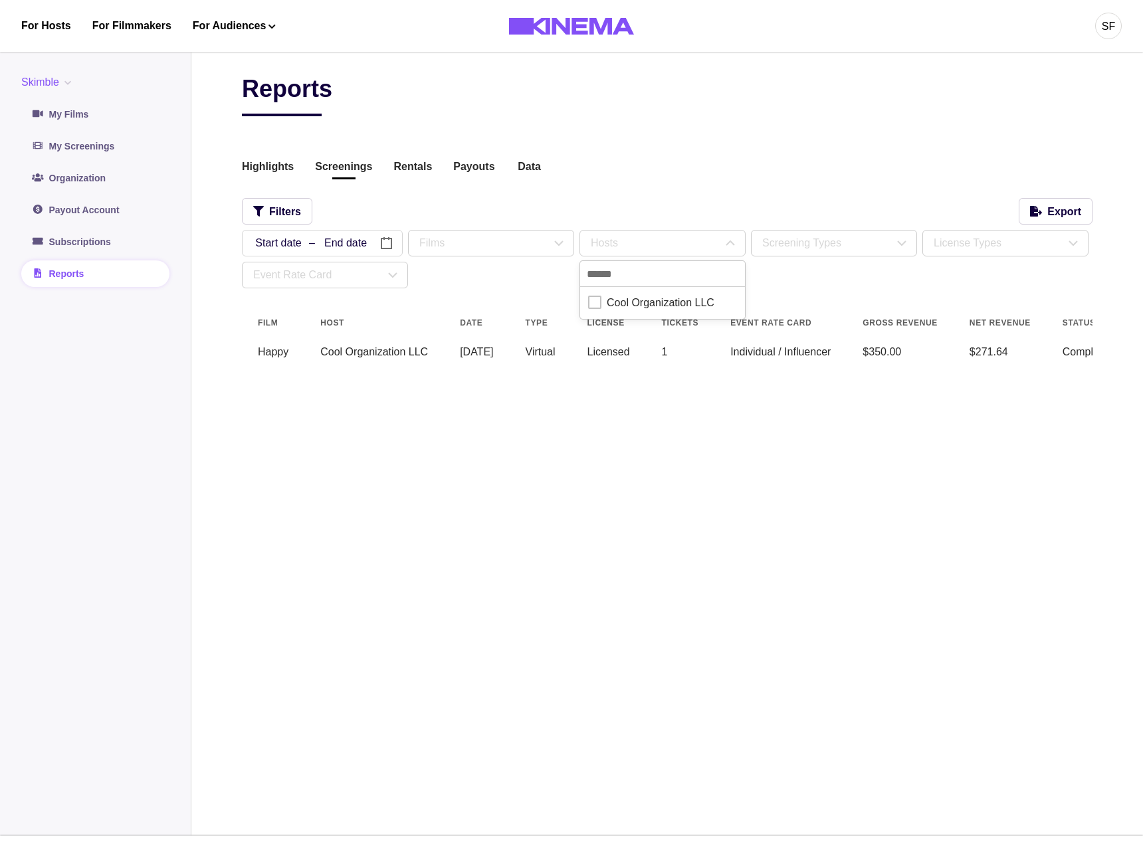
click at [641, 196] on div "Reports Highlights Screenings Rentals Payouts Data Beta Contact us for audience…" at bounding box center [667, 229] width 850 height 310
click at [808, 235] on div "Screening Types" at bounding box center [828, 243] width 132 height 16
drag, startPoint x: 791, startPoint y: 199, endPoint x: 949, endPoint y: 245, distance: 164.2
click at [791, 199] on div "Filters Export" at bounding box center [667, 211] width 850 height 27
click at [958, 248] on div "License Types" at bounding box center [999, 243] width 132 height 16
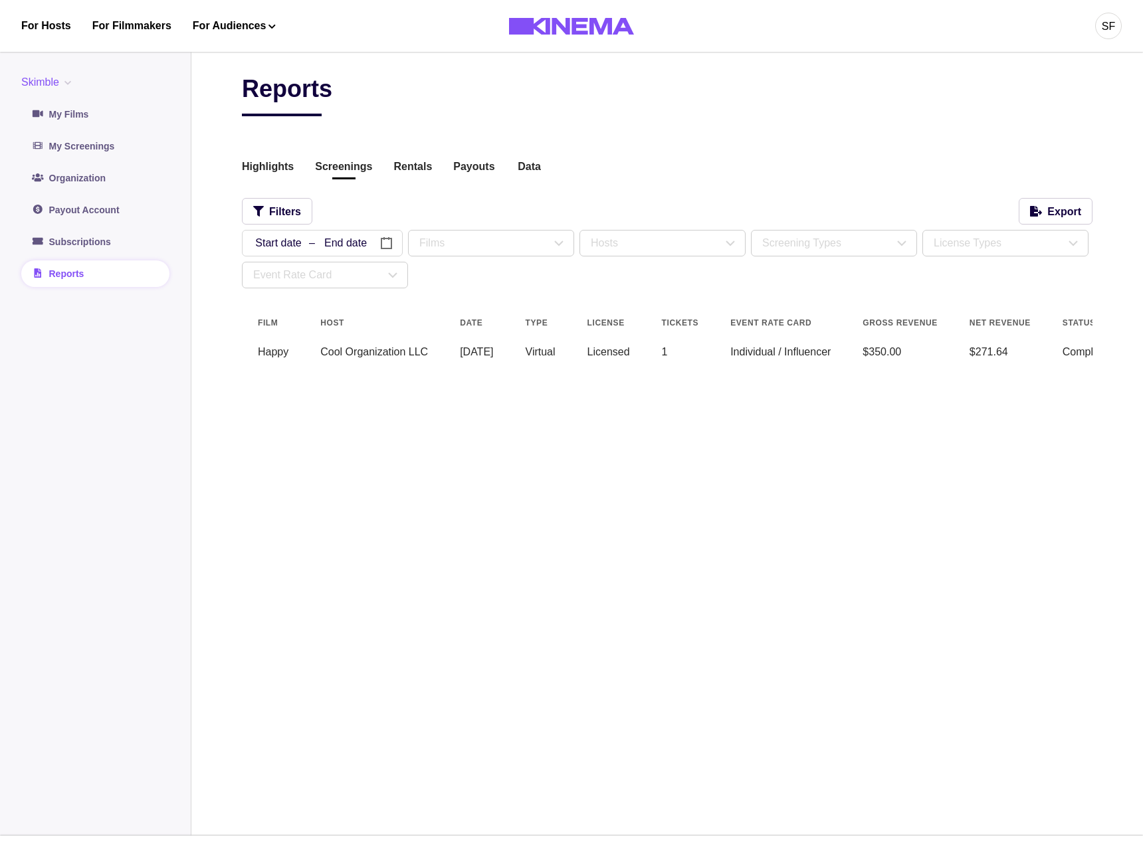
click at [827, 206] on div "Filters Export" at bounding box center [667, 211] width 850 height 27
click at [309, 280] on div "Event Rate Card" at bounding box center [319, 275] width 132 height 16
click at [391, 304] on li "No options" at bounding box center [324, 310] width 159 height 29
click at [273, 267] on div "Event Rate Card" at bounding box center [319, 275] width 132 height 16
click at [328, 395] on div "Reports Highlights Screenings Rentals Payouts Data Beta Contact us for audience…" at bounding box center [667, 438] width 850 height 729
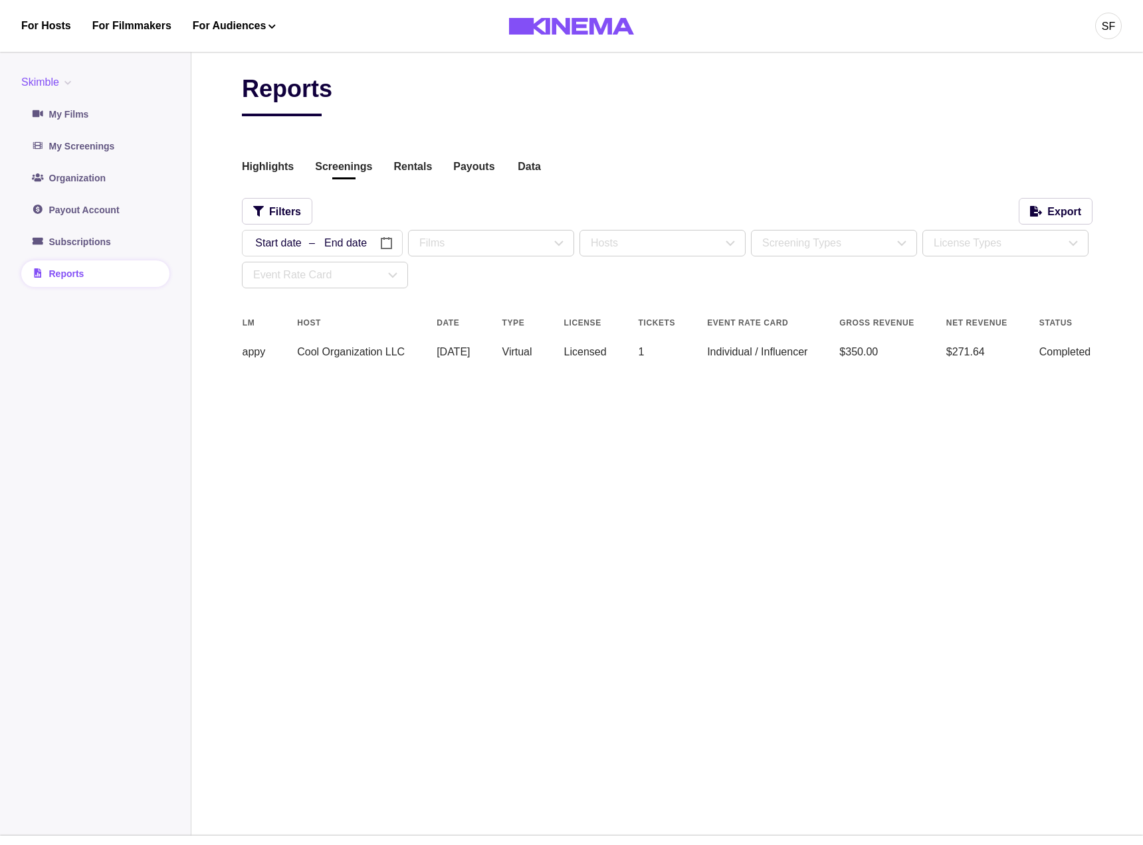
scroll to position [0, 43]
click at [343, 284] on div "Event Rate Card" at bounding box center [324, 274] width 165 height 25
click at [484, 463] on div "Reports Highlights Screenings Rentals Payouts Data Beta Contact us for audience…" at bounding box center [667, 438] width 850 height 729
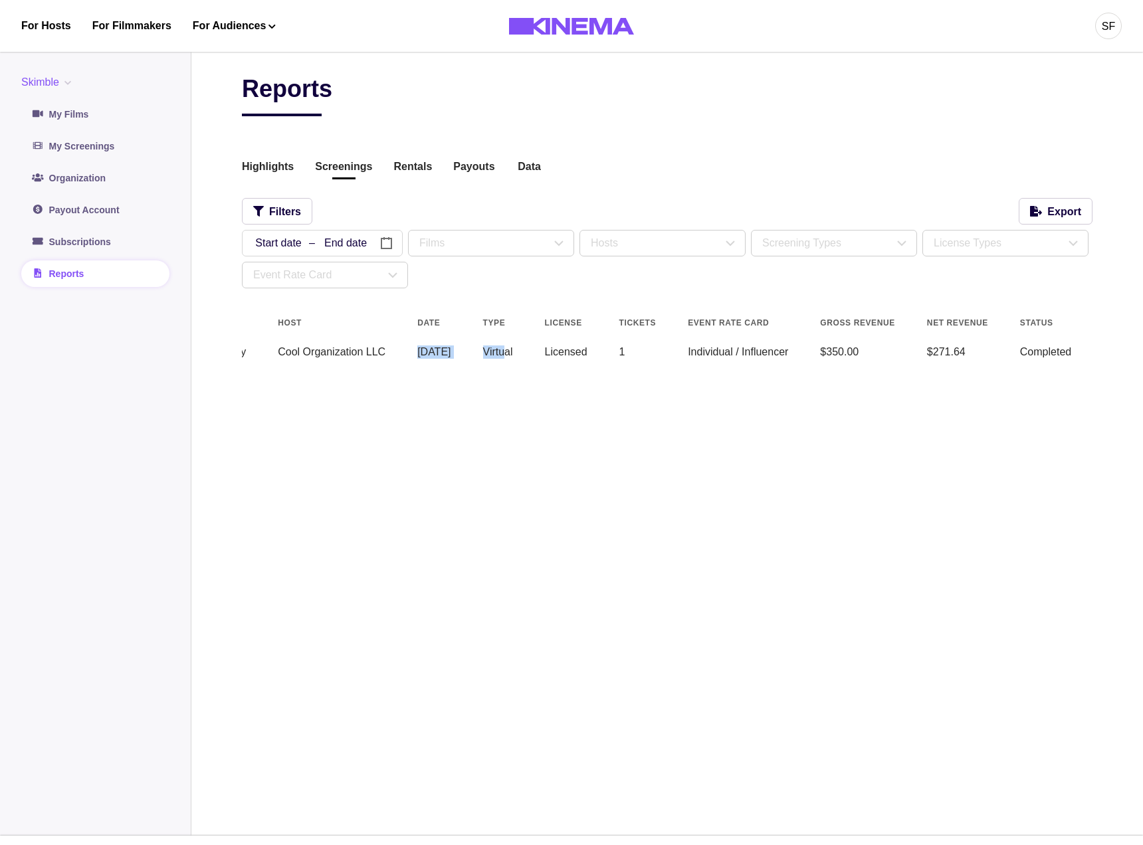
drag, startPoint x: 337, startPoint y: 360, endPoint x: 539, endPoint y: 356, distance: 202.0
click at [539, 356] on tr "Happy Cool Organization LLC 05/21/2024 Virtual Licensed 1 Individual / Influenc…" at bounding box center [675, 352] width 953 height 32
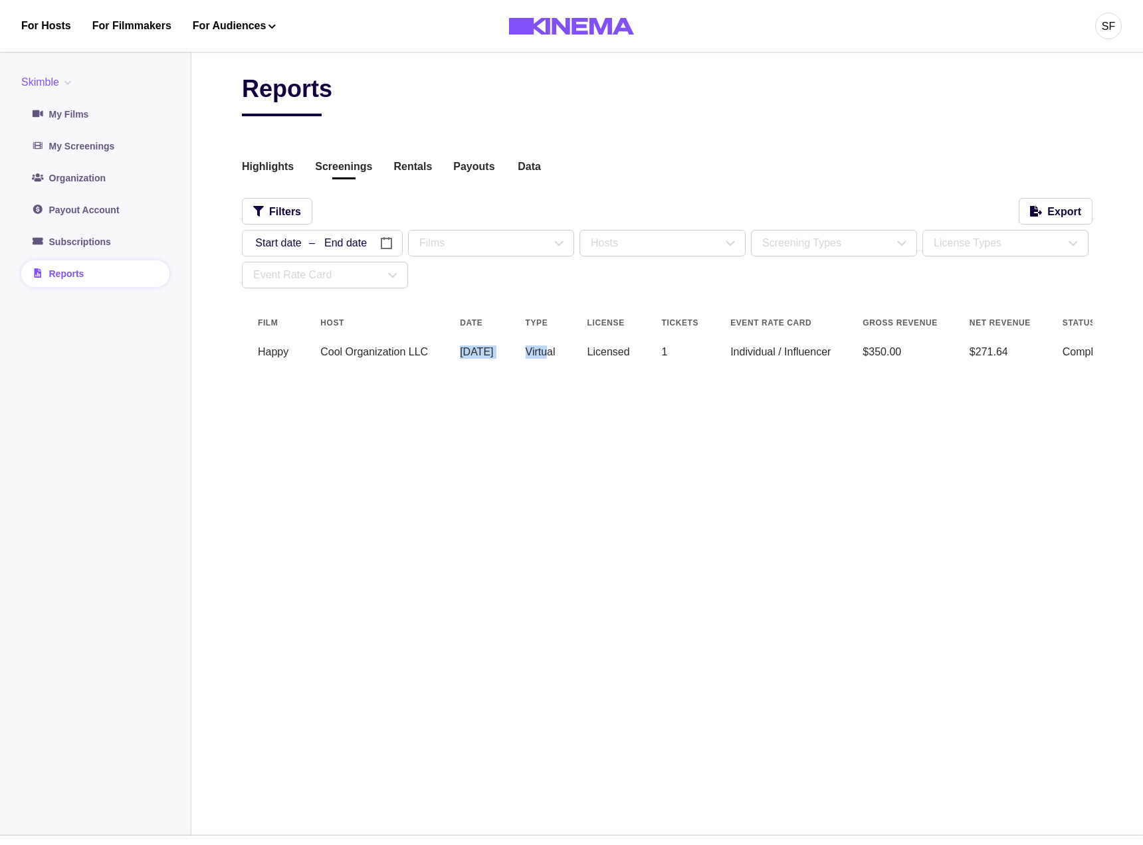
scroll to position [0, 134]
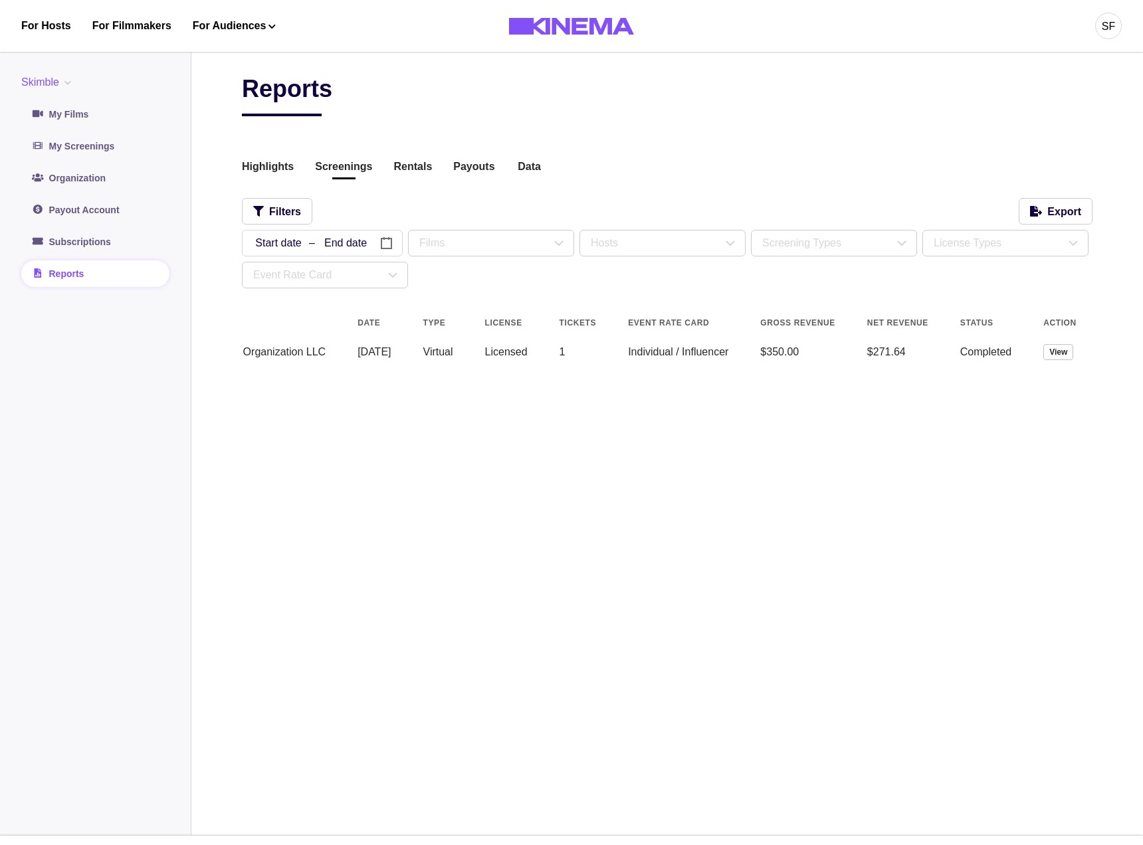
click at [1068, 342] on td "View" at bounding box center [1059, 352] width 65 height 32
click at [1065, 348] on button "View" at bounding box center [1058, 352] width 30 height 16
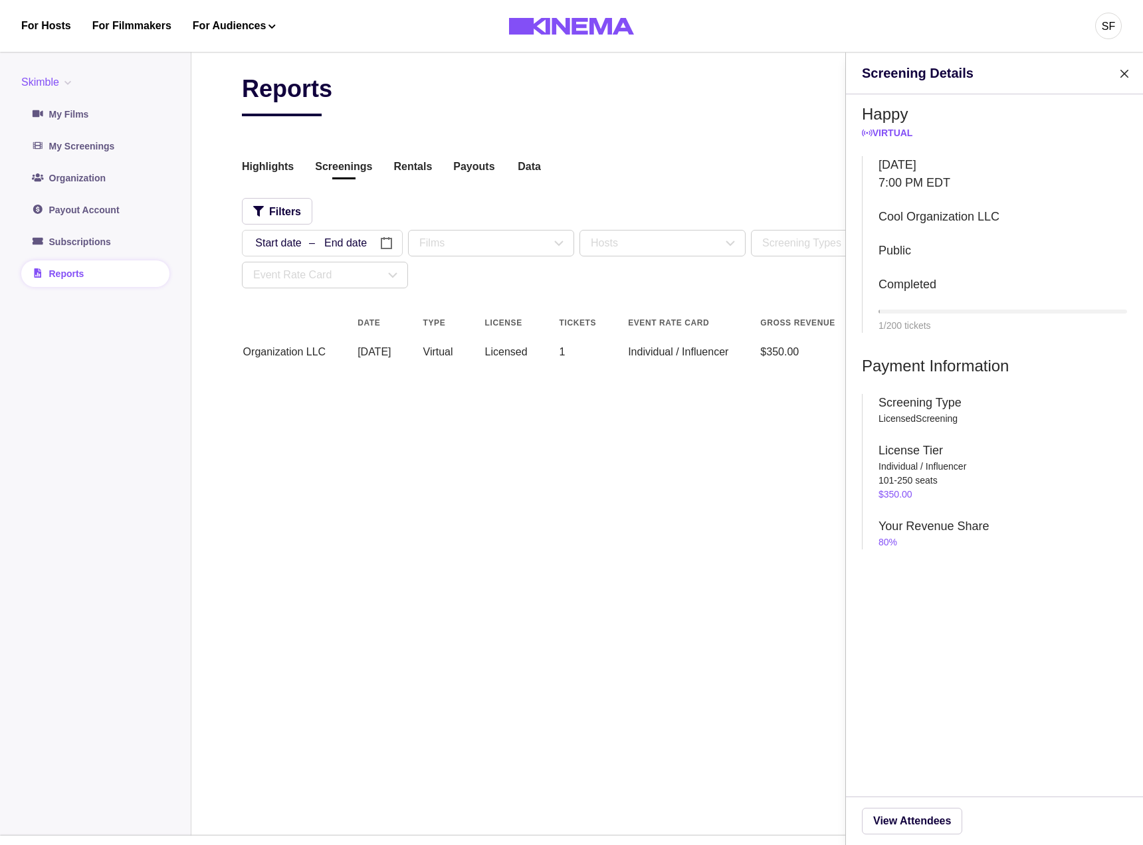
click at [504, 502] on div "Screening Details Happy Virtual Tuesday May 21, 2024 7:00 PM EDT Cool Organizat…" at bounding box center [571, 422] width 1143 height 845
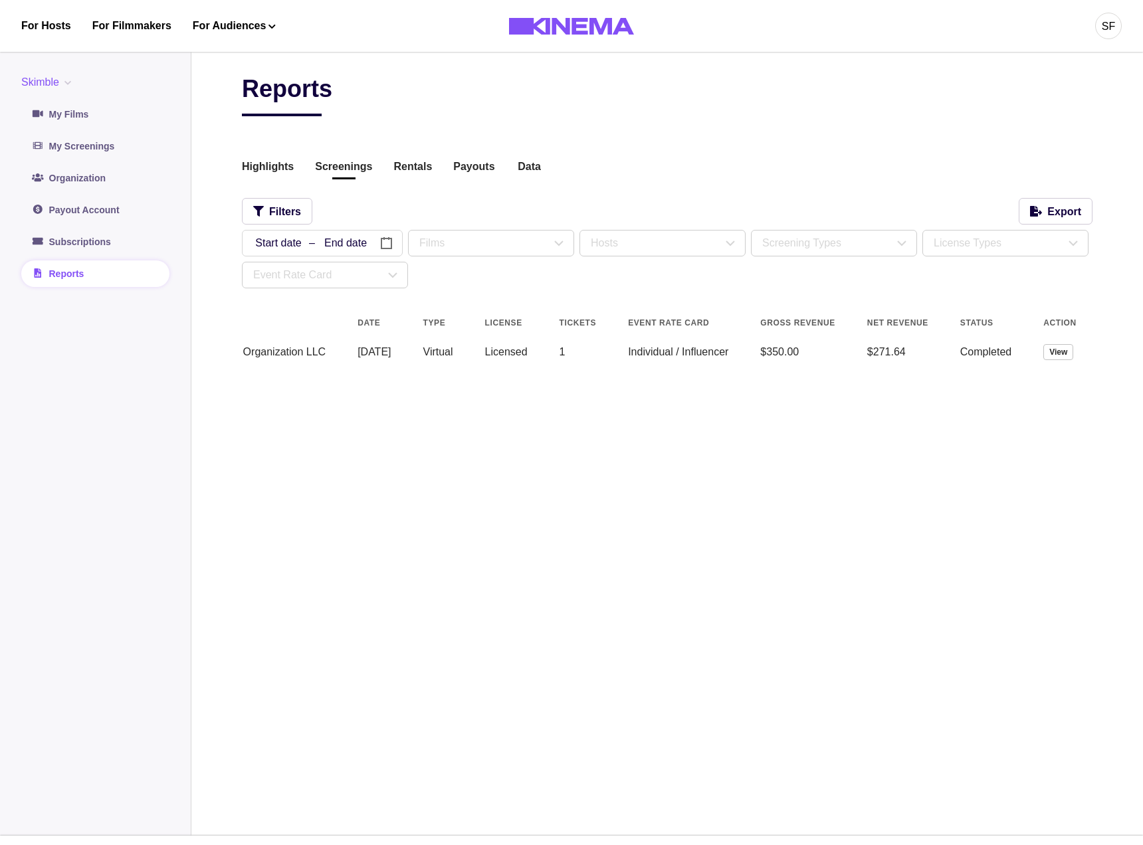
scroll to position [0, 0]
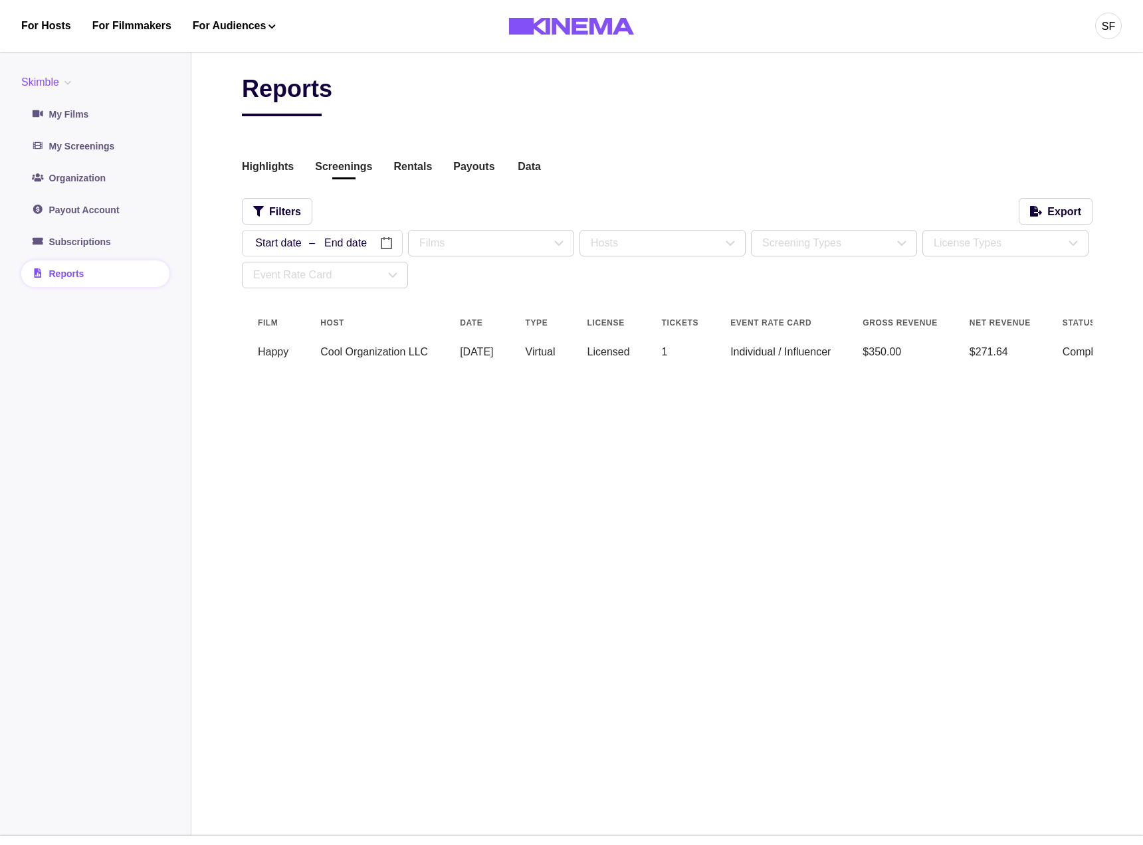
click at [456, 358] on td "[DATE]" at bounding box center [476, 352] width 65 height 32
click at [404, 353] on td "Cool Organization LLC" at bounding box center [374, 352] width 140 height 32
click at [406, 355] on td "Cool Organization LLC" at bounding box center [374, 352] width 140 height 32
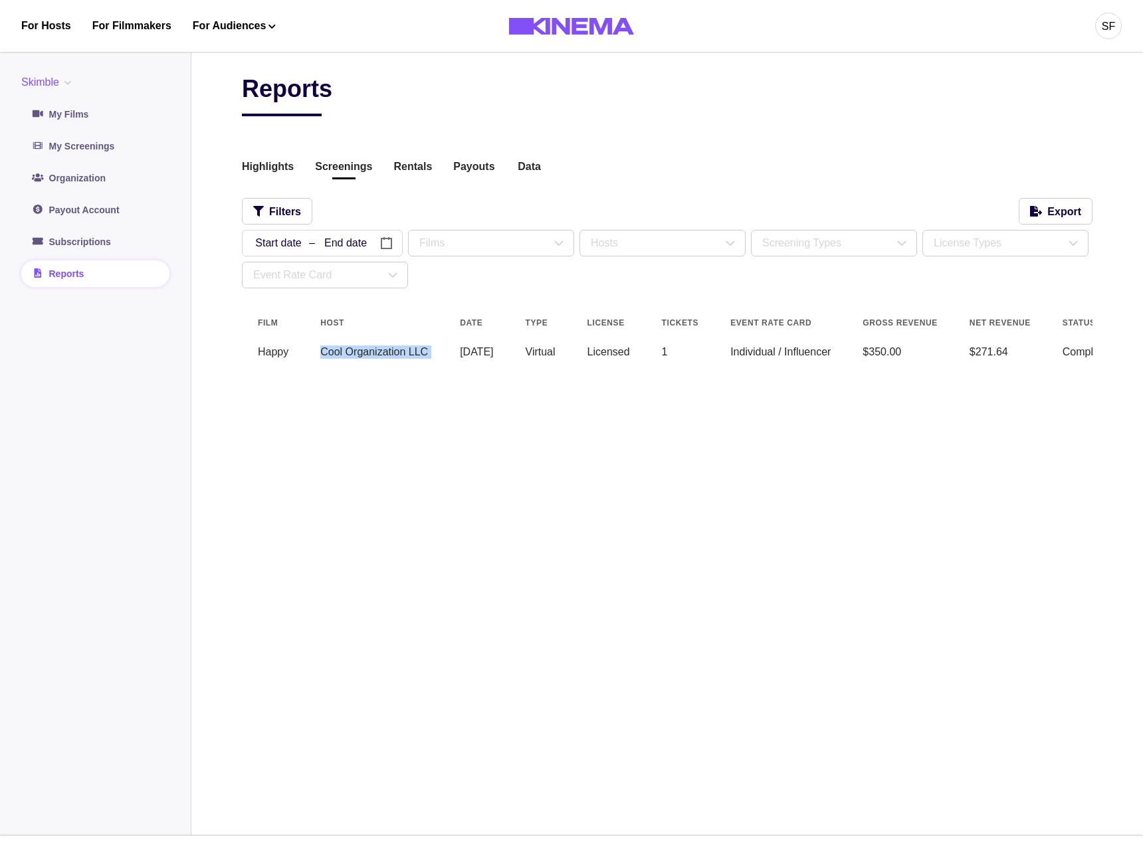
click at [406, 355] on td "Cool Organization LLC" at bounding box center [374, 352] width 140 height 32
drag, startPoint x: 706, startPoint y: 185, endPoint x: 557, endPoint y: 195, distance: 149.1
click at [684, 181] on div "Reports Highlights Screenings Rentals Payouts Data Beta Contact us for audience…" at bounding box center [667, 229] width 850 height 310
click at [339, 264] on div "Event Rate Card" at bounding box center [324, 274] width 165 height 25
click at [333, 274] on div "Event Rate Card" at bounding box center [319, 275] width 132 height 16
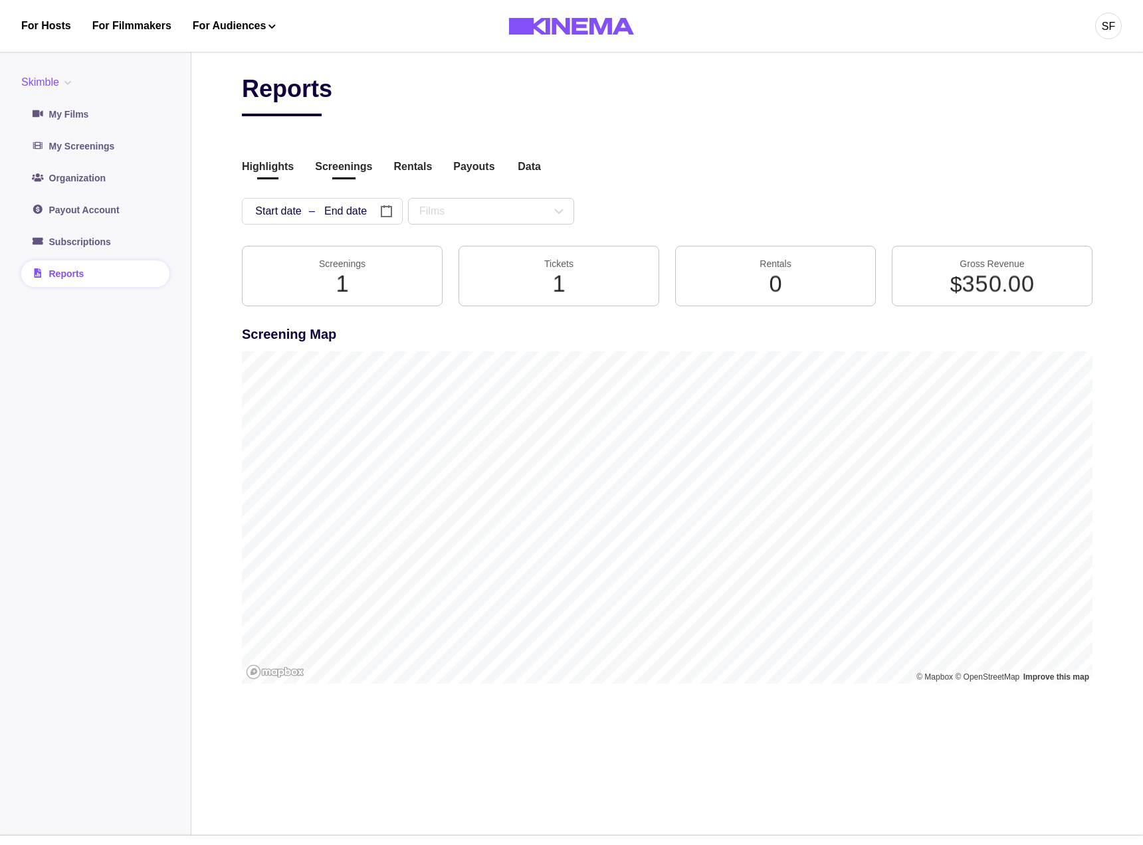
click at [345, 173] on button "Screenings" at bounding box center [343, 168] width 57 height 18
click at [729, 187] on div "Reports Highlights Screenings Rentals Payouts Data Beta Contact us for audience…" at bounding box center [667, 388] width 850 height 628
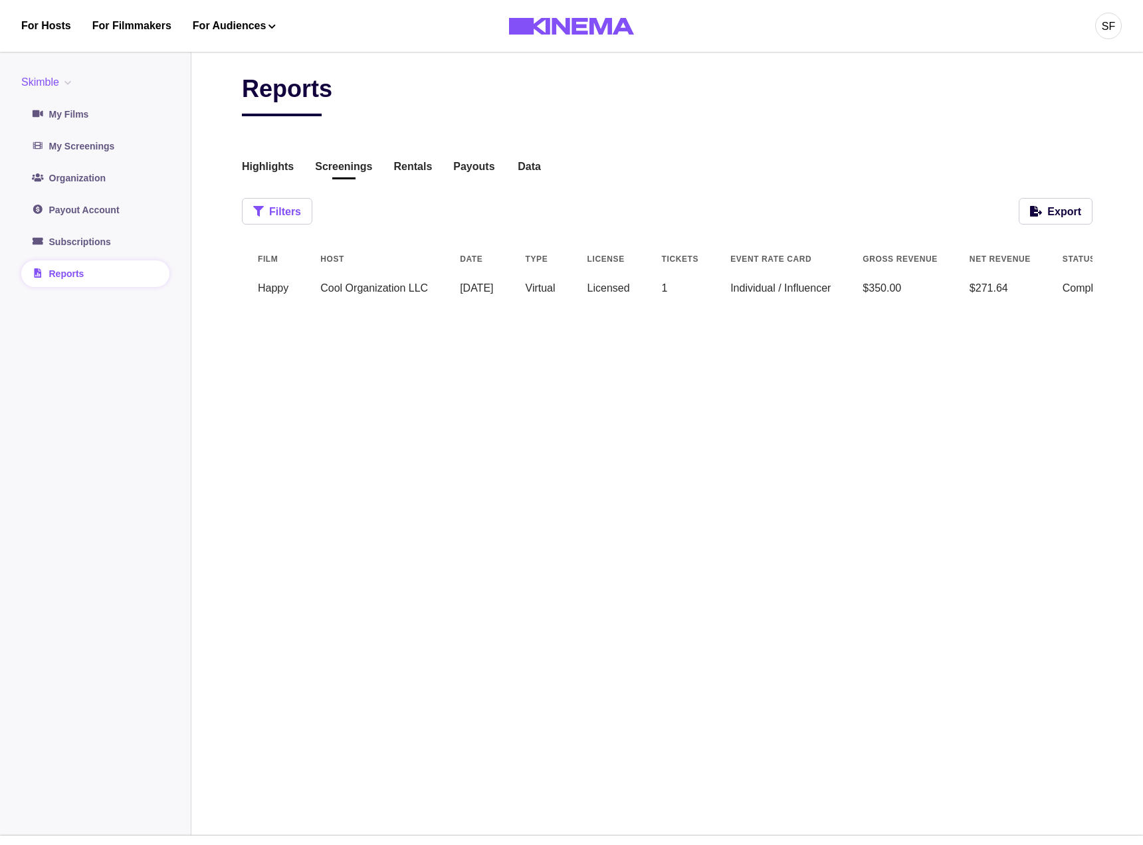
click at [288, 223] on button "Filters" at bounding box center [277, 211] width 70 height 27
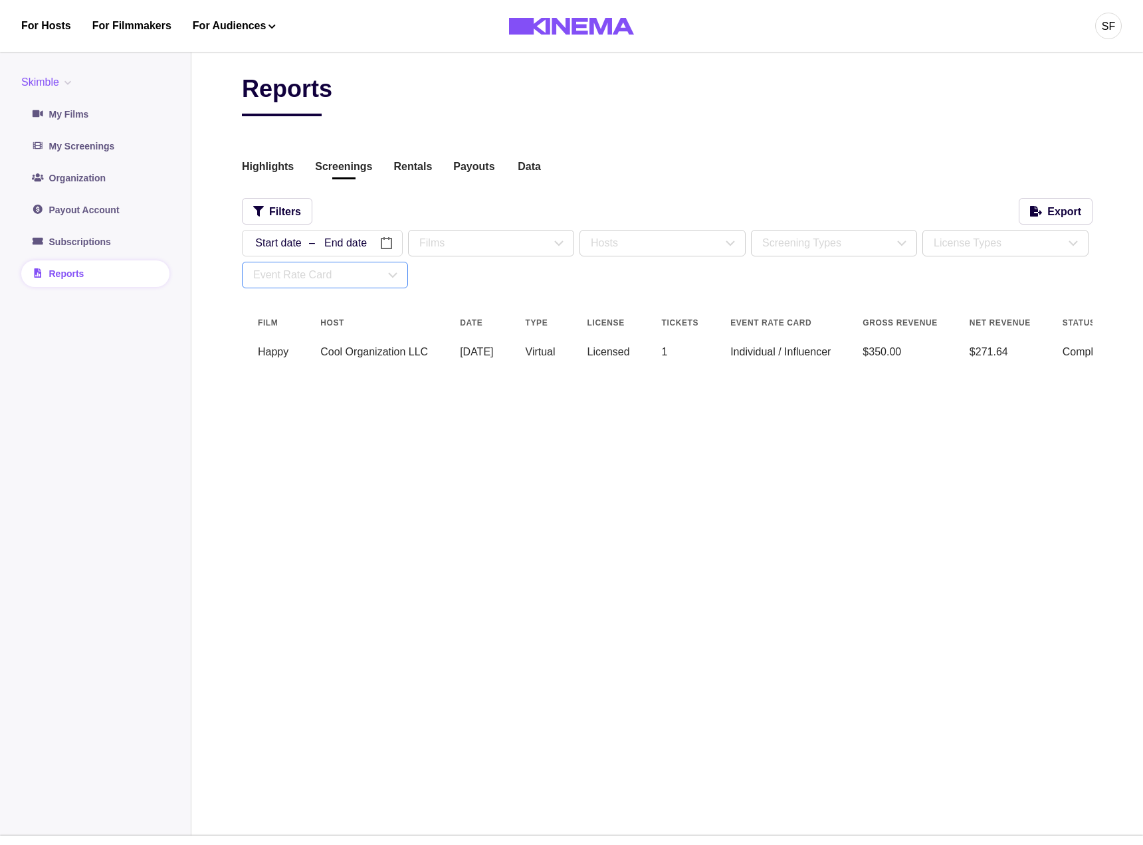
click at [314, 282] on div "Event Rate Card" at bounding box center [319, 275] width 132 height 16
click at [428, 431] on div "Reports Highlights Screenings Rentals Payouts Data Beta Contact us for audience…" at bounding box center [667, 438] width 850 height 729
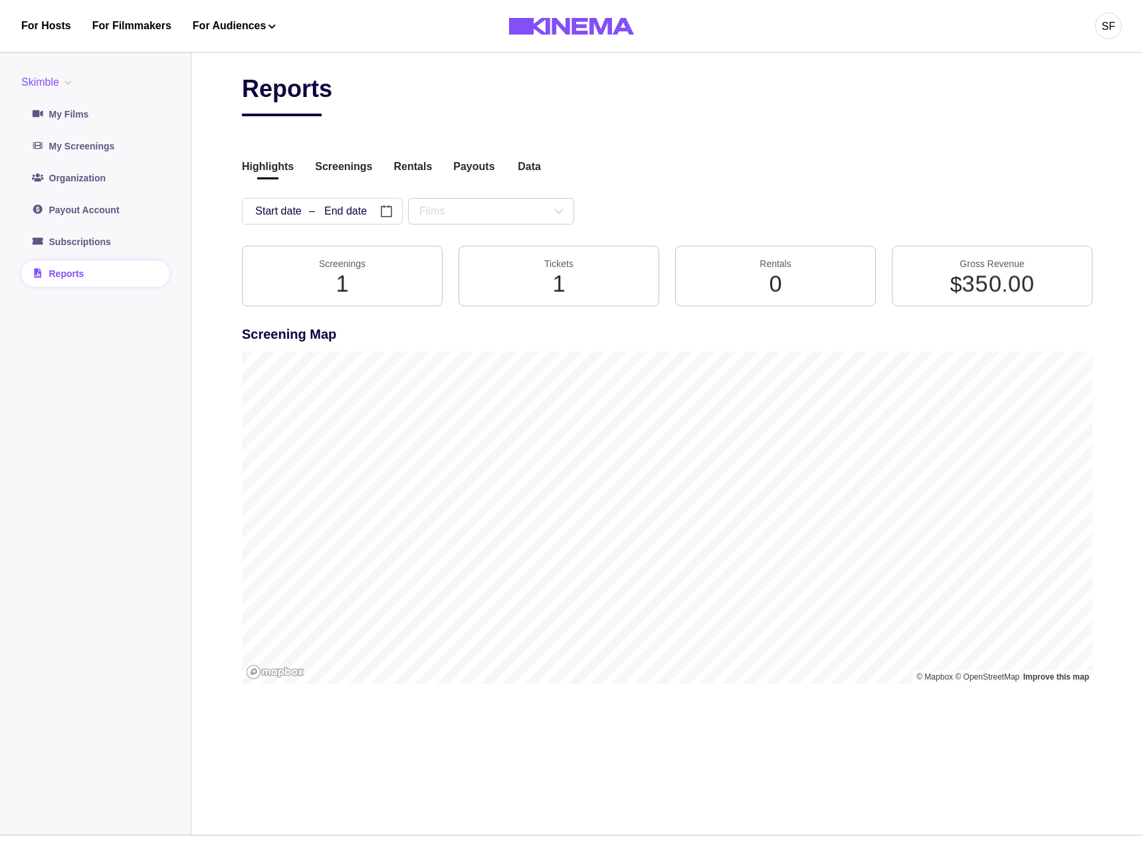
click at [318, 183] on div "Reports Highlights Screenings Rentals Payouts Data Beta Contact us for audience…" at bounding box center [667, 388] width 850 height 628
click at [323, 174] on button "Screenings" at bounding box center [343, 168] width 57 height 18
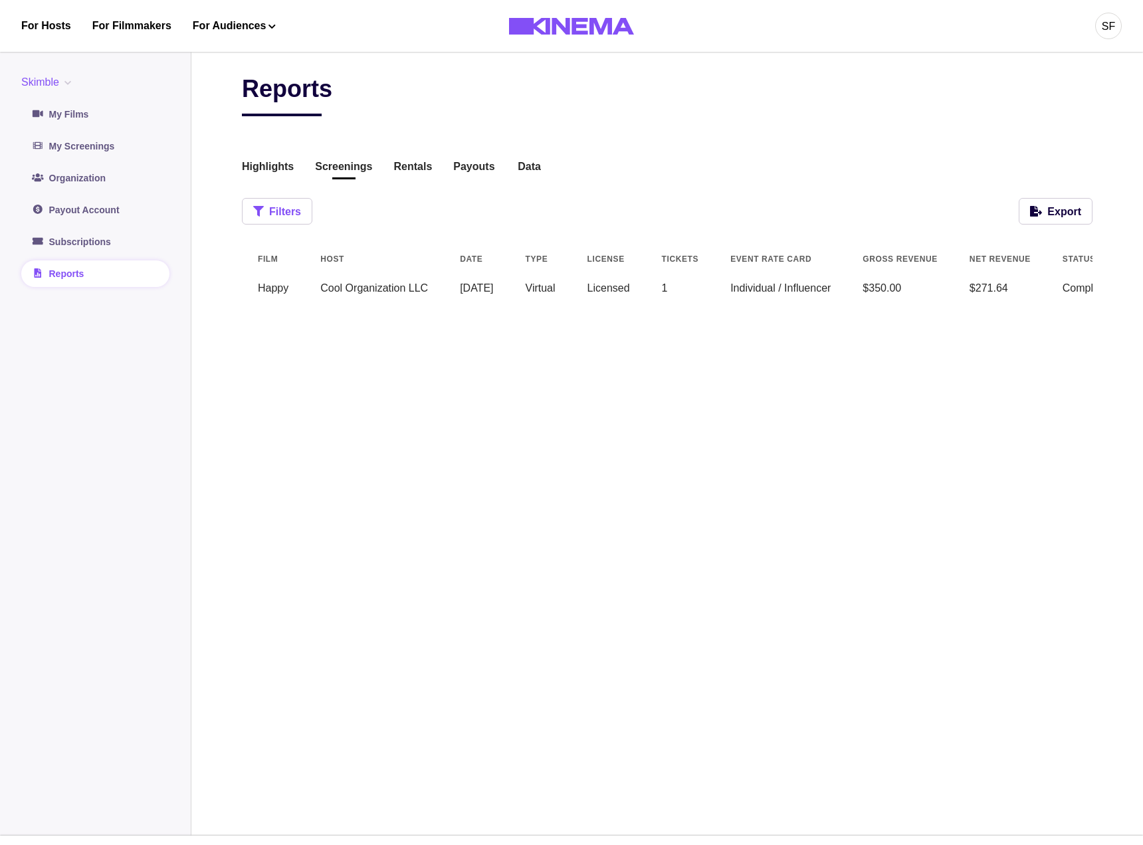
click at [281, 210] on button "Filters" at bounding box center [277, 211] width 70 height 27
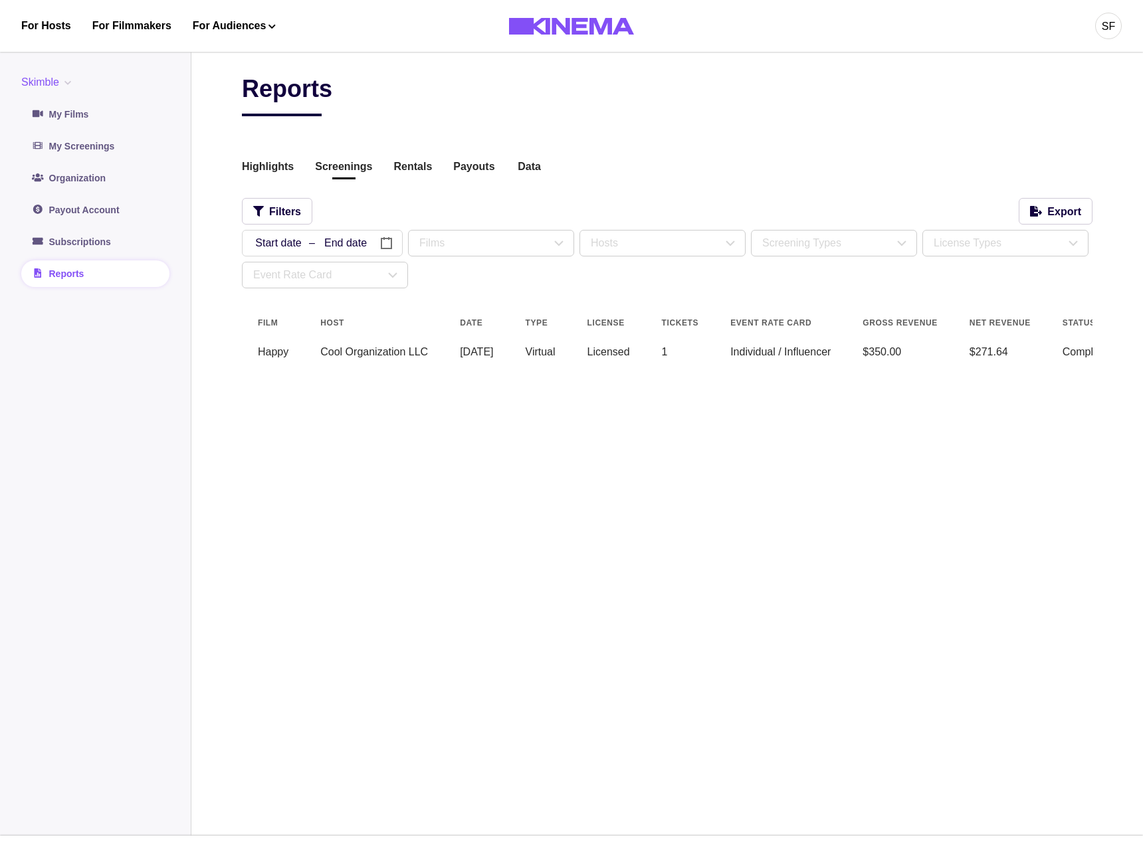
drag, startPoint x: 328, startPoint y: 289, endPoint x: 328, endPoint y: 278, distance: 11.3
click at [328, 286] on div "Reports Highlights Screenings Rentals Payouts Data Beta Contact us for audience…" at bounding box center [667, 229] width 850 height 310
click at [328, 278] on div "Event Rate Card" at bounding box center [319, 275] width 132 height 16
click at [400, 444] on div "Reports Highlights Screenings Rentals Payouts Data Beta Contact us for audience…" at bounding box center [667, 438] width 850 height 729
